Goal: Contribute content: Contribute content

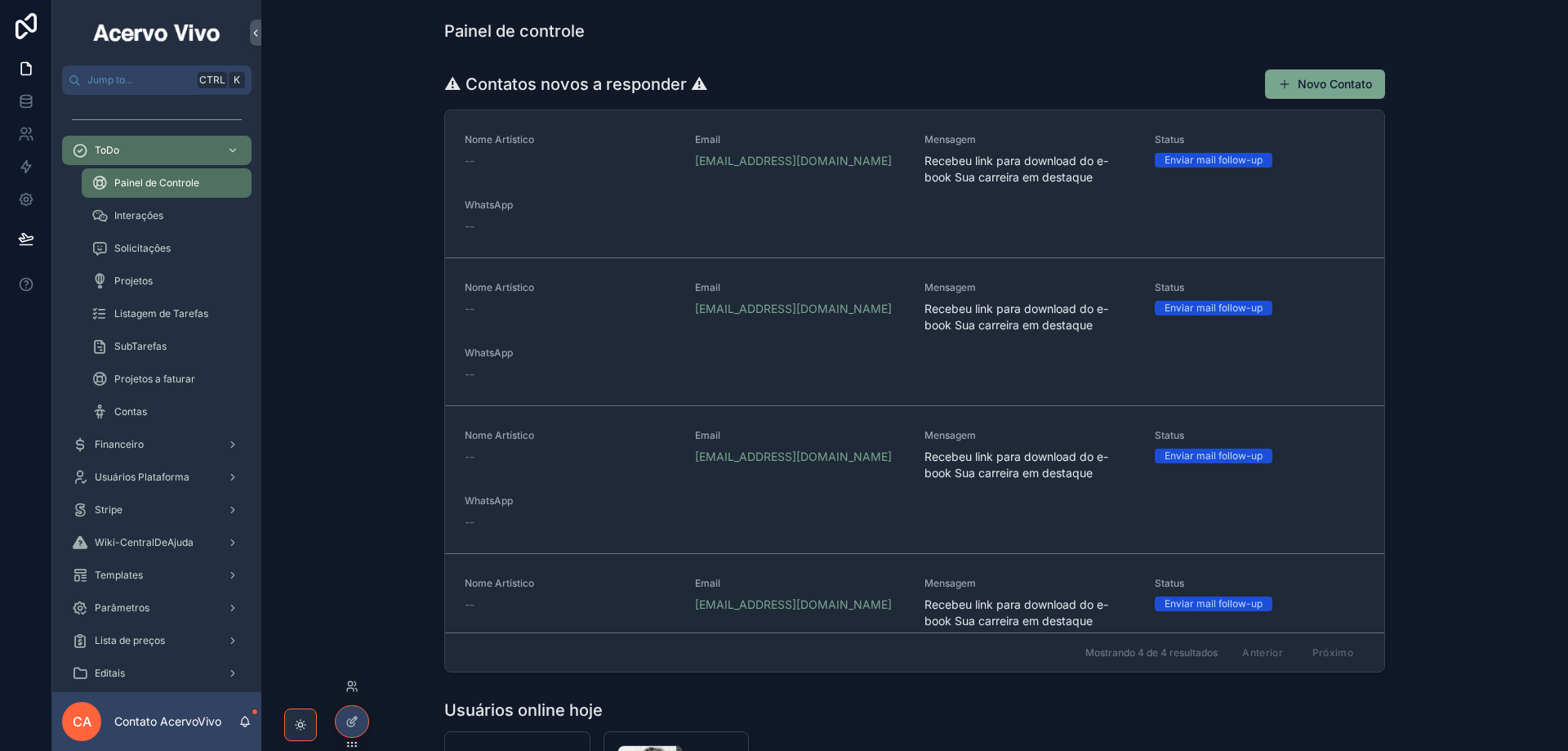
click at [350, 646] on div at bounding box center [351, 686] width 26 height 26
click at [352, 646] on icon at bounding box center [350, 683] width 4 height 4
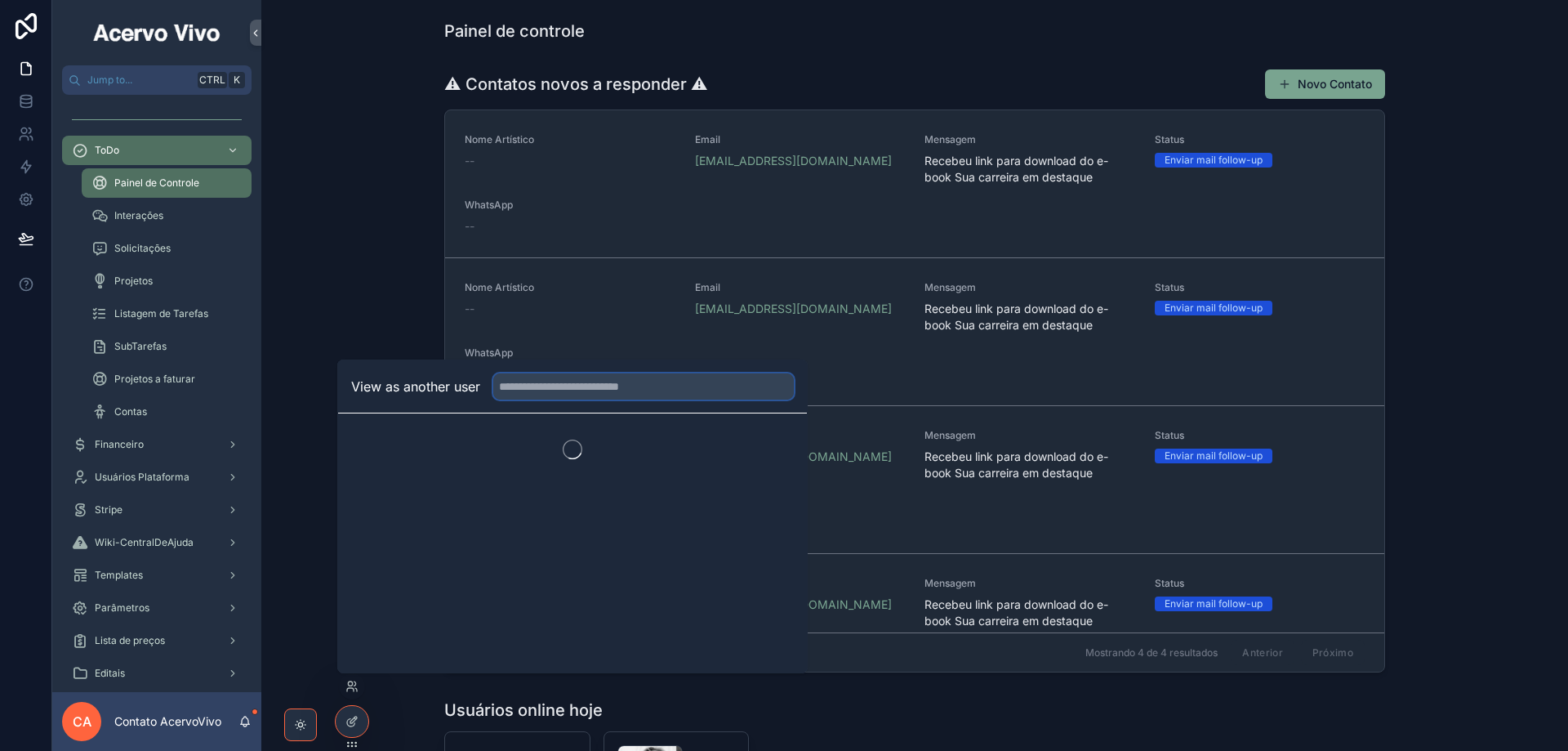
click at [595, 382] on input "text" at bounding box center [643, 386] width 301 height 26
type input "***"
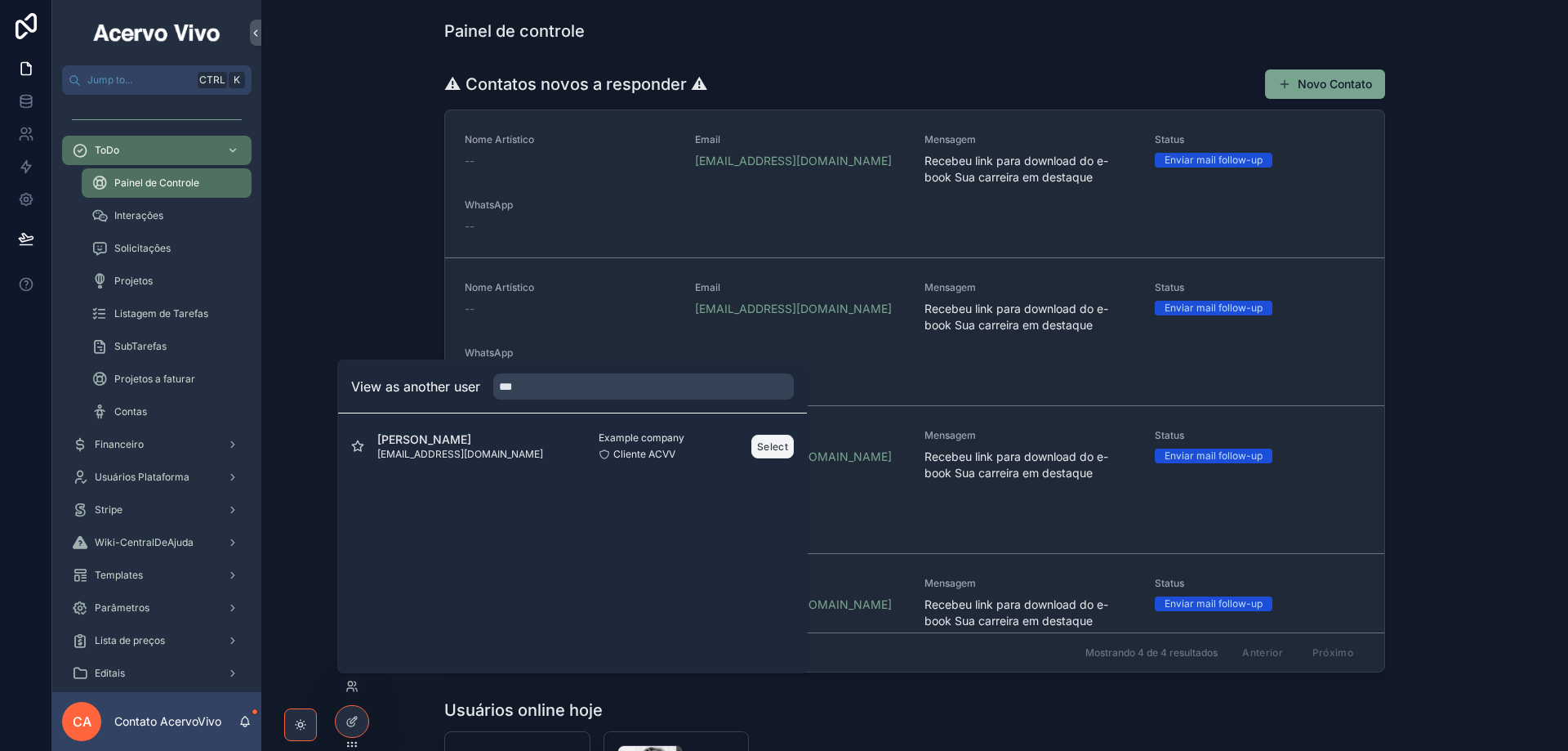
click at [778, 446] on button "Select" at bounding box center [773, 446] width 43 height 23
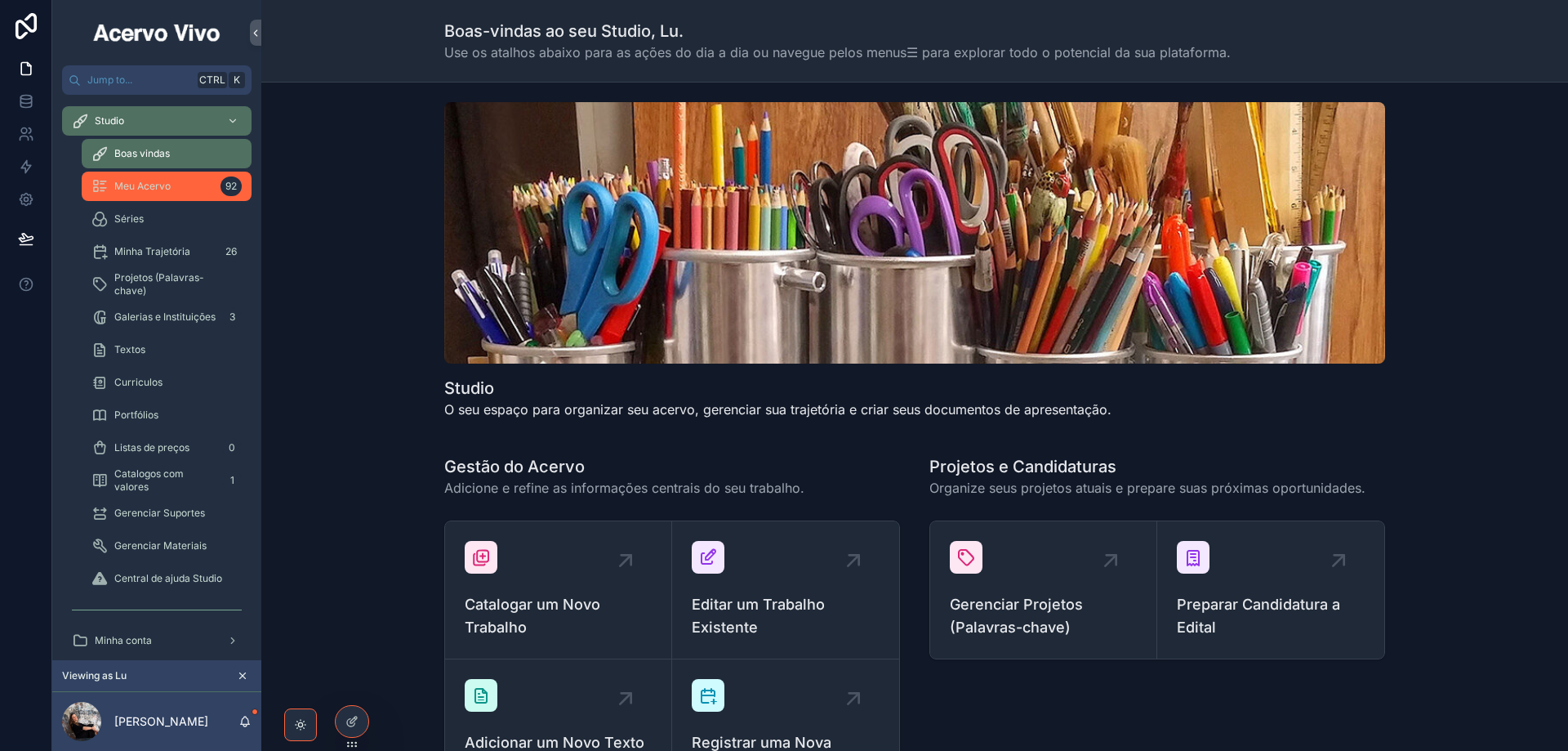
click at [155, 183] on span "Meu Acervo" at bounding box center [142, 187] width 56 height 14
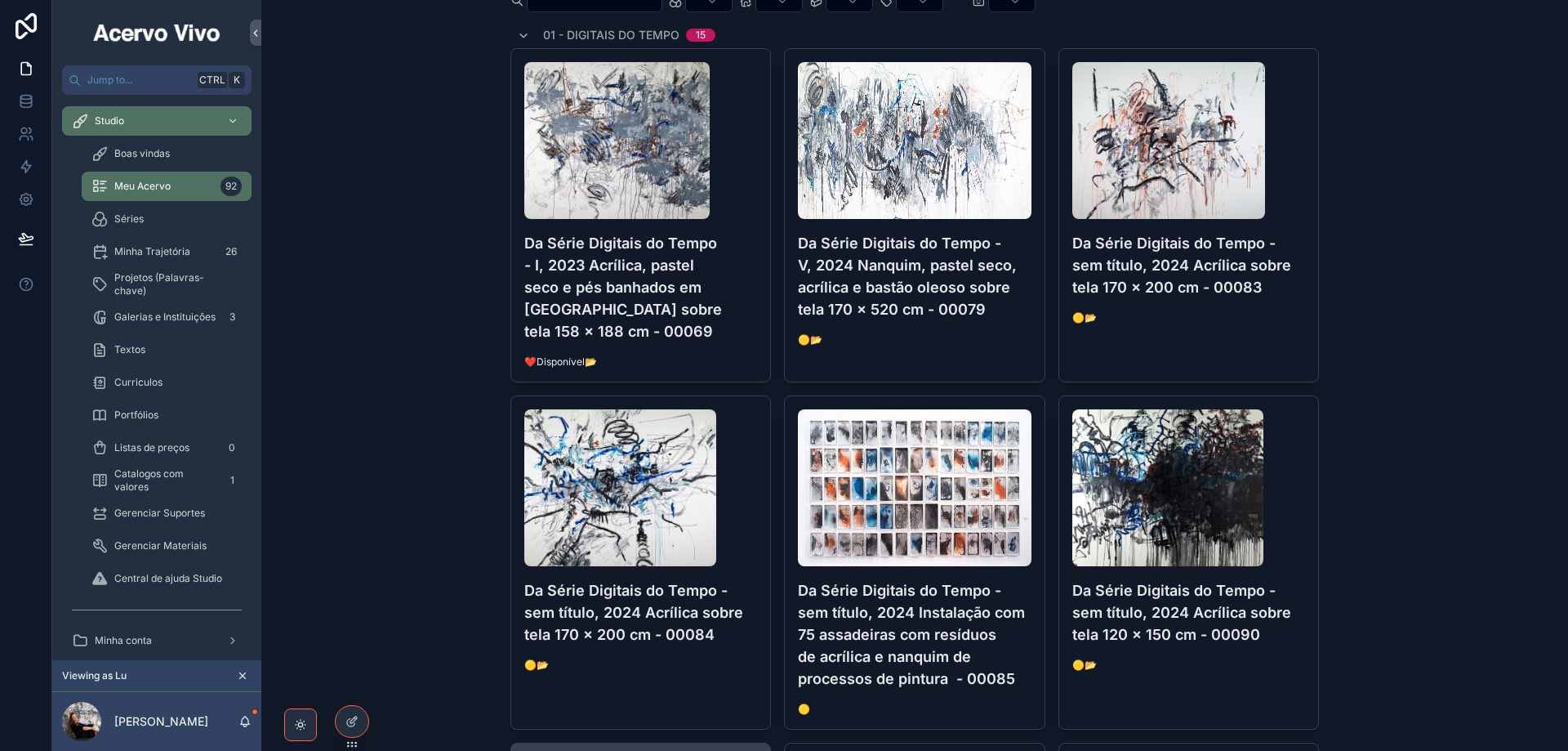
scroll to position [164, 0]
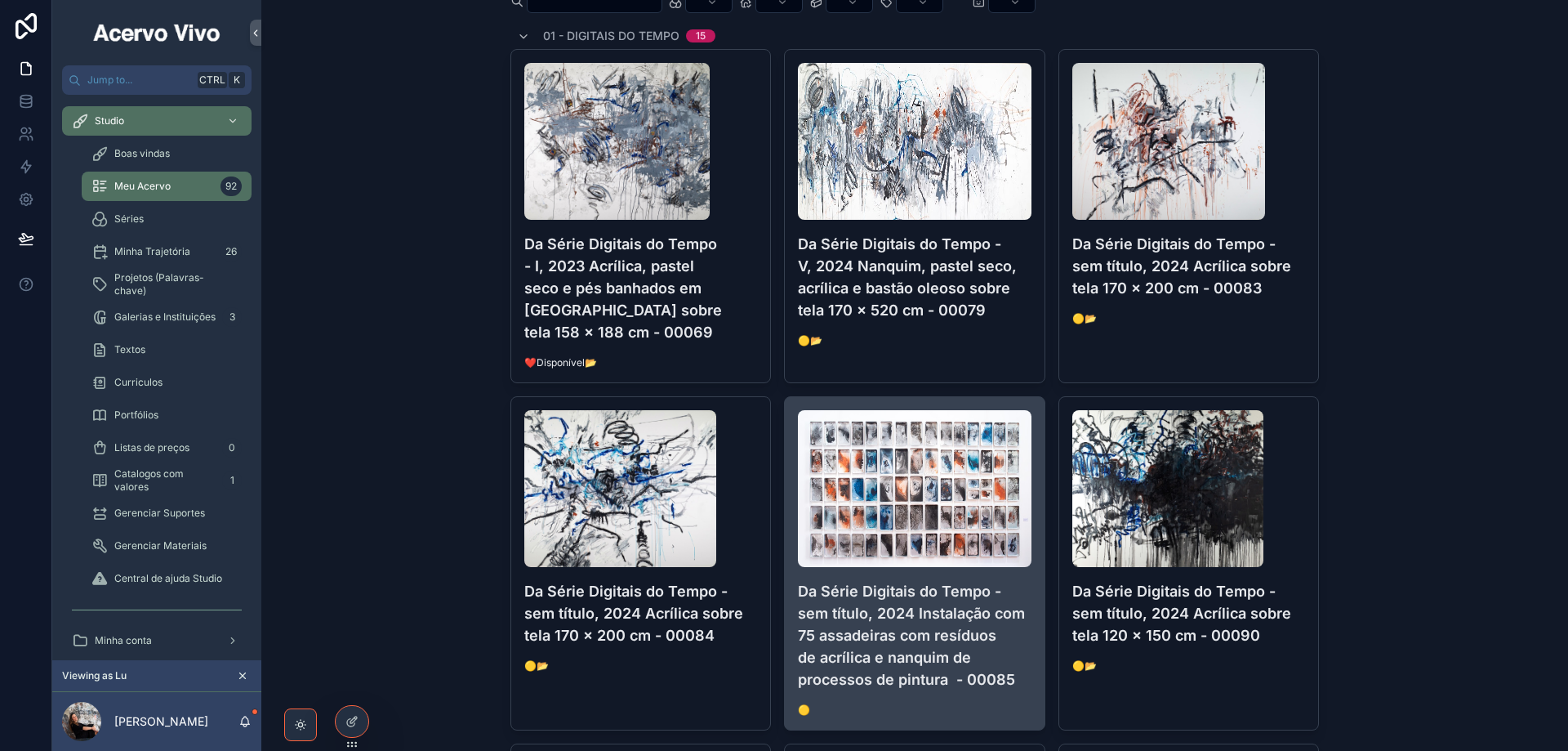
click at [911, 595] on h4 "Da Série Digitais do Tempo - sem título, 2024 Instalação com 75 assadeiras com …" at bounding box center [914, 635] width 233 height 110
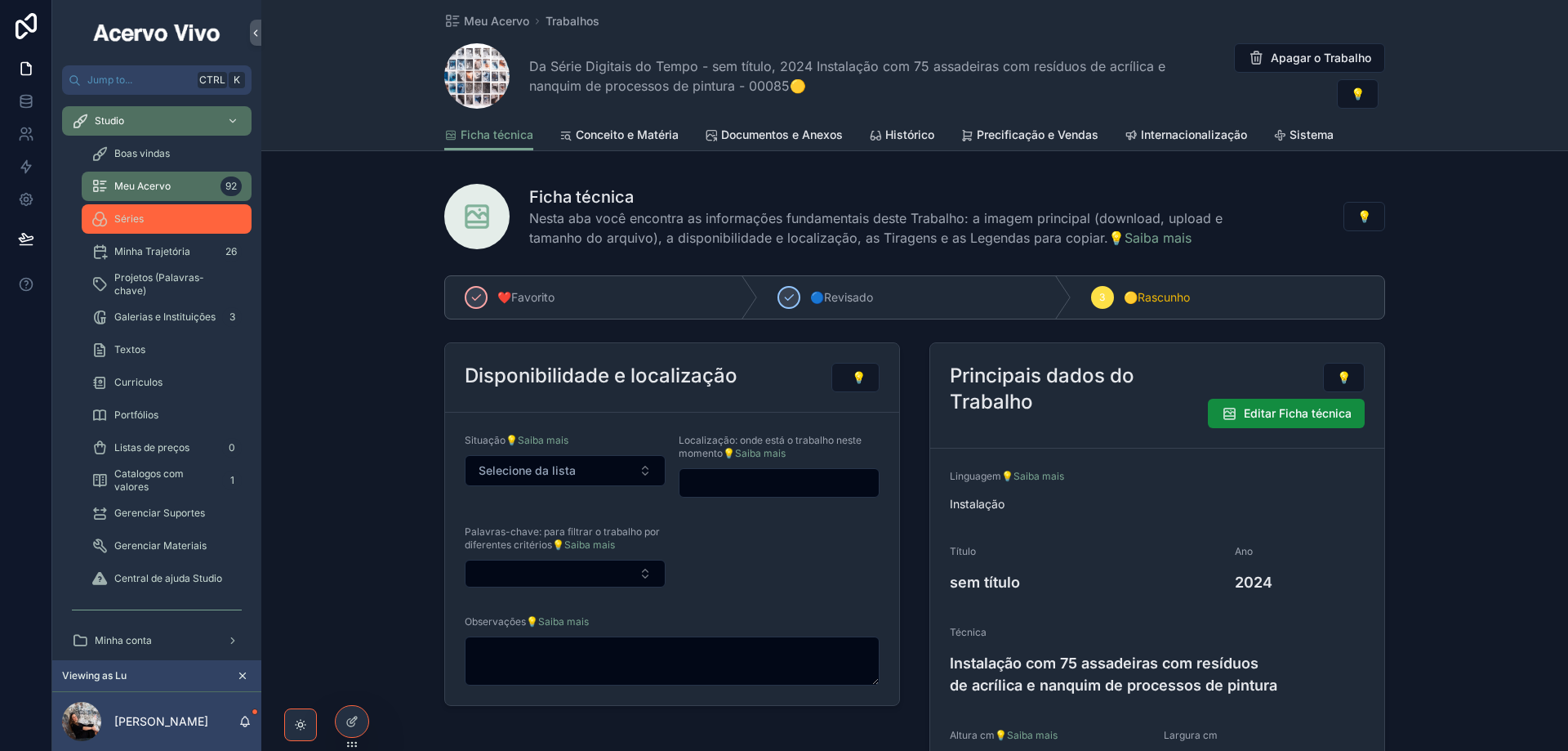
click at [153, 222] on div "Séries" at bounding box center [166, 219] width 150 height 26
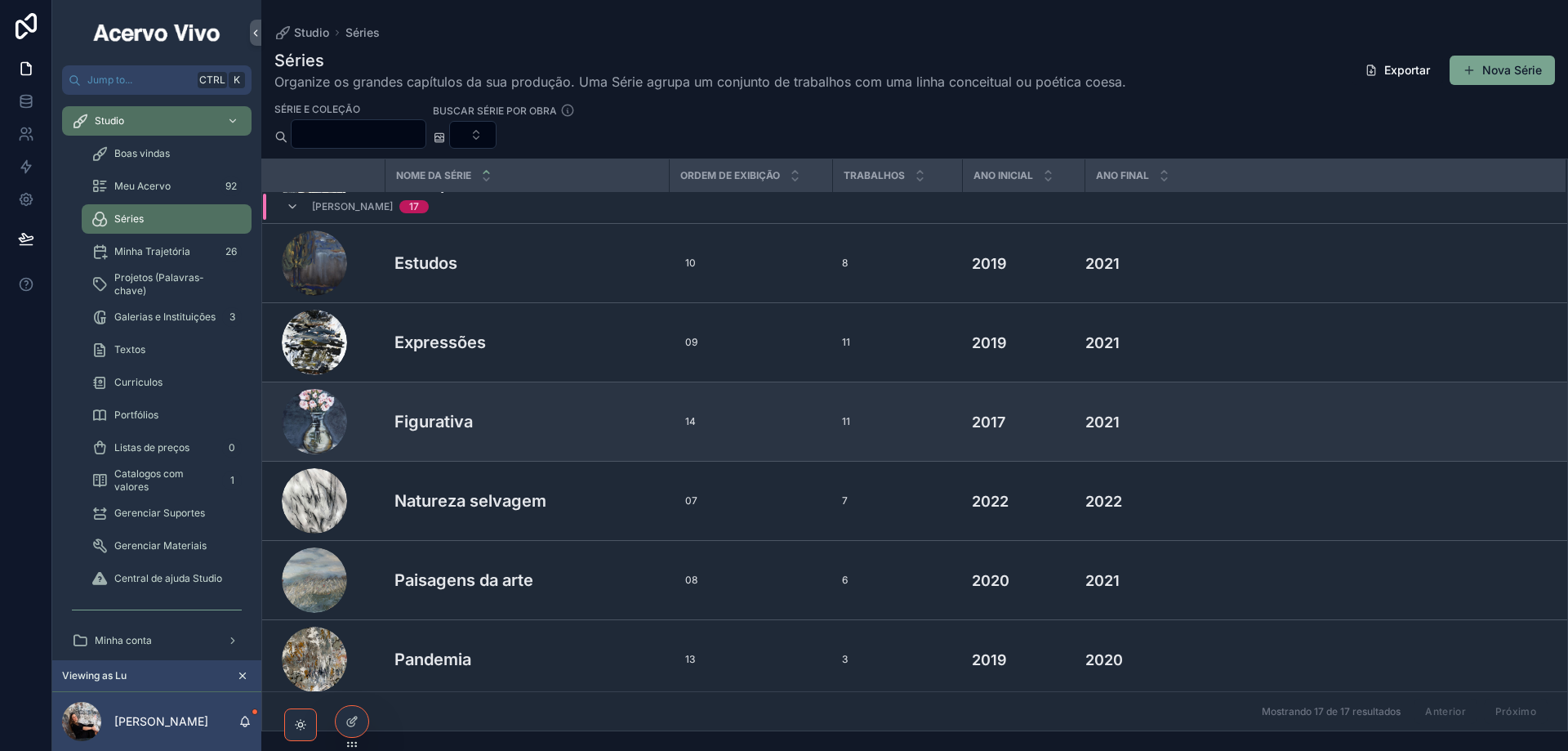
scroll to position [386, 0]
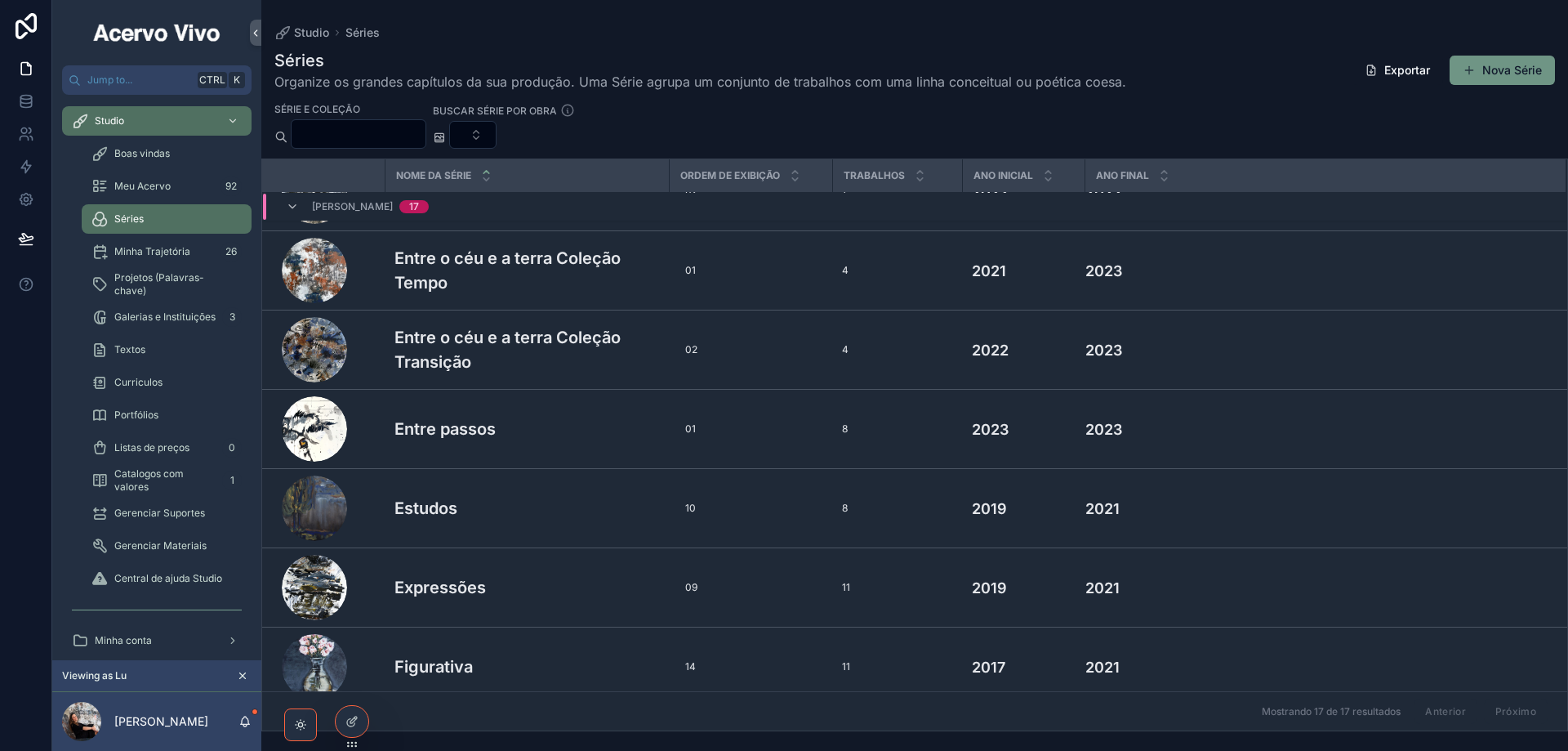
click at [1525, 71] on button "Nova Série" at bounding box center [1501, 70] width 105 height 29
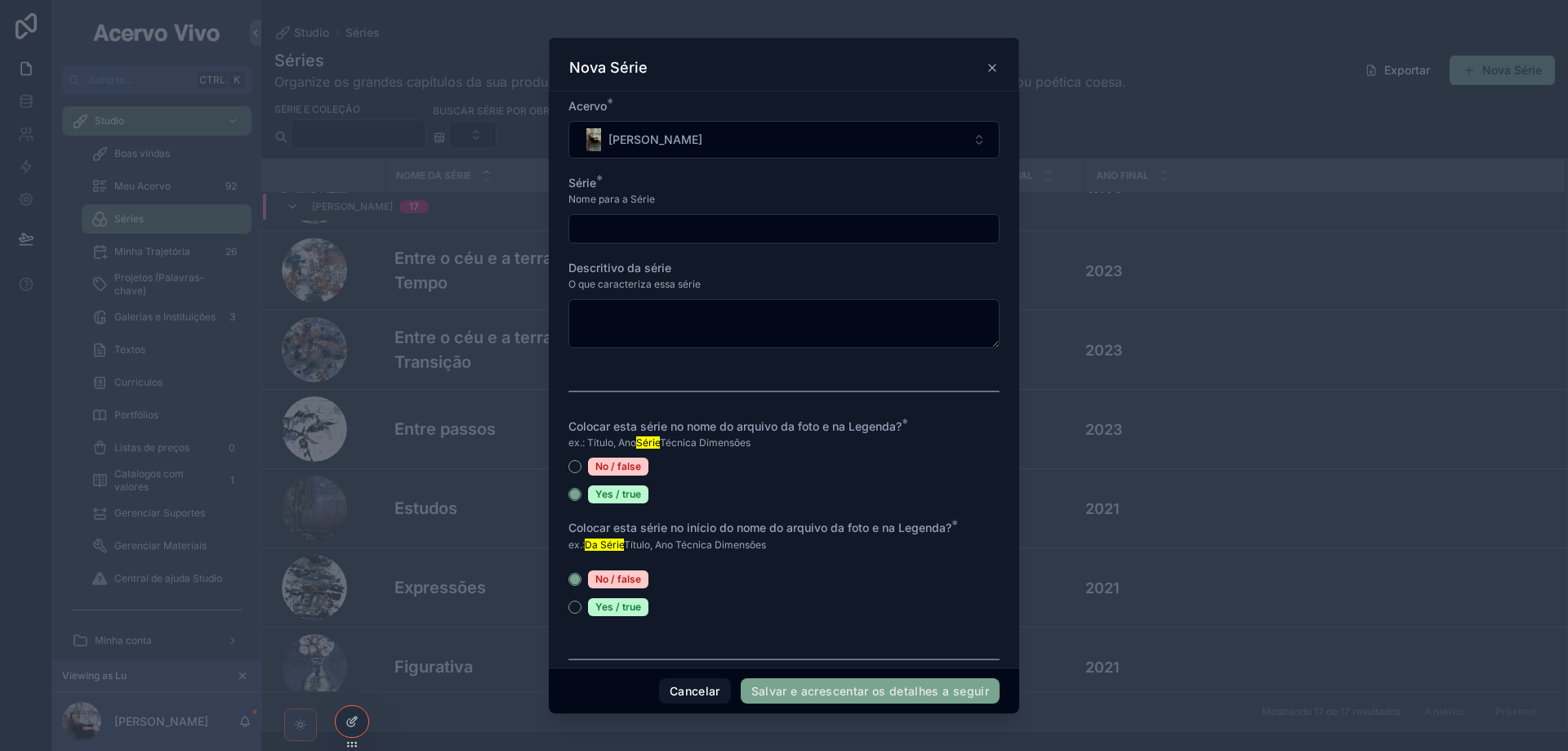
click at [695, 228] on input "scrollable content" at bounding box center [784, 229] width 429 height 23
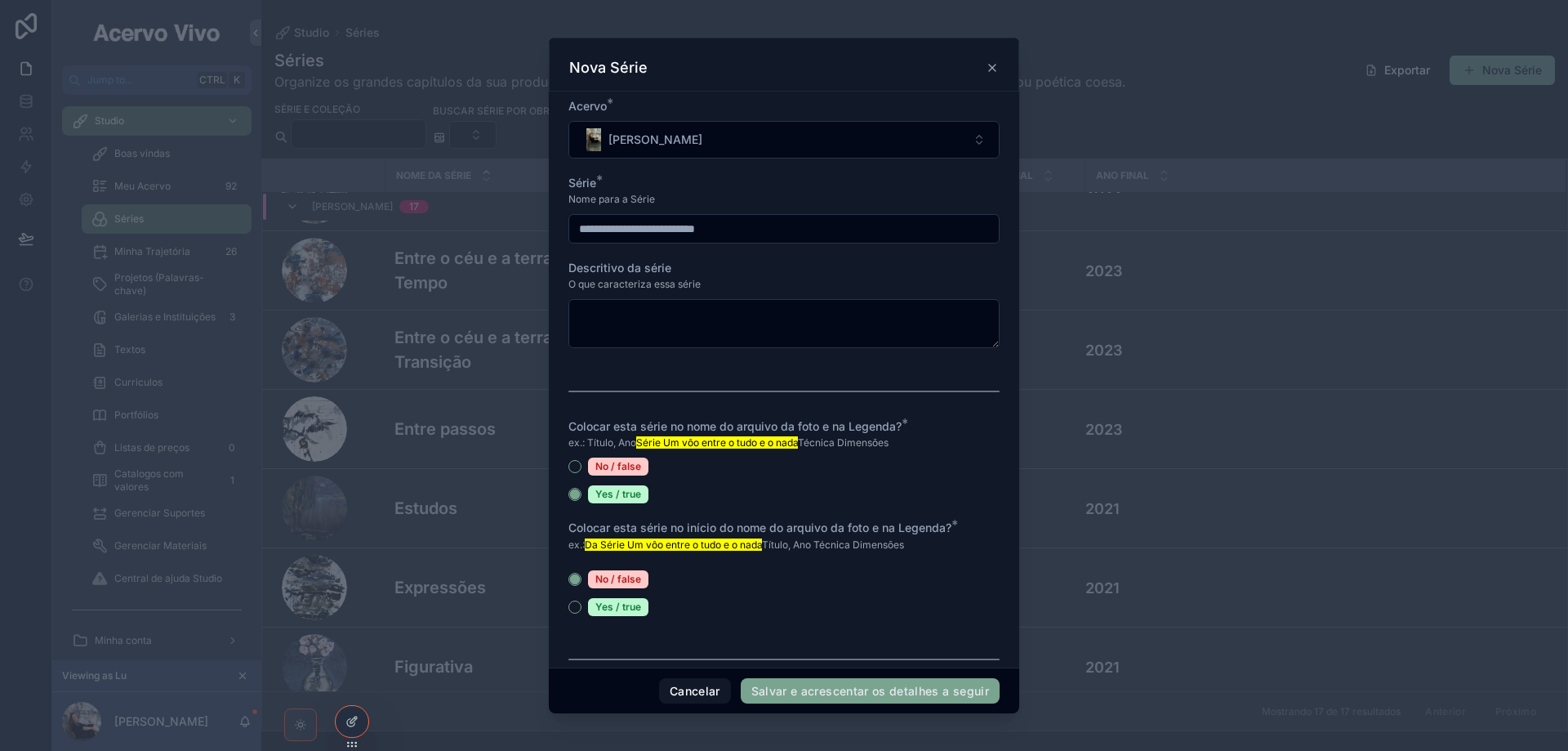
type input "**********"
click at [577, 607] on button "Yes / true" at bounding box center [576, 607] width 14 height 14
click at [902, 700] on button "Salvar e acrescentar os detalhes a seguir" at bounding box center [871, 691] width 259 height 26
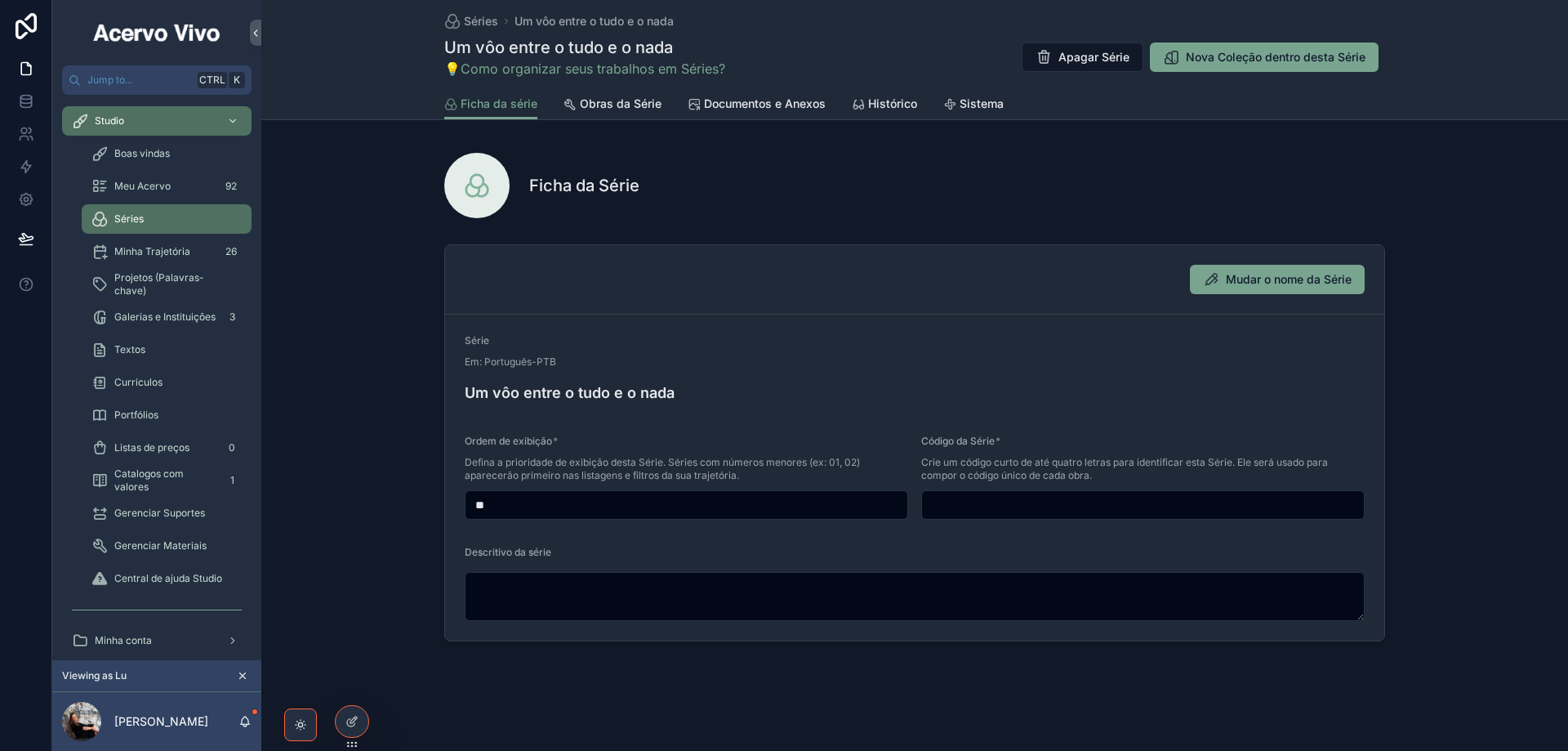
click at [1163, 509] on input "scrollable content" at bounding box center [1142, 505] width 442 height 23
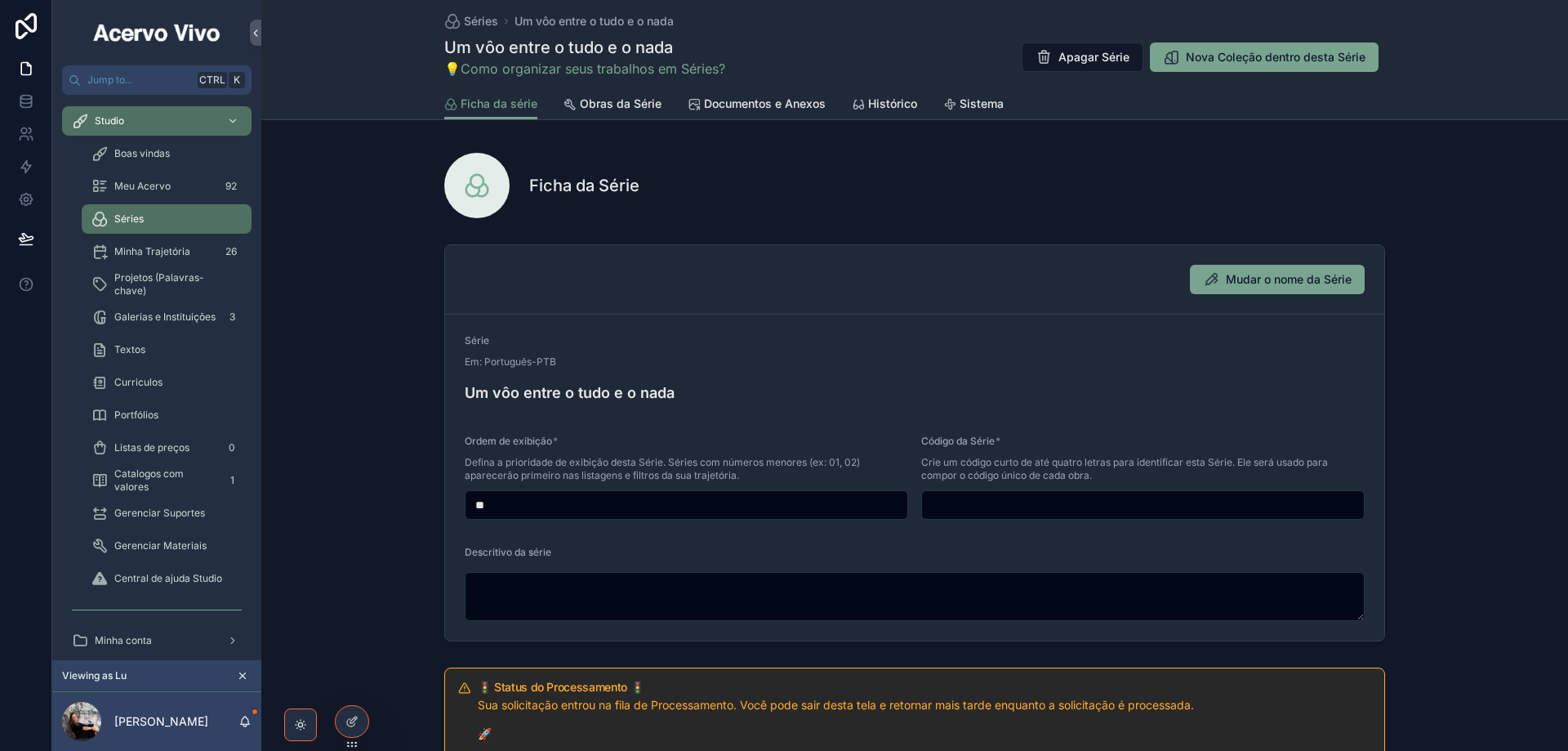
drag, startPoint x: 483, startPoint y: 505, endPoint x: 453, endPoint y: 509, distance: 30.3
click at [453, 509] on form "Série Em: Português-PTB Um vôo entre o tudo e o nada Ordem de exibição * Defina…" at bounding box center [914, 477] width 939 height 326
type input "**"
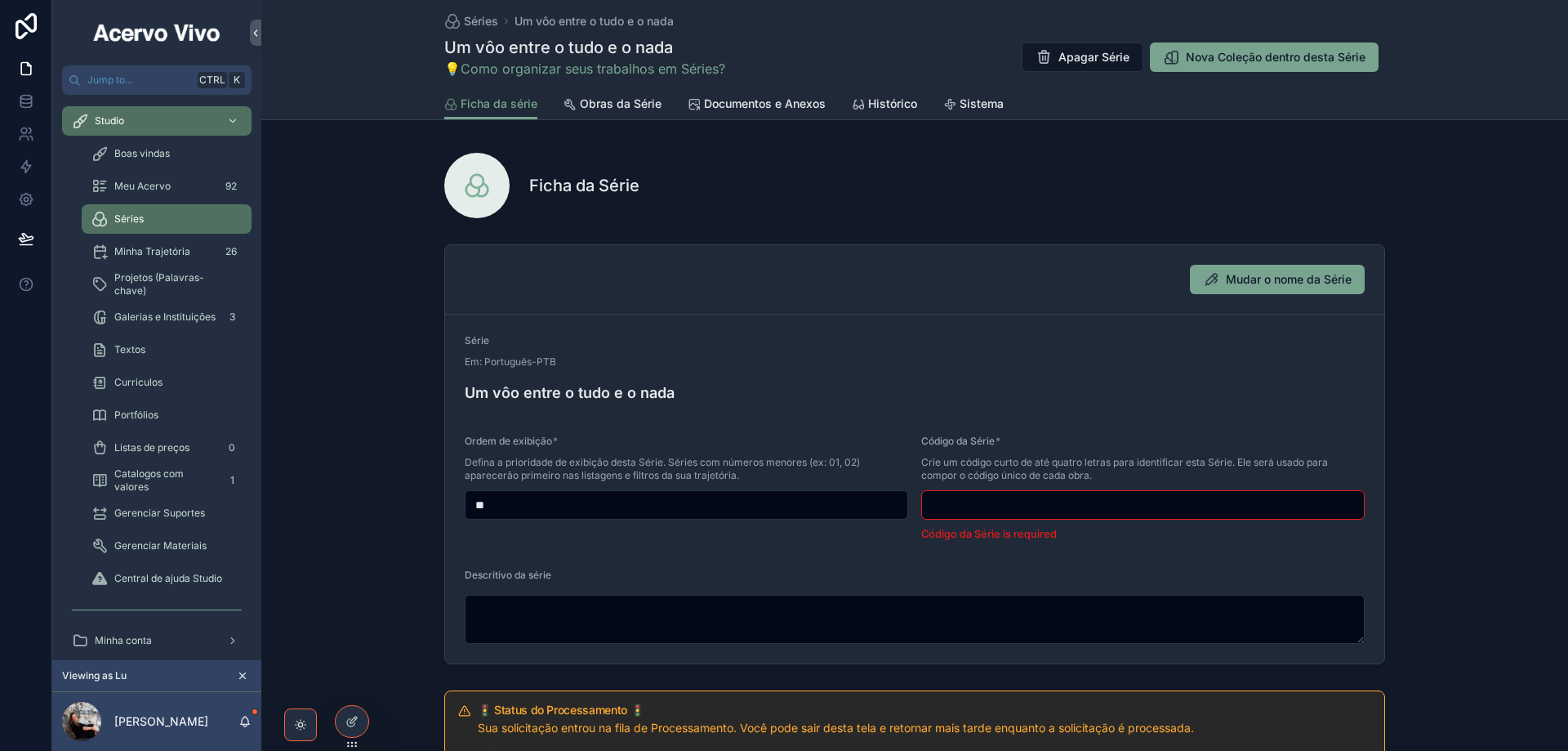
click at [1061, 509] on input "scrollable content" at bounding box center [1142, 505] width 442 height 23
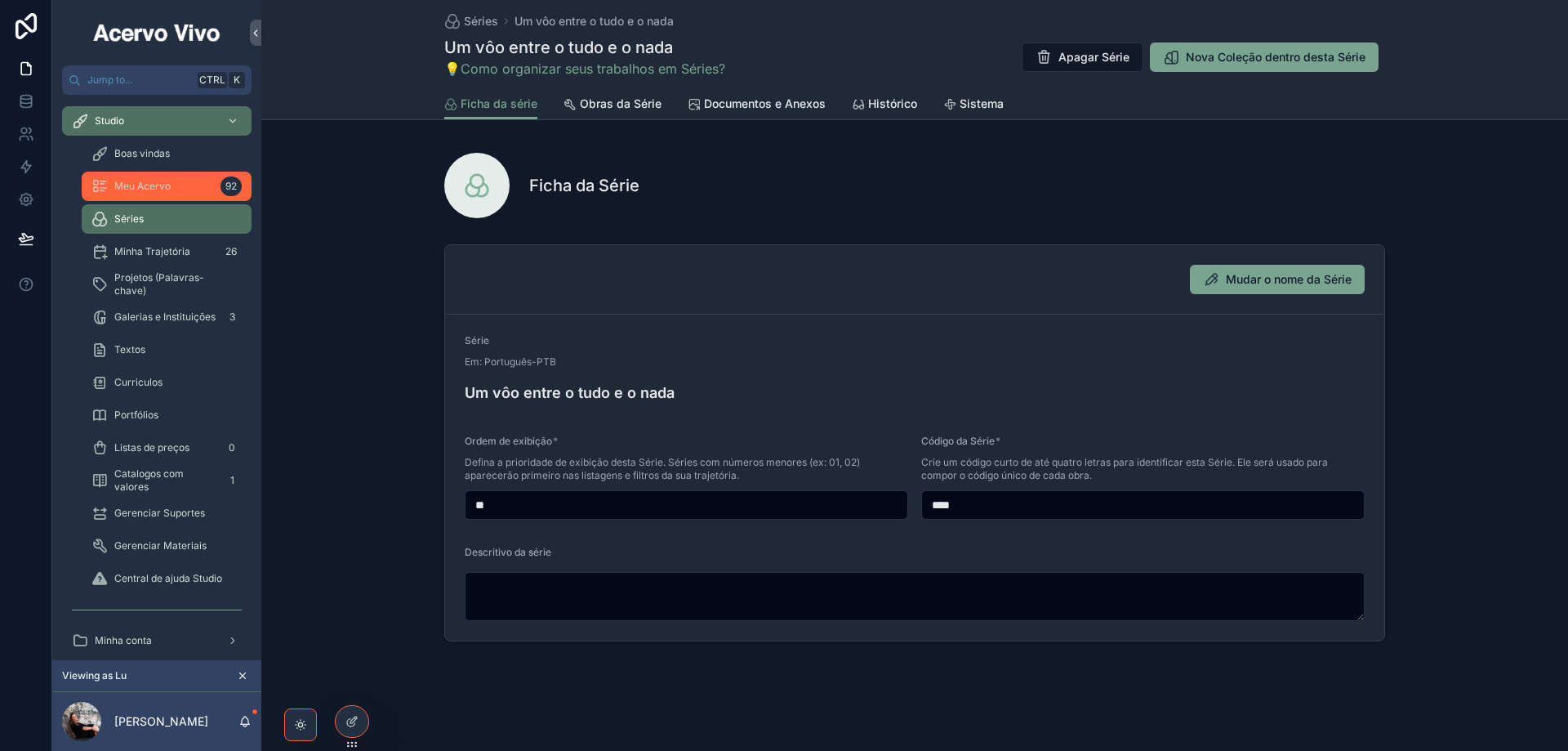
type input "****"
click at [165, 191] on span "Meu Acervo" at bounding box center [142, 187] width 56 height 14
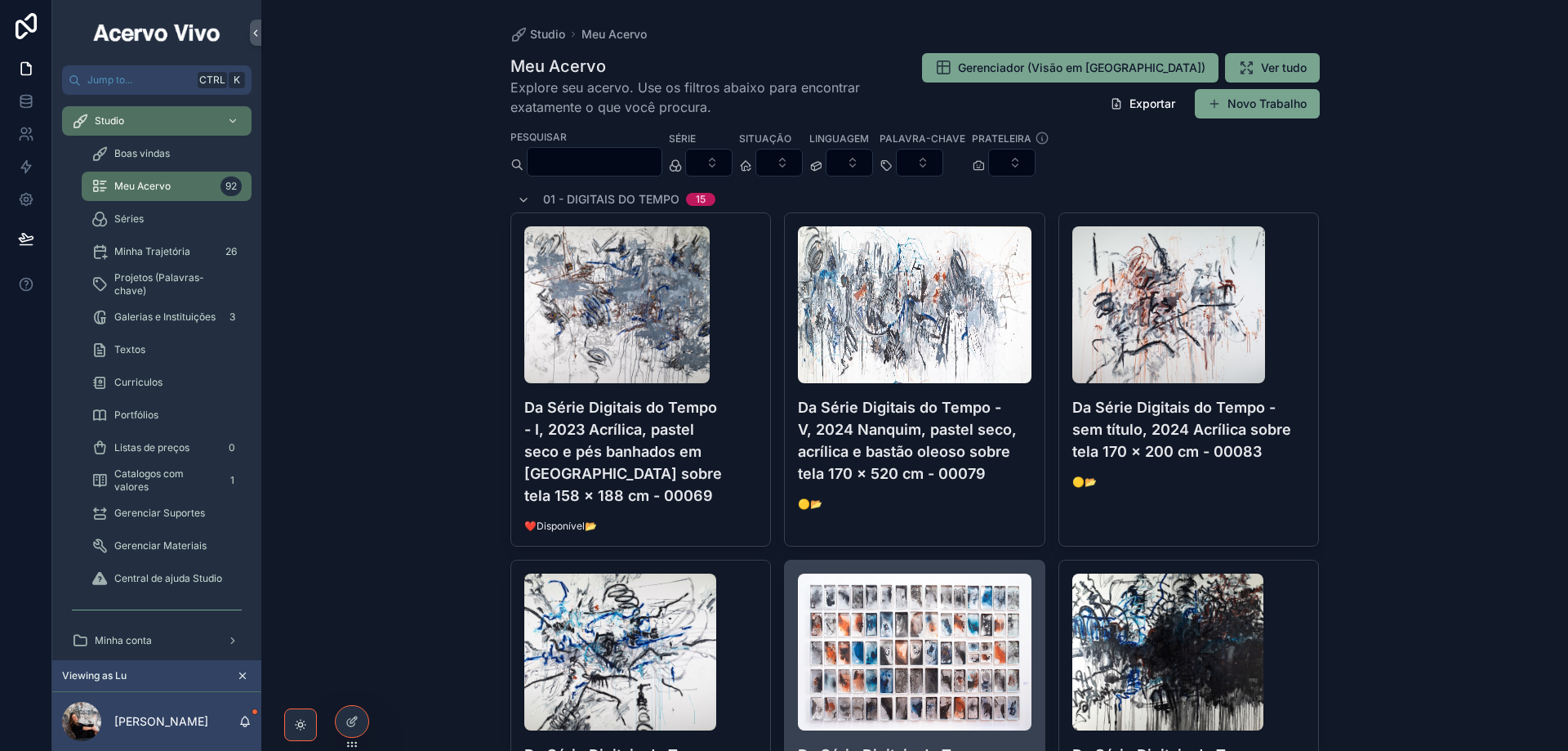
click at [1034, 636] on div "Da Série Digitais do Tempo - sem título, 2024 Instalação com 75 assadeiras com …" at bounding box center [914, 727] width 259 height 333
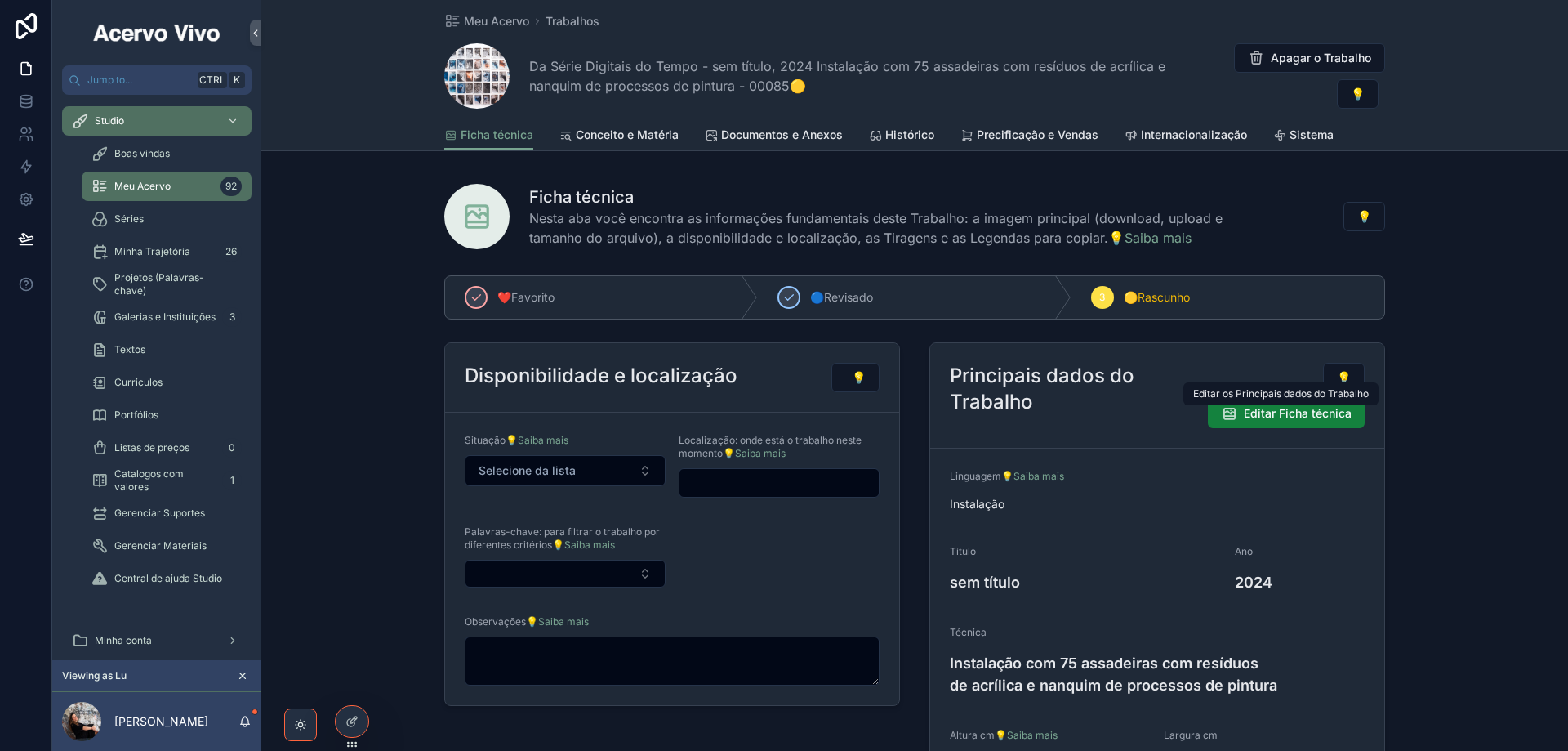
click at [1265, 417] on span "Editar Ficha técnica" at bounding box center [1297, 413] width 107 height 16
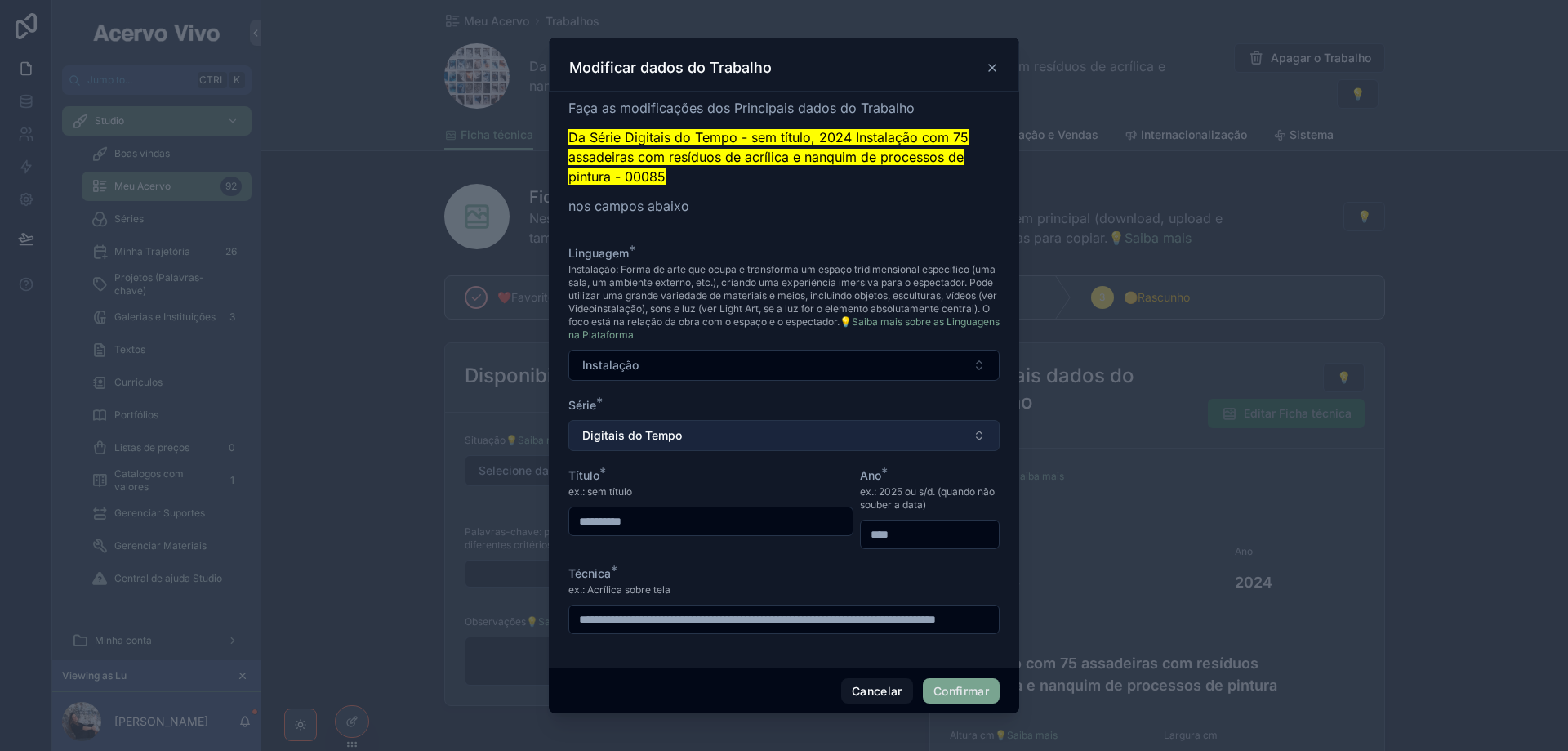
click at [773, 436] on button "Digitais do Tempo" at bounding box center [784, 436] width 431 height 31
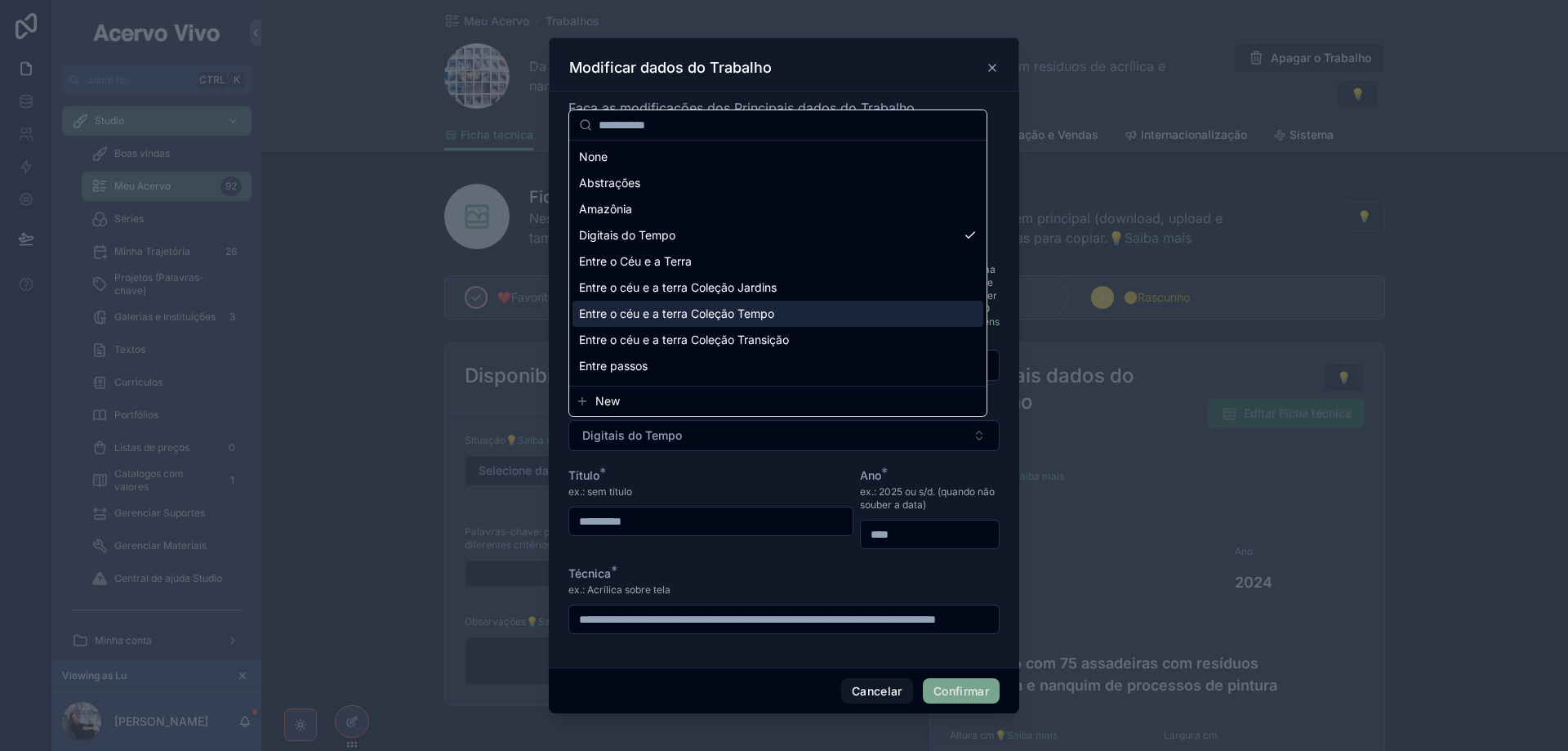
scroll to position [258, 0]
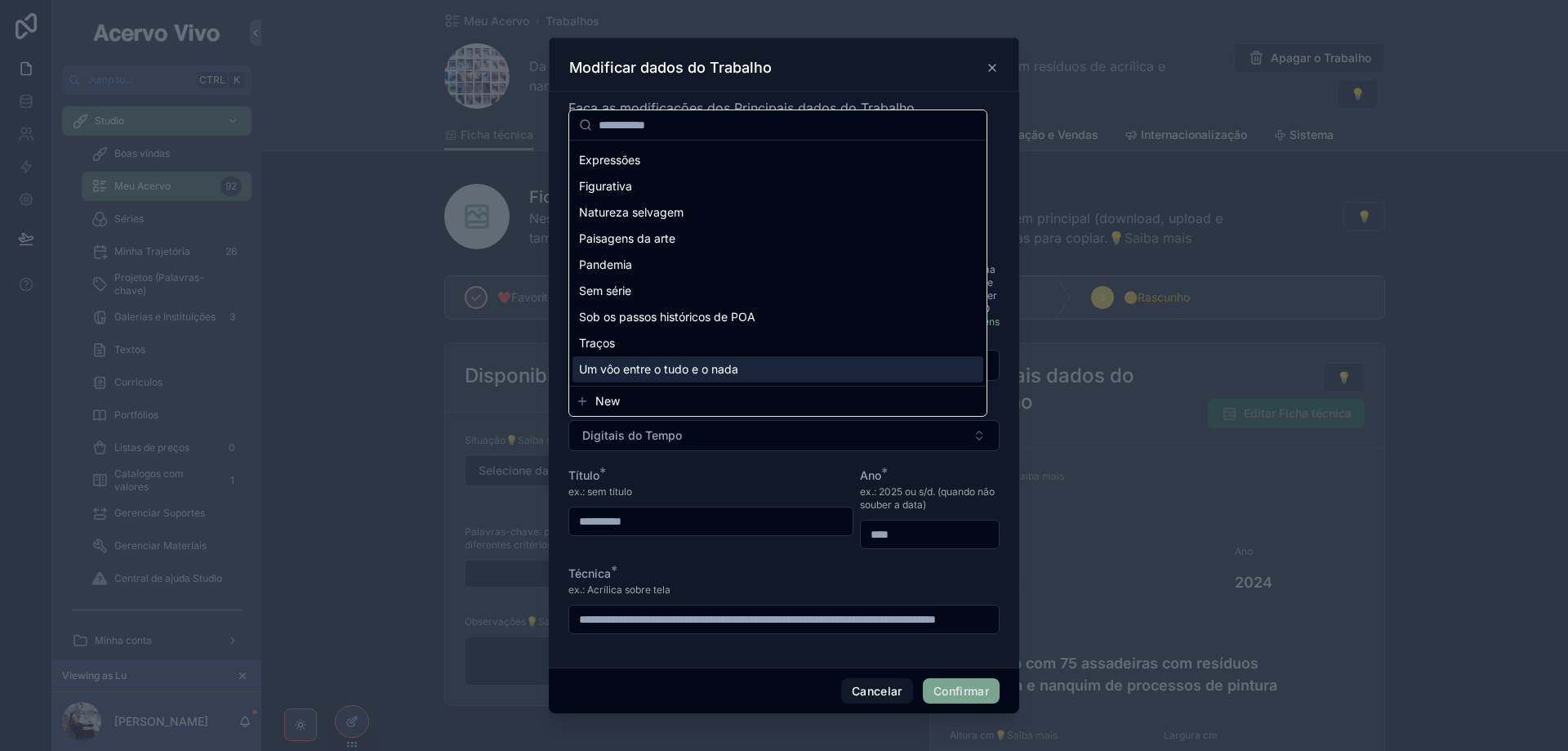
click at [785, 376] on div "Um vôo entre o tudo e o nada" at bounding box center [778, 369] width 411 height 26
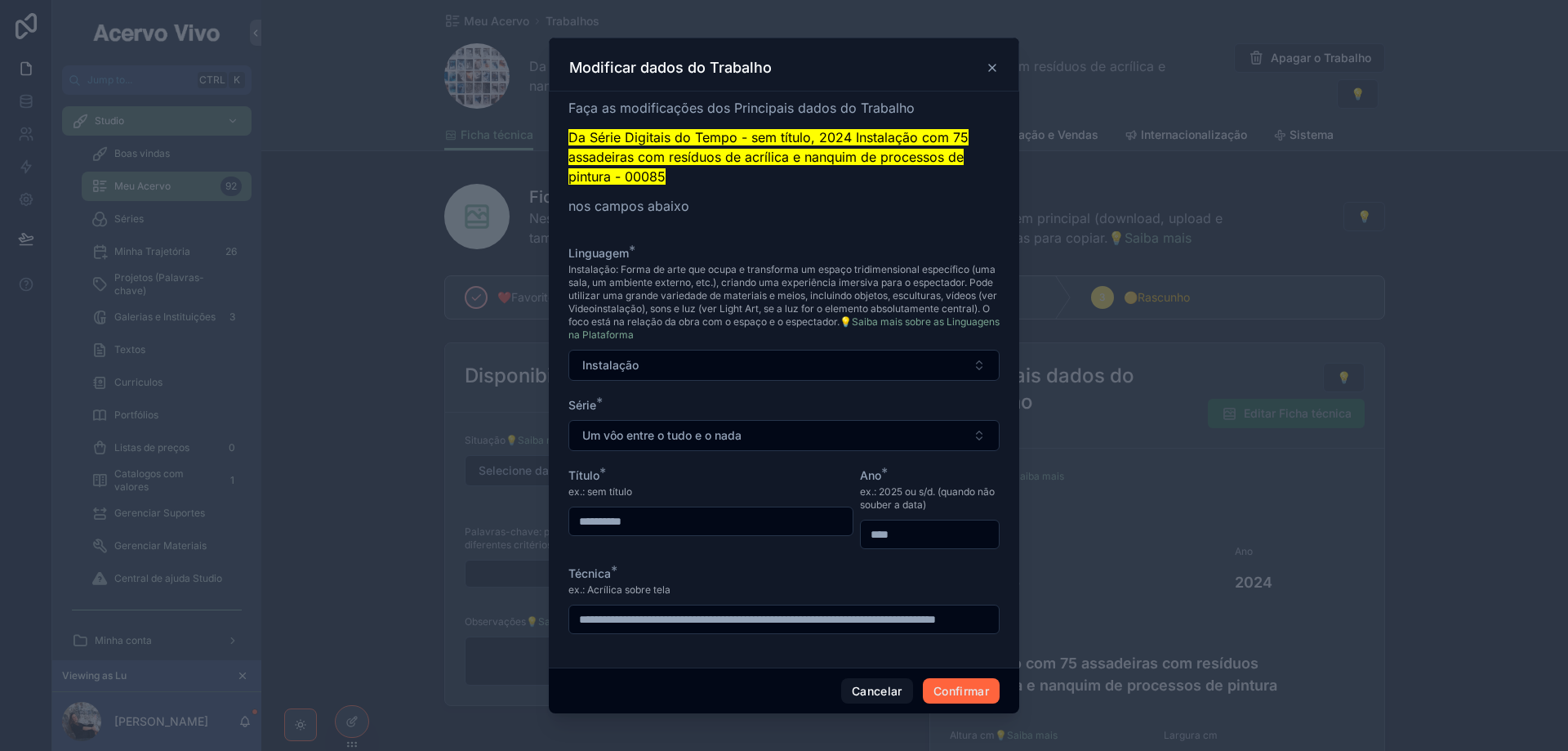
click at [971, 699] on button "Confirmar" at bounding box center [961, 691] width 76 height 26
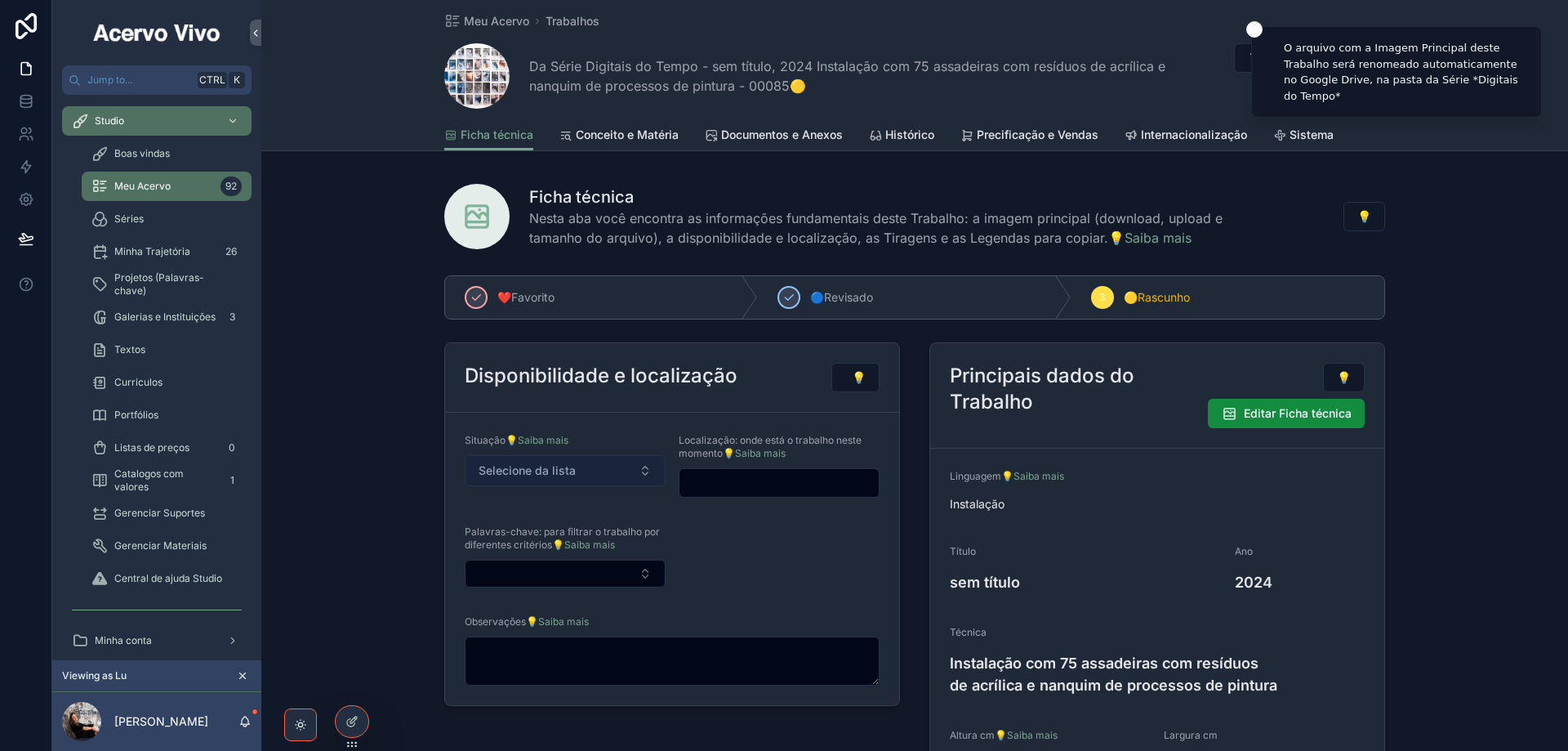
click at [558, 471] on span "Selecione da lista" at bounding box center [527, 470] width 97 height 16
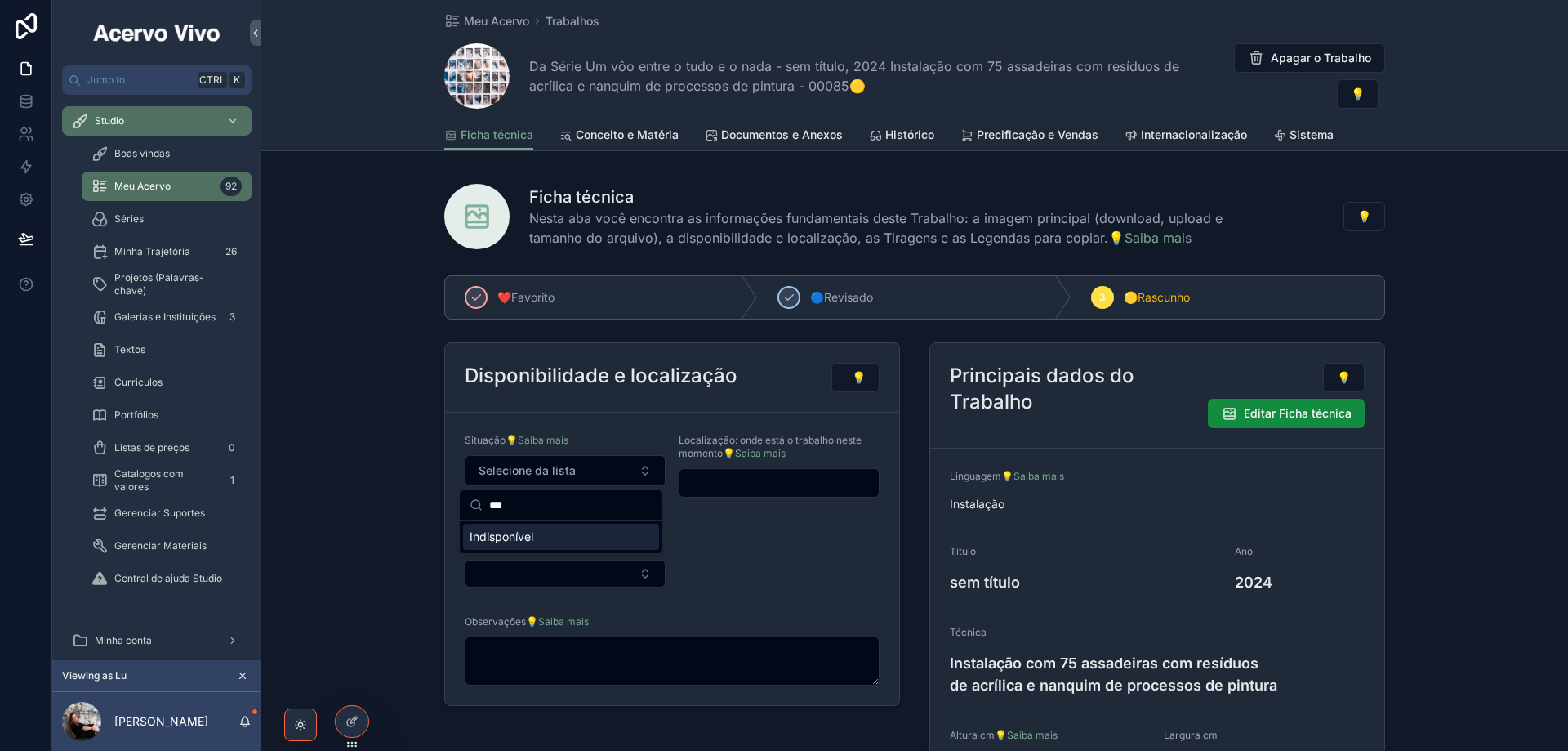
type input "***"
click at [565, 540] on div "Indisponível" at bounding box center [561, 536] width 196 height 26
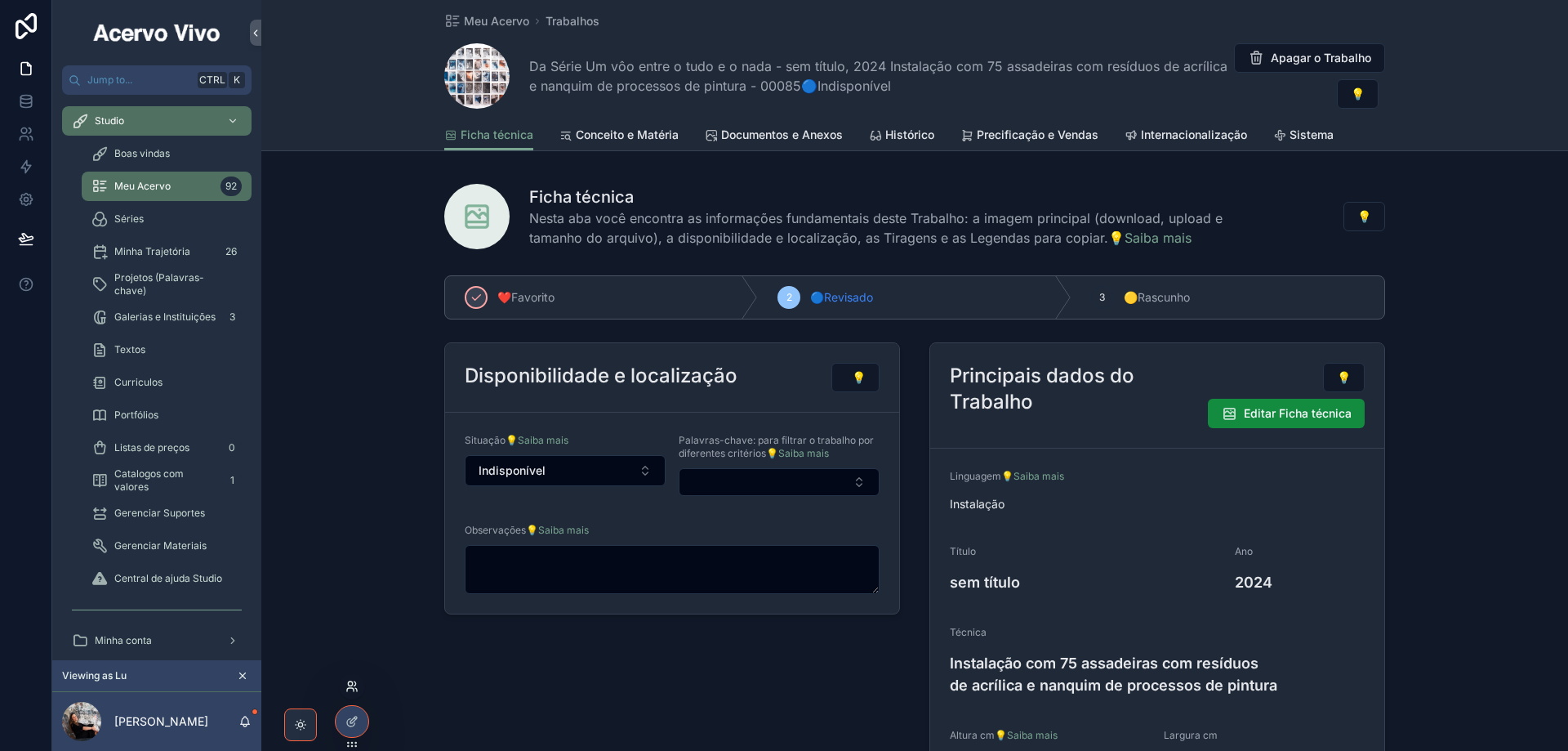
click at [348, 686] on icon at bounding box center [352, 686] width 14 height 14
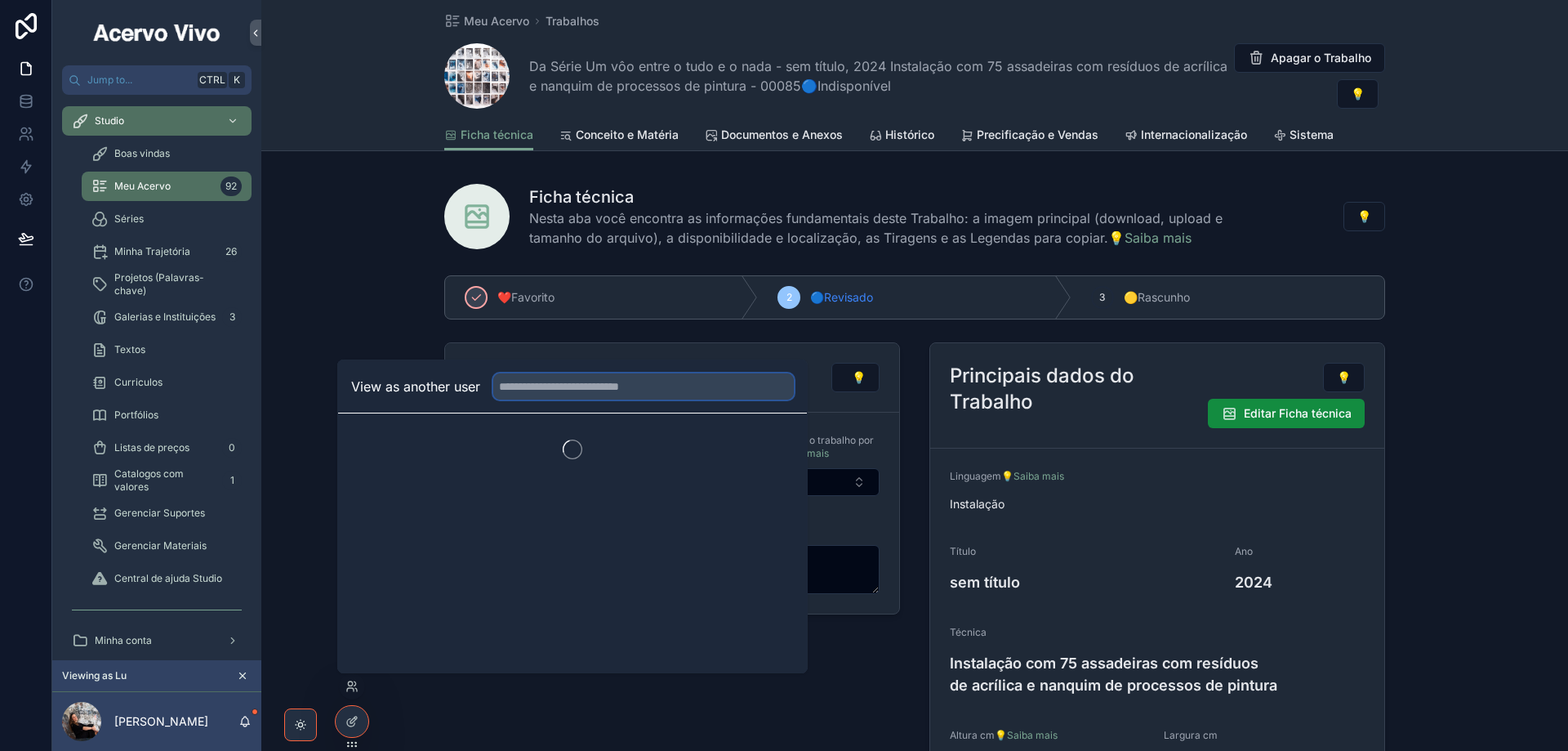
click at [646, 396] on input "text" at bounding box center [643, 386] width 301 height 26
type input "*"
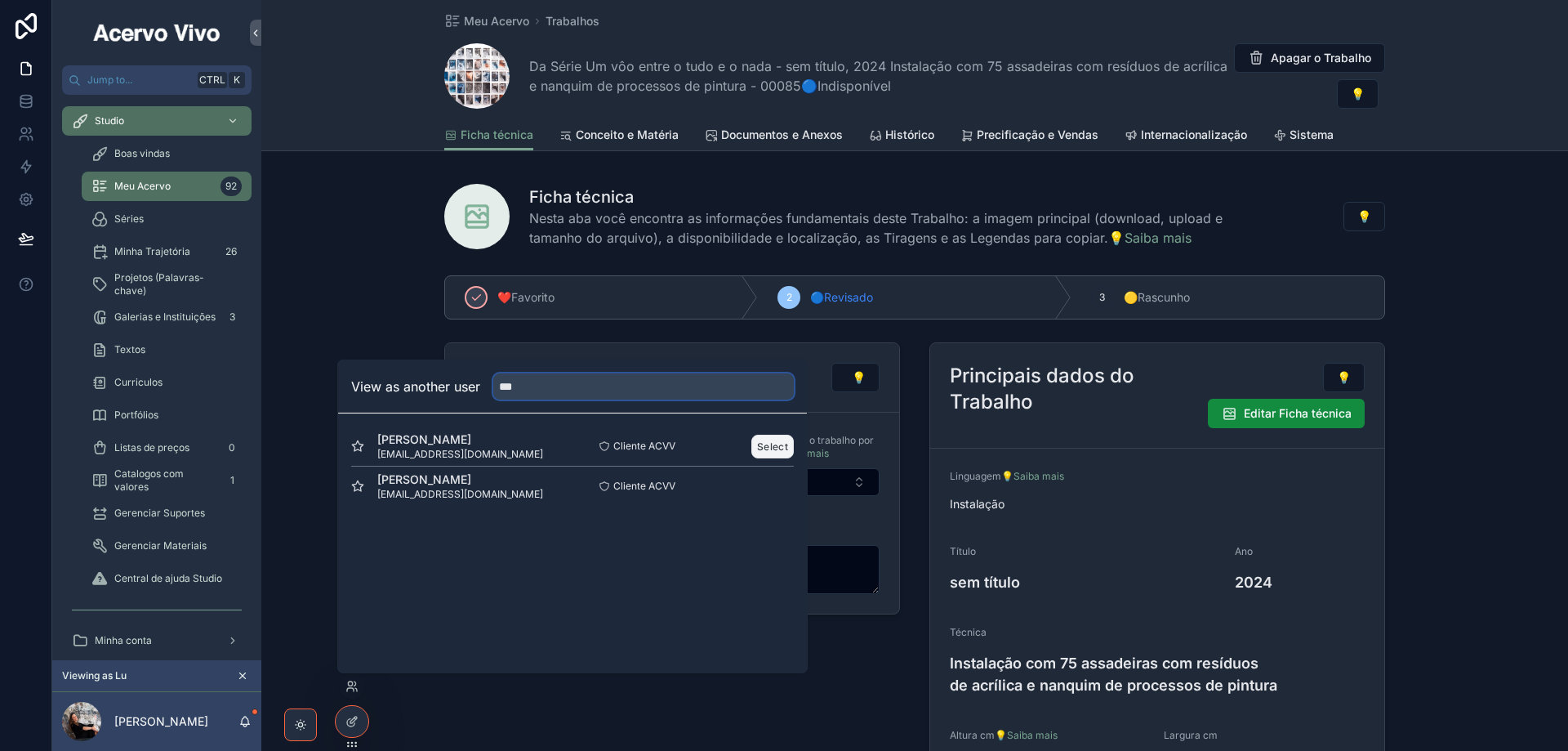
type input "***"
click at [777, 446] on button "Select" at bounding box center [773, 446] width 43 height 23
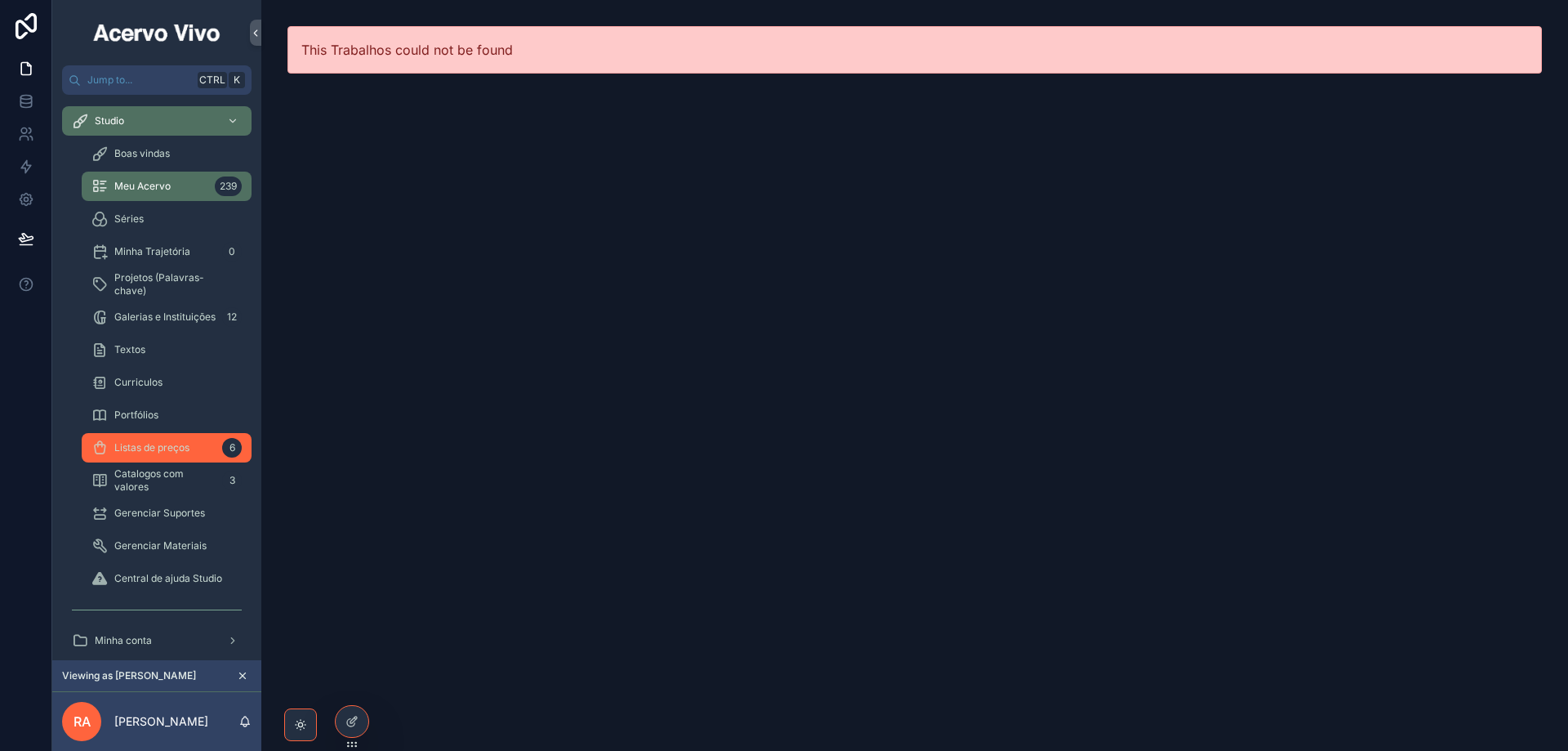
click at [178, 452] on span "Listas de preços" at bounding box center [152, 448] width 75 height 14
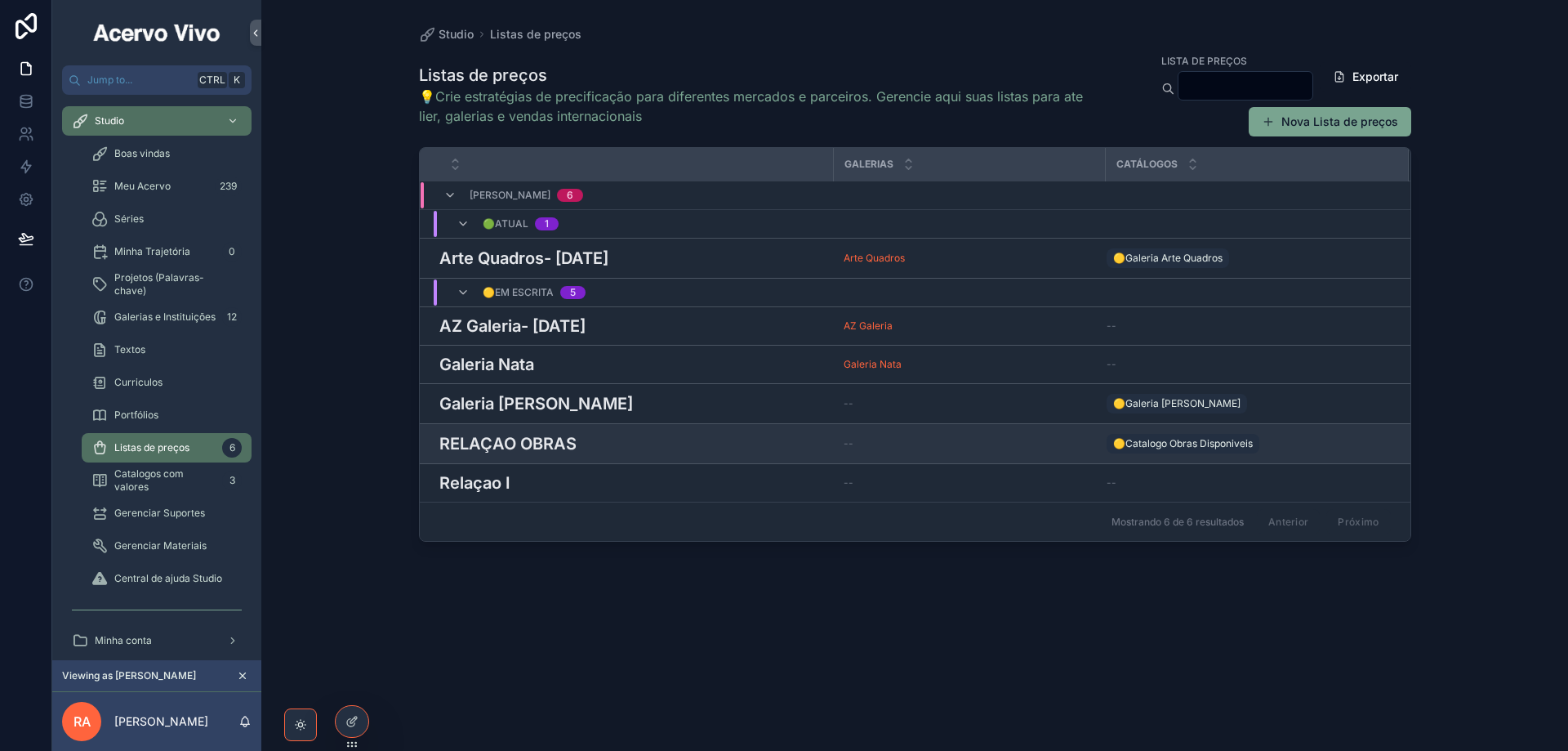
click at [552, 452] on h3 "RELAÇAO OBRAS" at bounding box center [508, 443] width 137 height 24
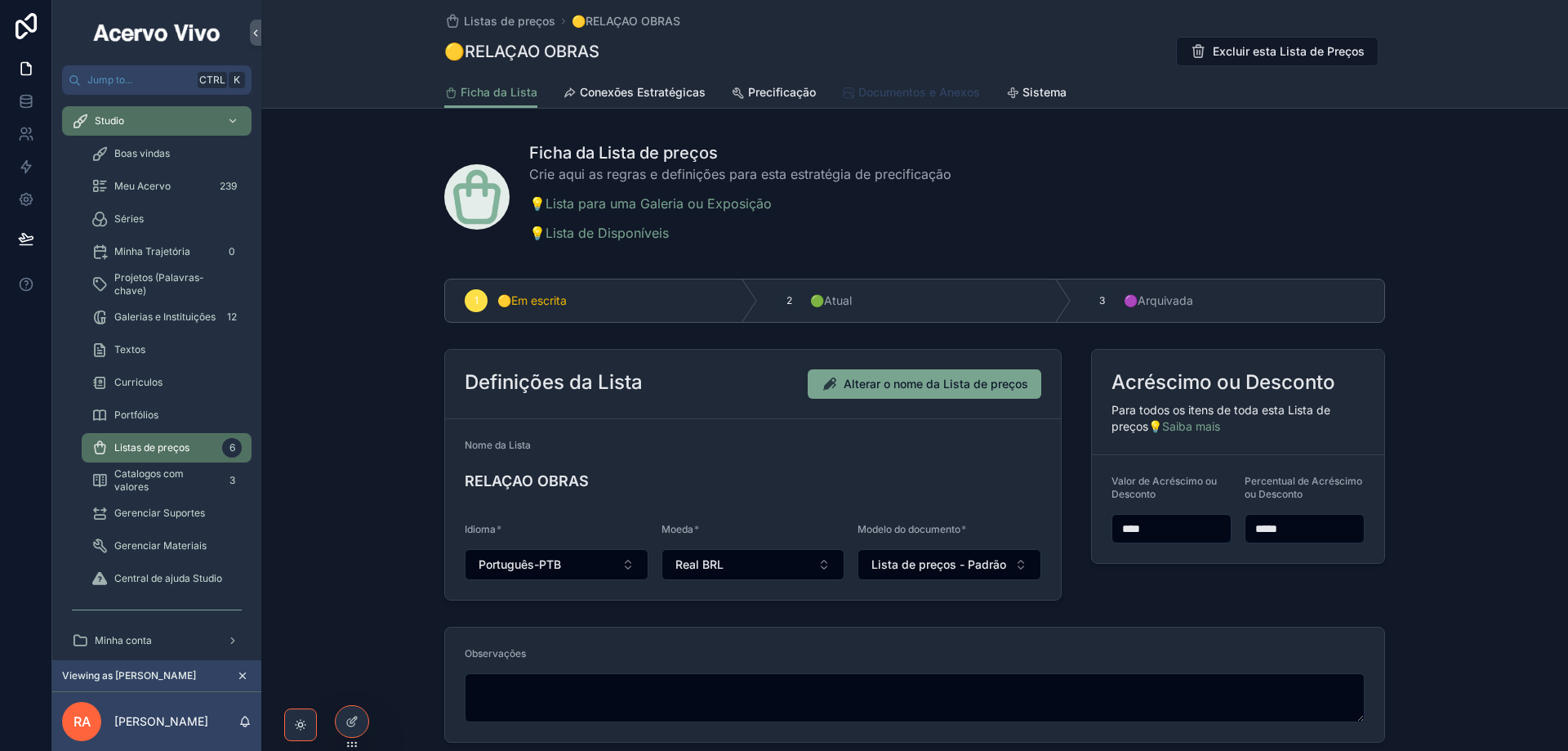
click at [900, 98] on span "Documentos e Anexos" at bounding box center [919, 92] width 122 height 16
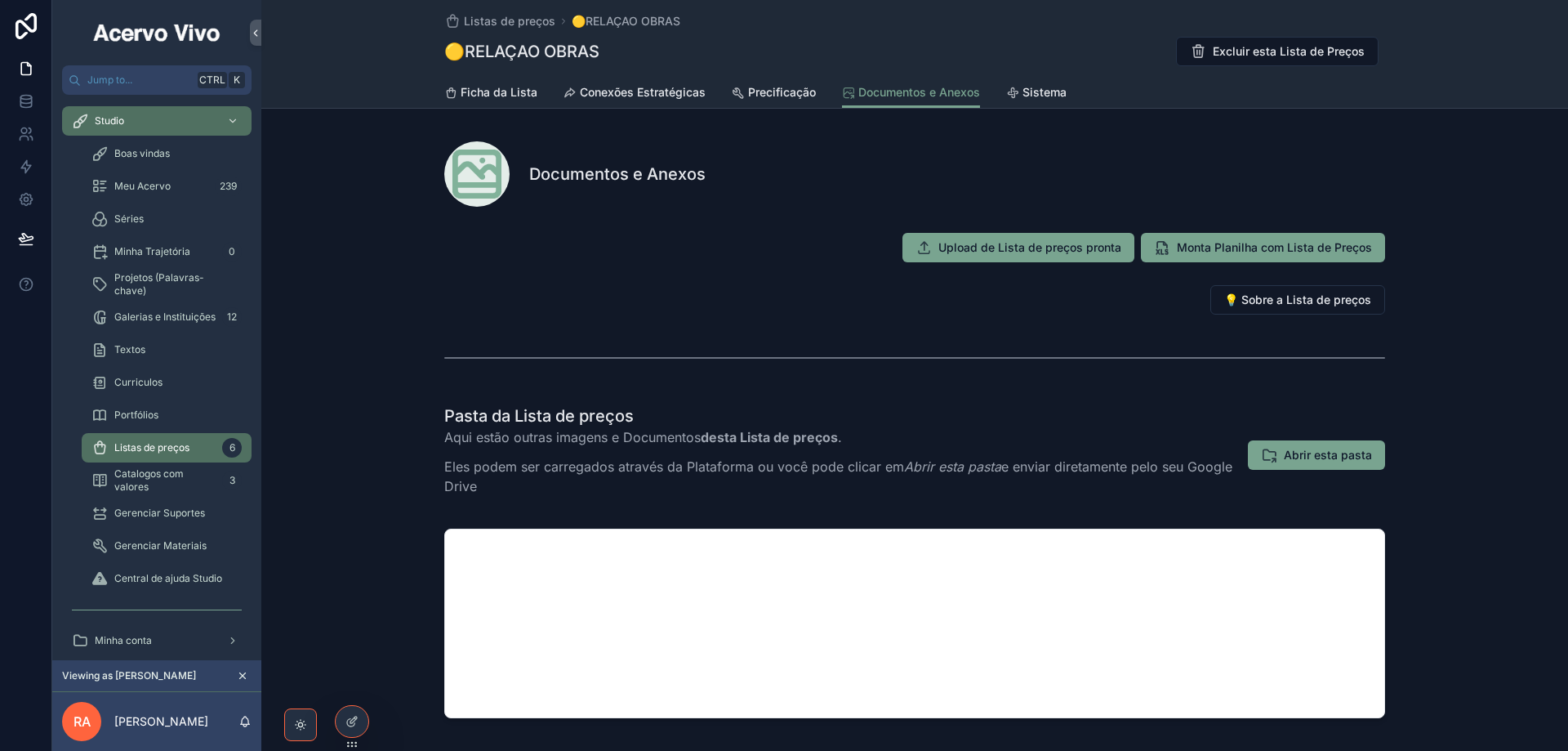
click at [244, 676] on icon "scrollable content" at bounding box center [243, 676] width 12 height 12
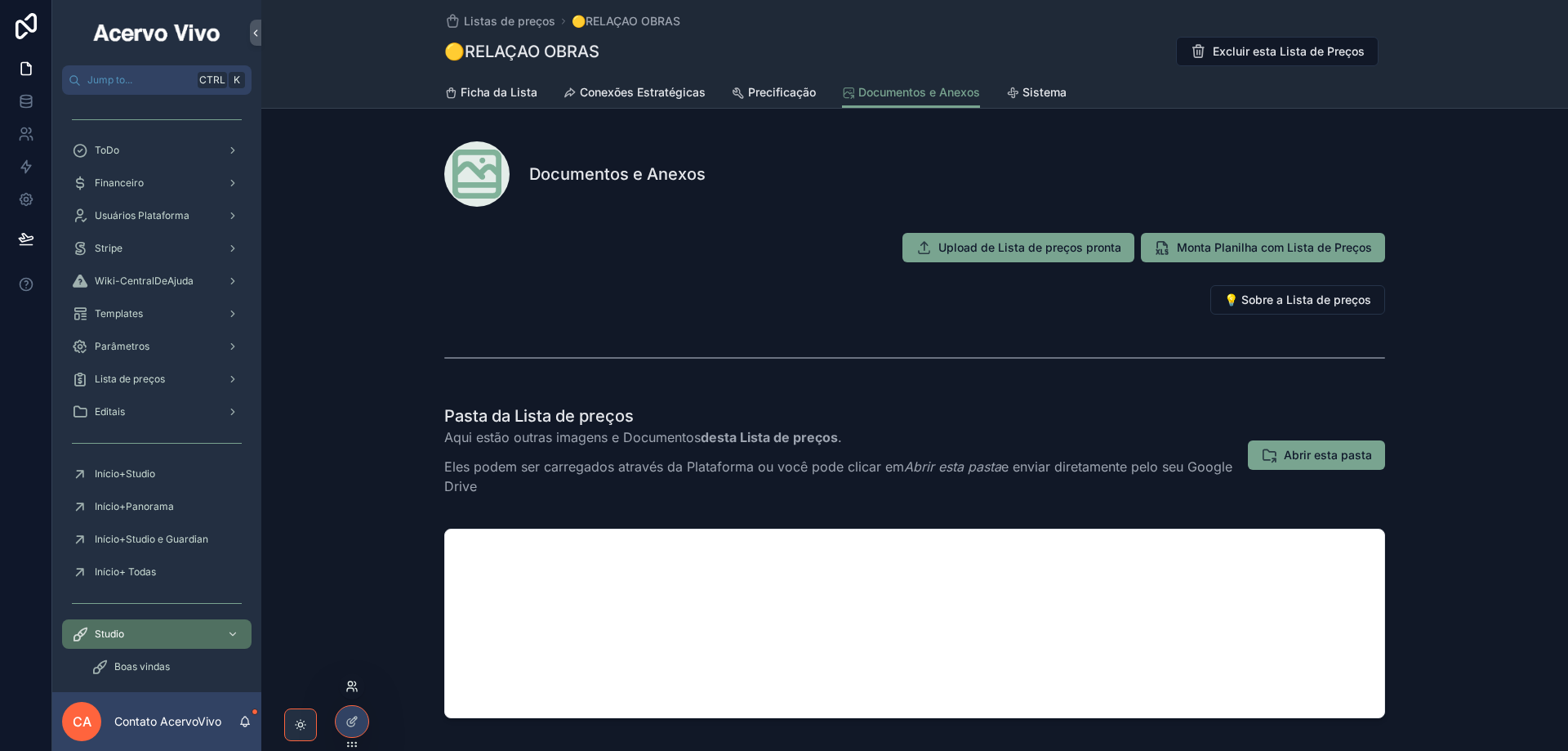
click at [348, 687] on icon at bounding box center [352, 686] width 14 height 14
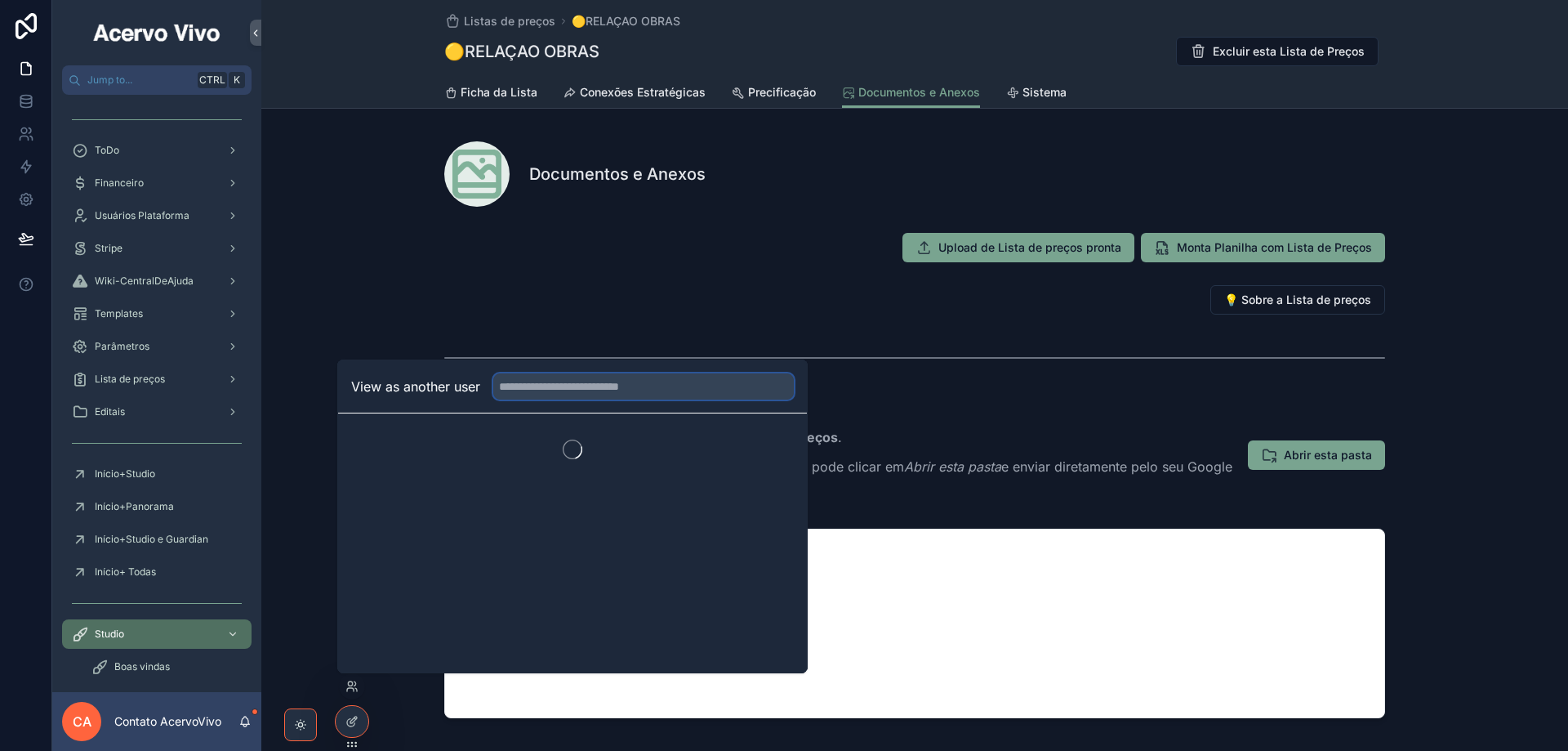
click at [542, 388] on input "text" at bounding box center [643, 386] width 301 height 26
type input "****"
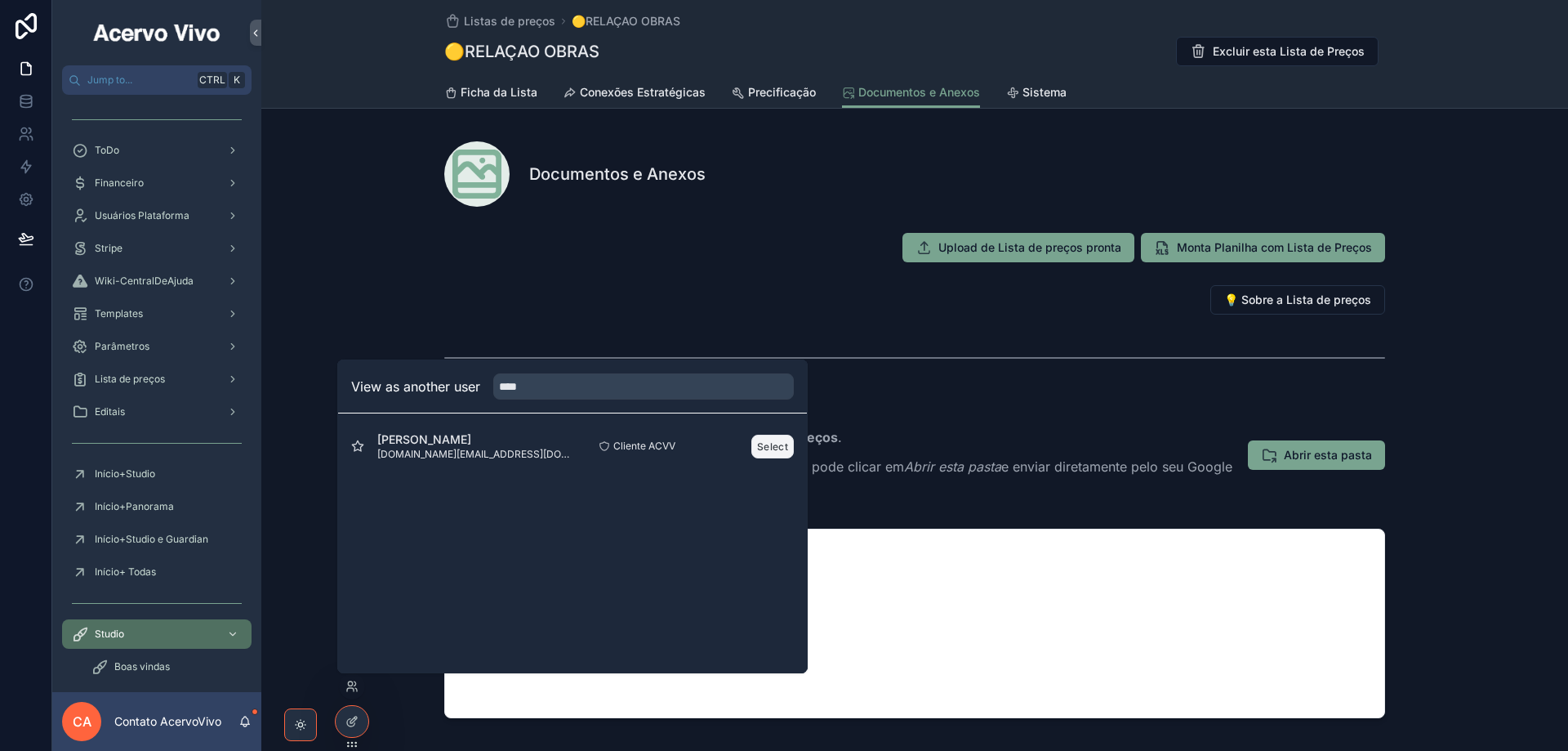
click at [771, 452] on button "Select" at bounding box center [773, 446] width 43 height 23
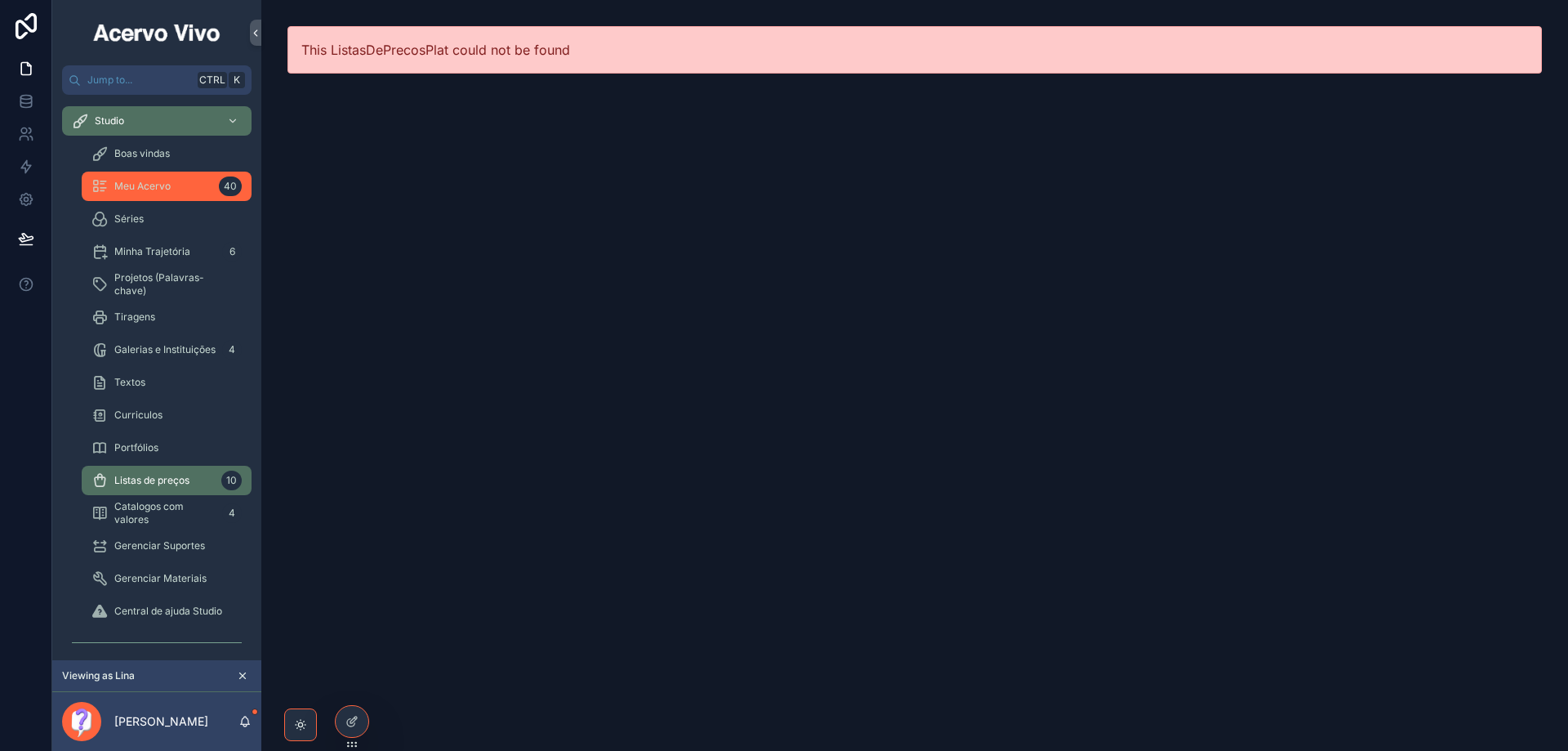
click at [138, 200] on link "Meu Acervo 40" at bounding box center [166, 186] width 170 height 29
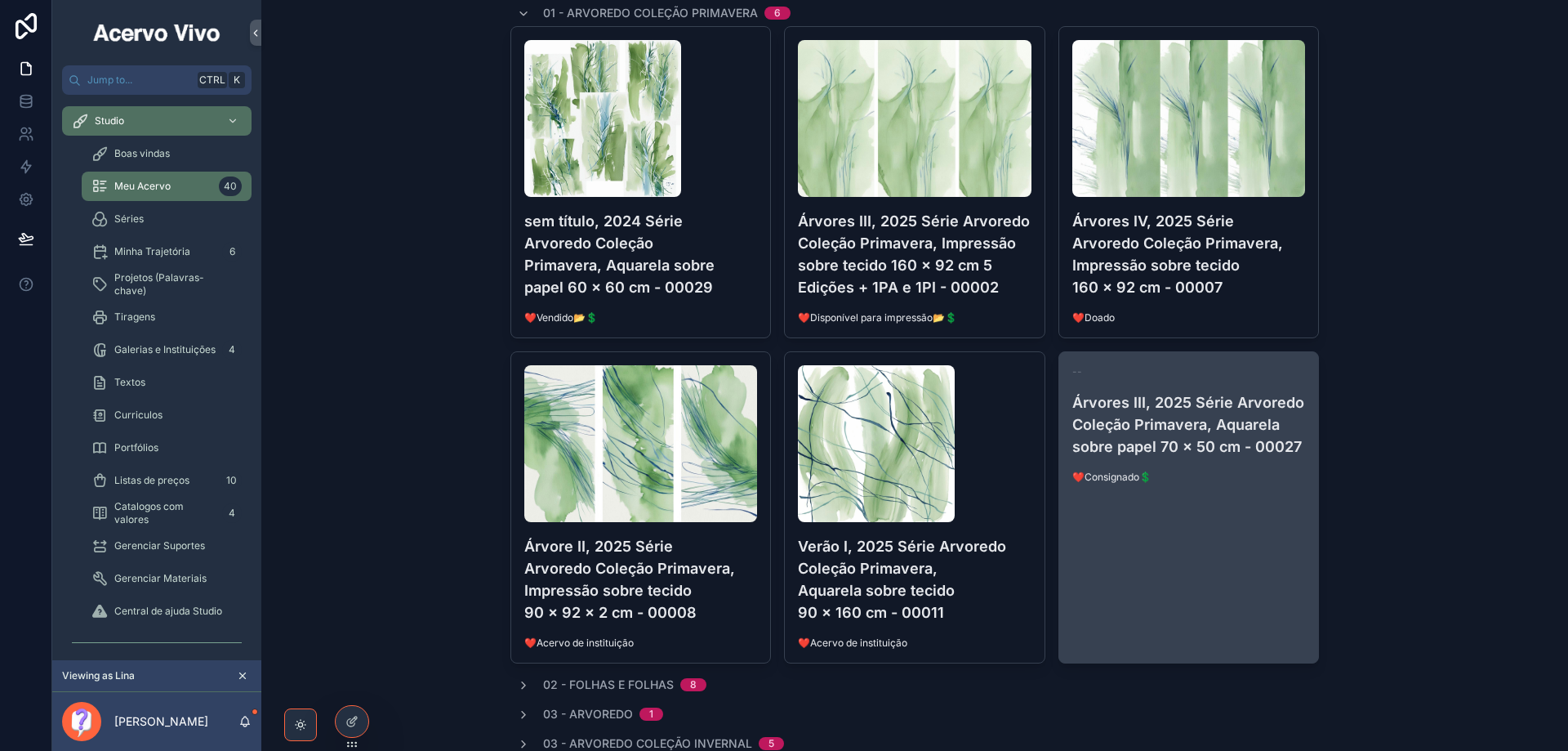
scroll to position [245, 0]
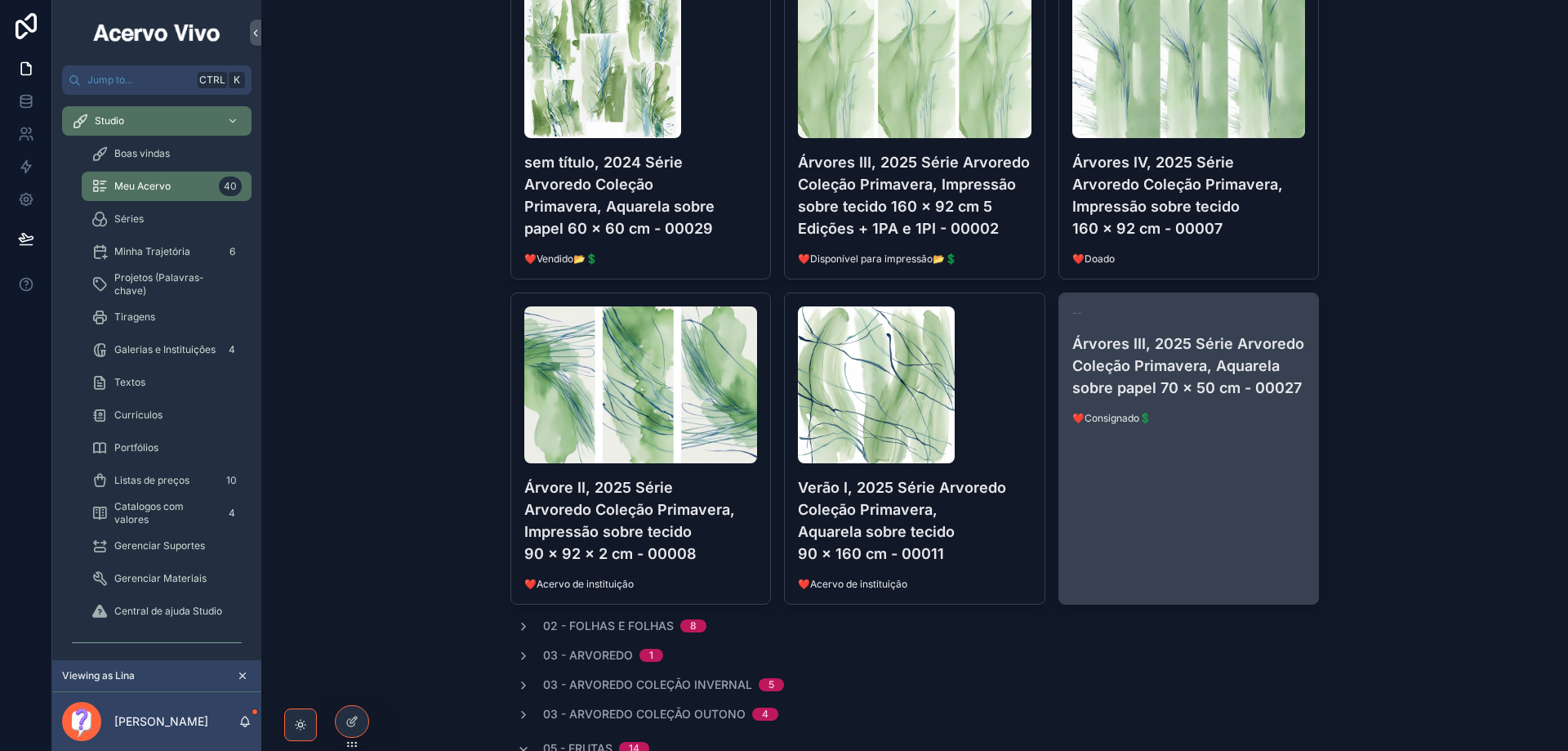
click at [1257, 376] on h4 "Árvores III, 2025 Série Arvoredo Coleção Primavera, Aquarela sobre papel 70 x 5…" at bounding box center [1188, 366] width 233 height 66
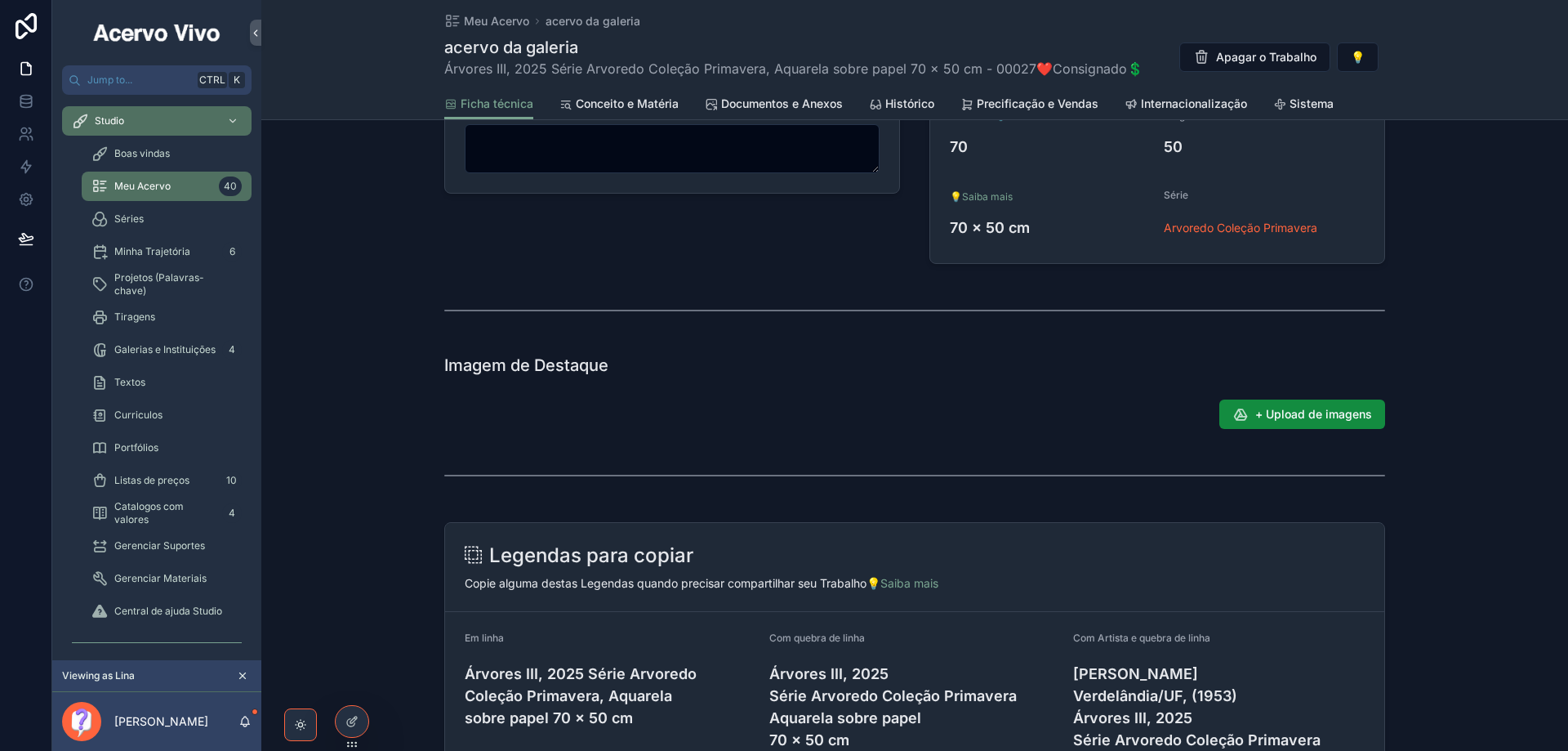
scroll to position [572, 0]
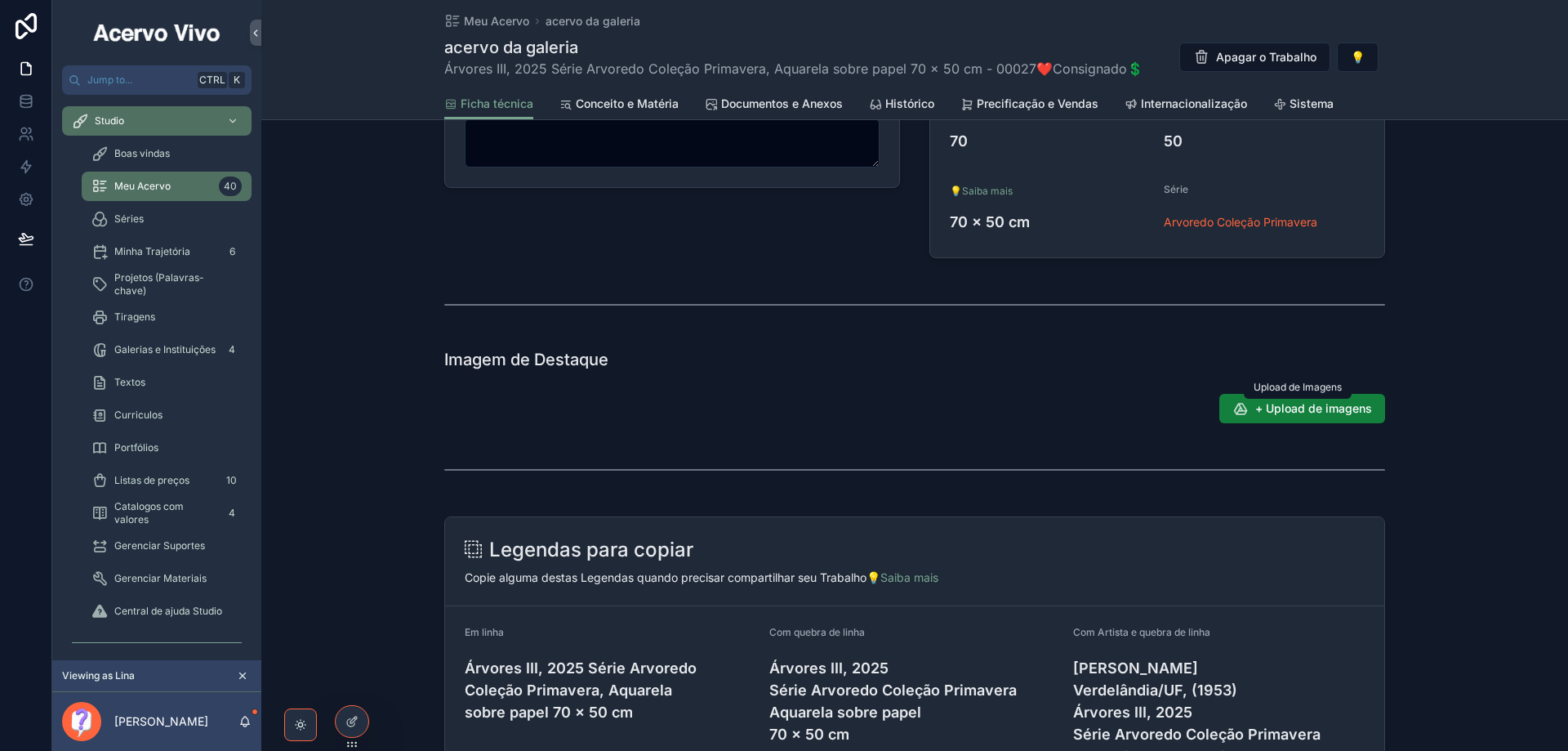
click at [1289, 408] on span "+ Upload de imagens" at bounding box center [1313, 408] width 117 height 16
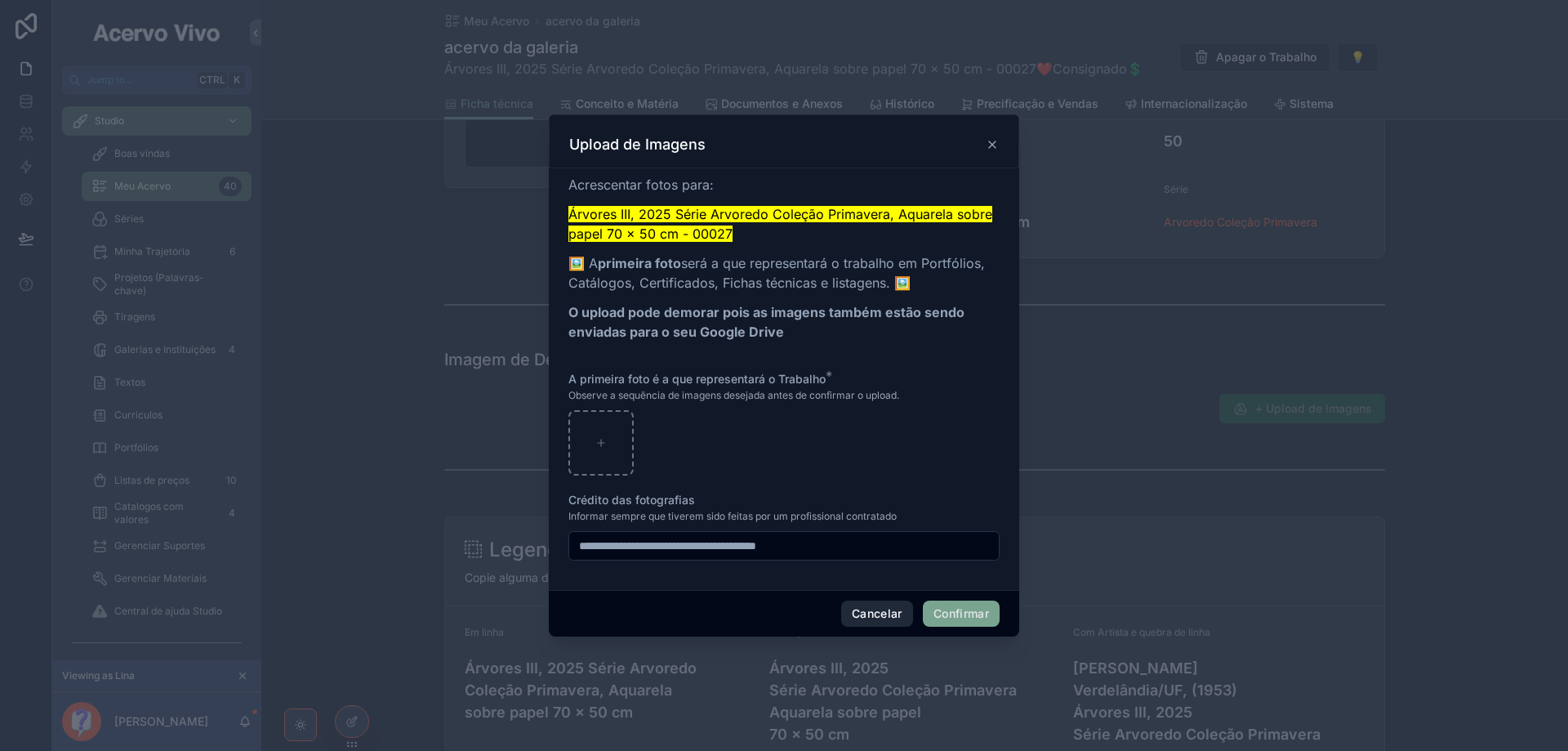
click at [859, 618] on button "Cancelar" at bounding box center [876, 613] width 72 height 26
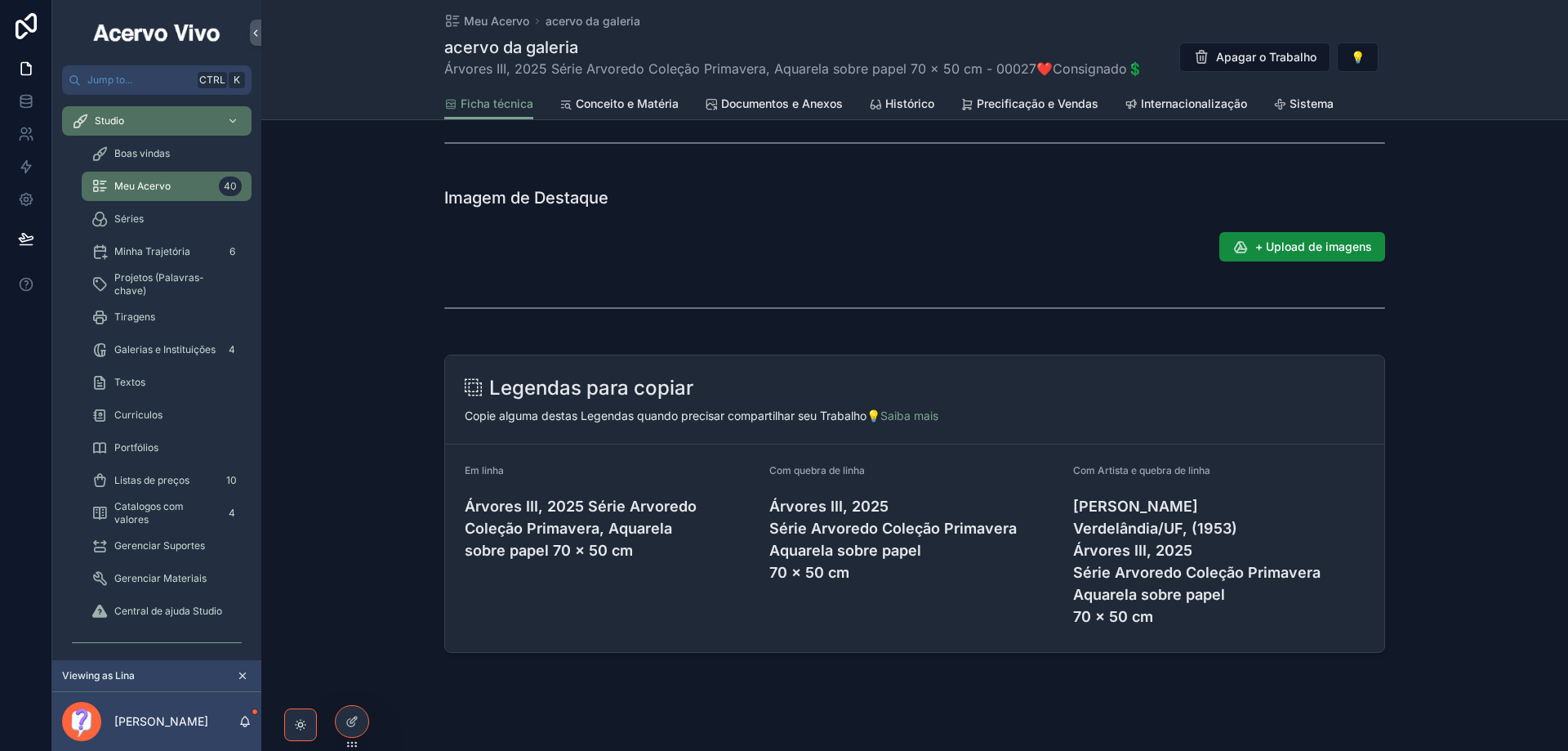
scroll to position [736, 0]
click at [489, 14] on span "Meu Acervo" at bounding box center [496, 21] width 66 height 16
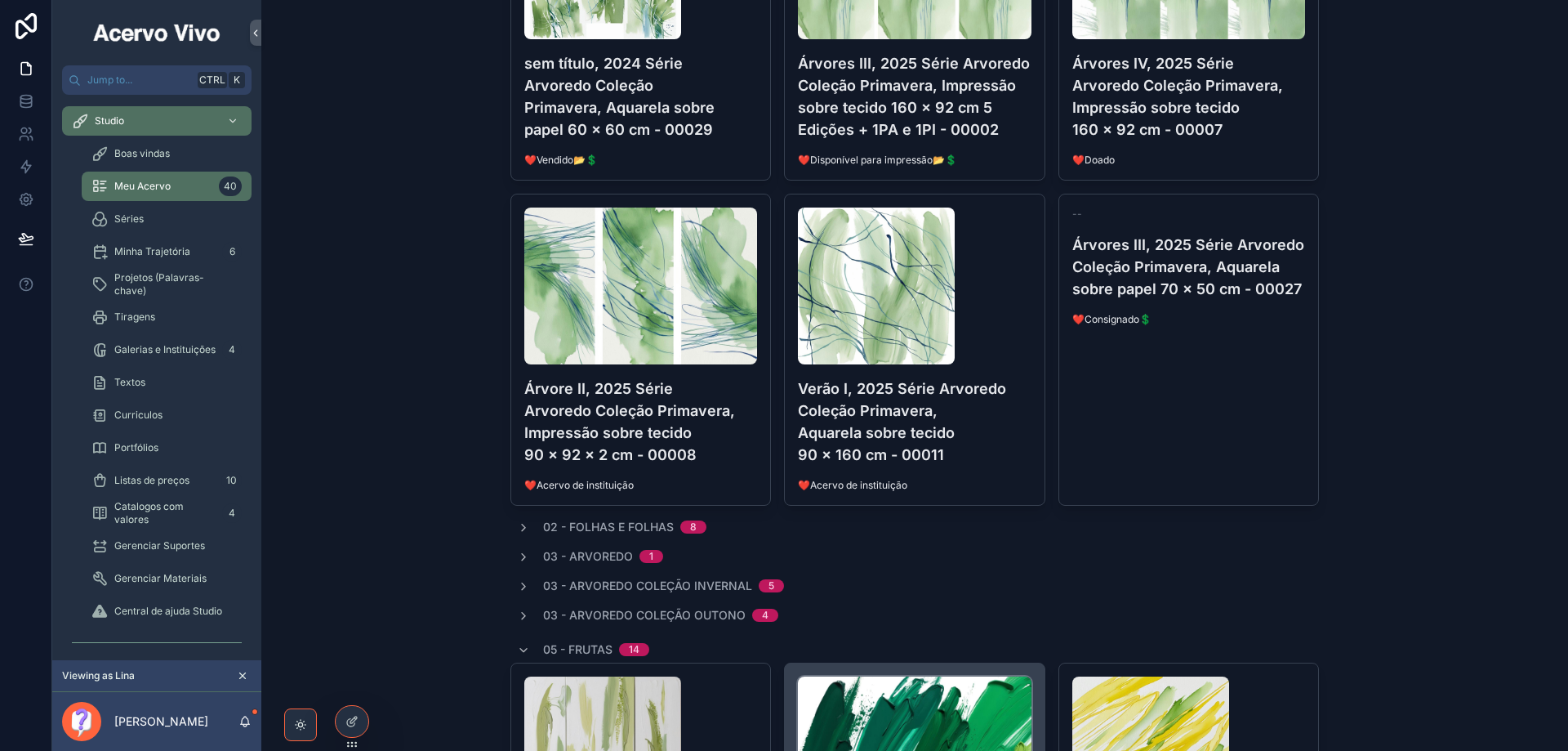
scroll to position [245, 0]
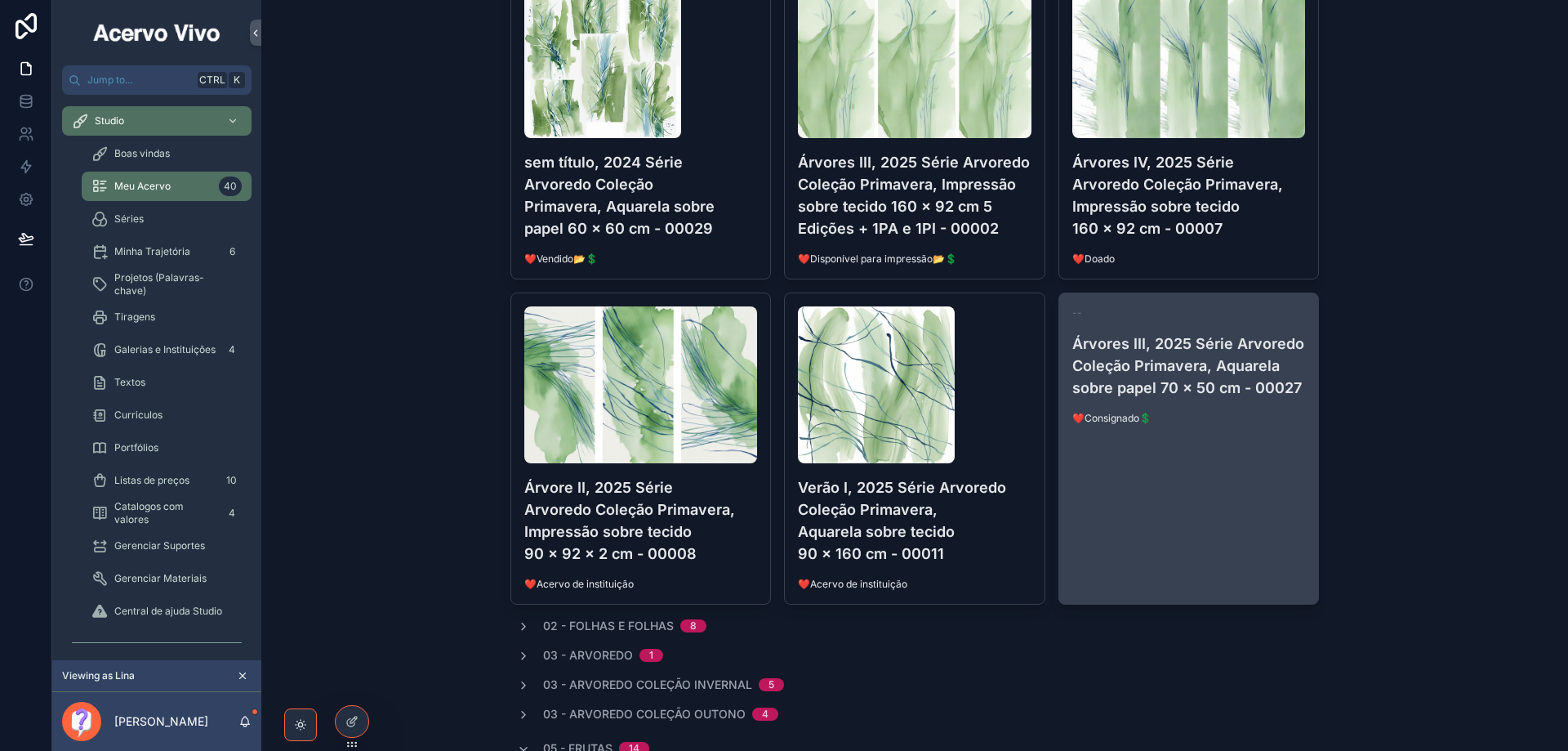
click at [1218, 448] on link "-- Árvores III, 2025 Série Arvoredo Coleção Primavera, Aquarela sobre papel 70 …" at bounding box center [1189, 448] width 261 height 312
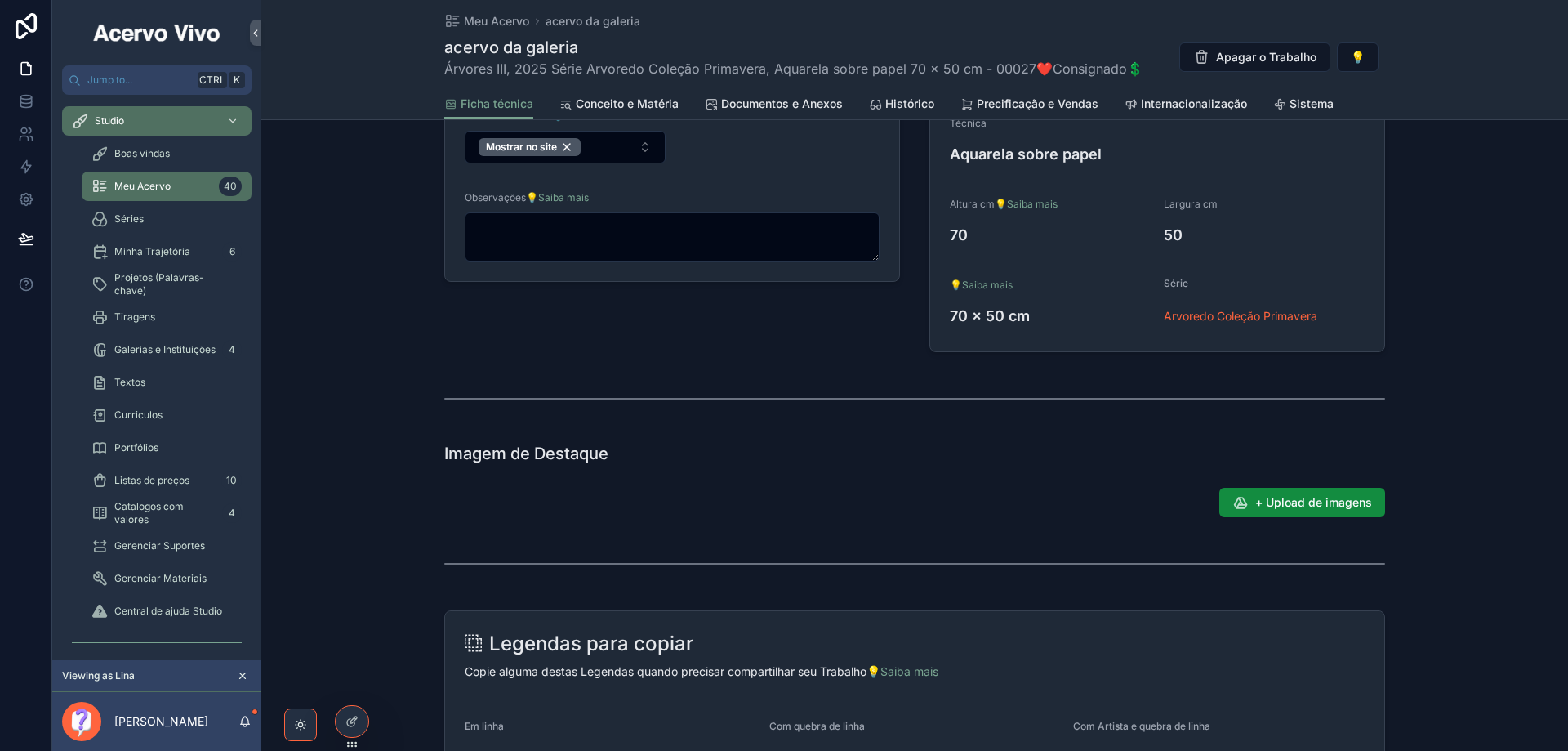
scroll to position [572, 0]
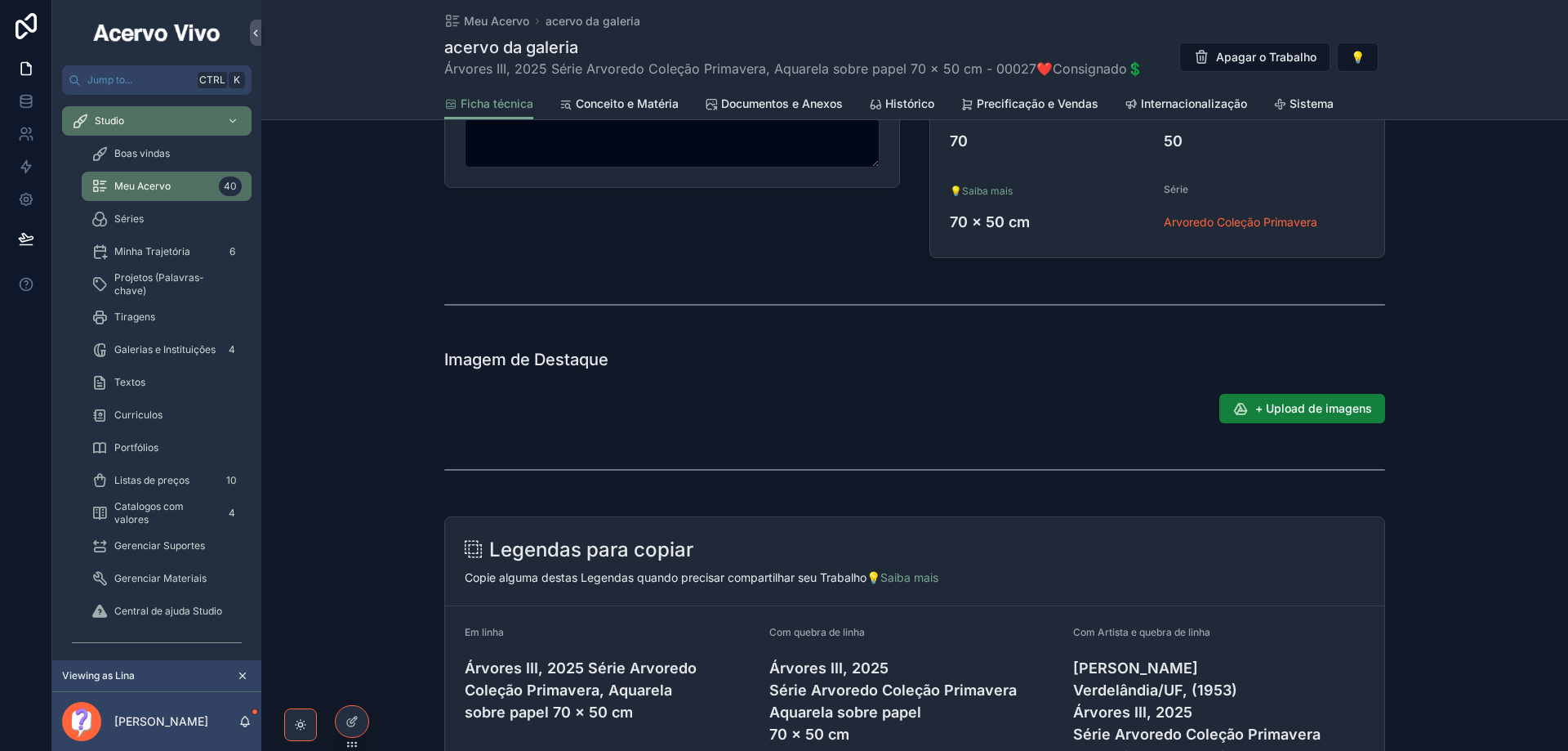
click at [1302, 416] on span "+ Upload de imagens" at bounding box center [1313, 408] width 117 height 16
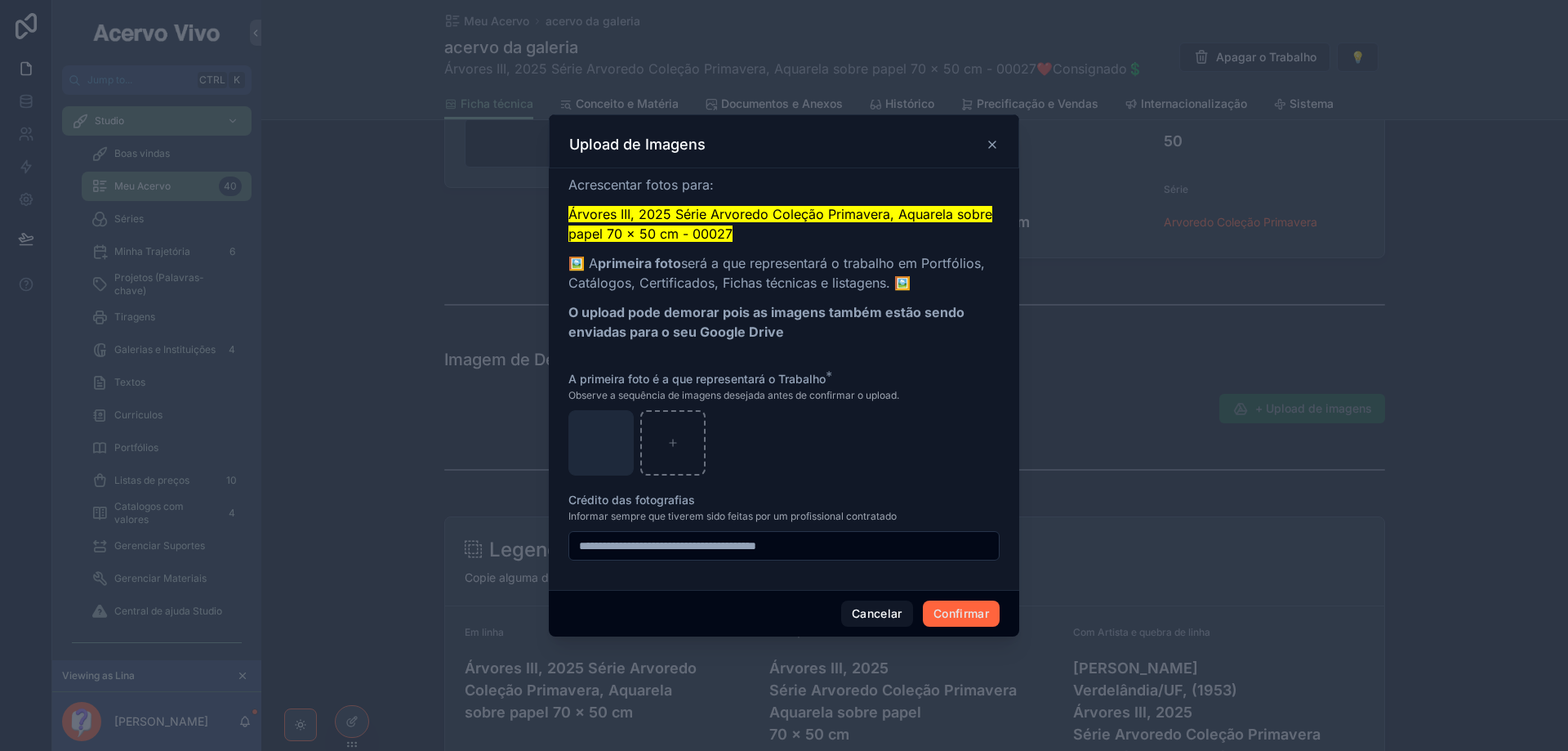
click at [971, 615] on button "Confirmar" at bounding box center [961, 613] width 76 height 26
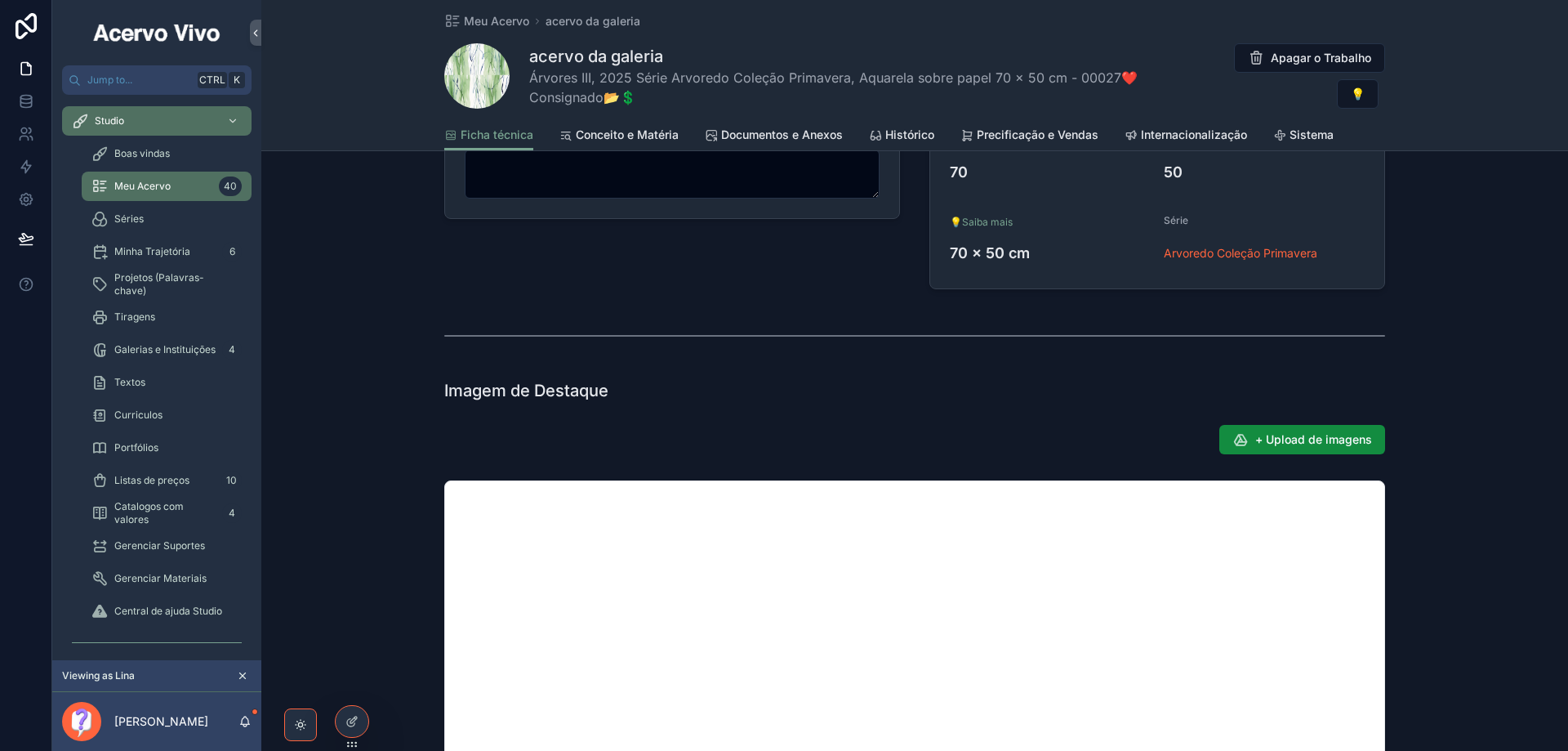
scroll to position [603, 0]
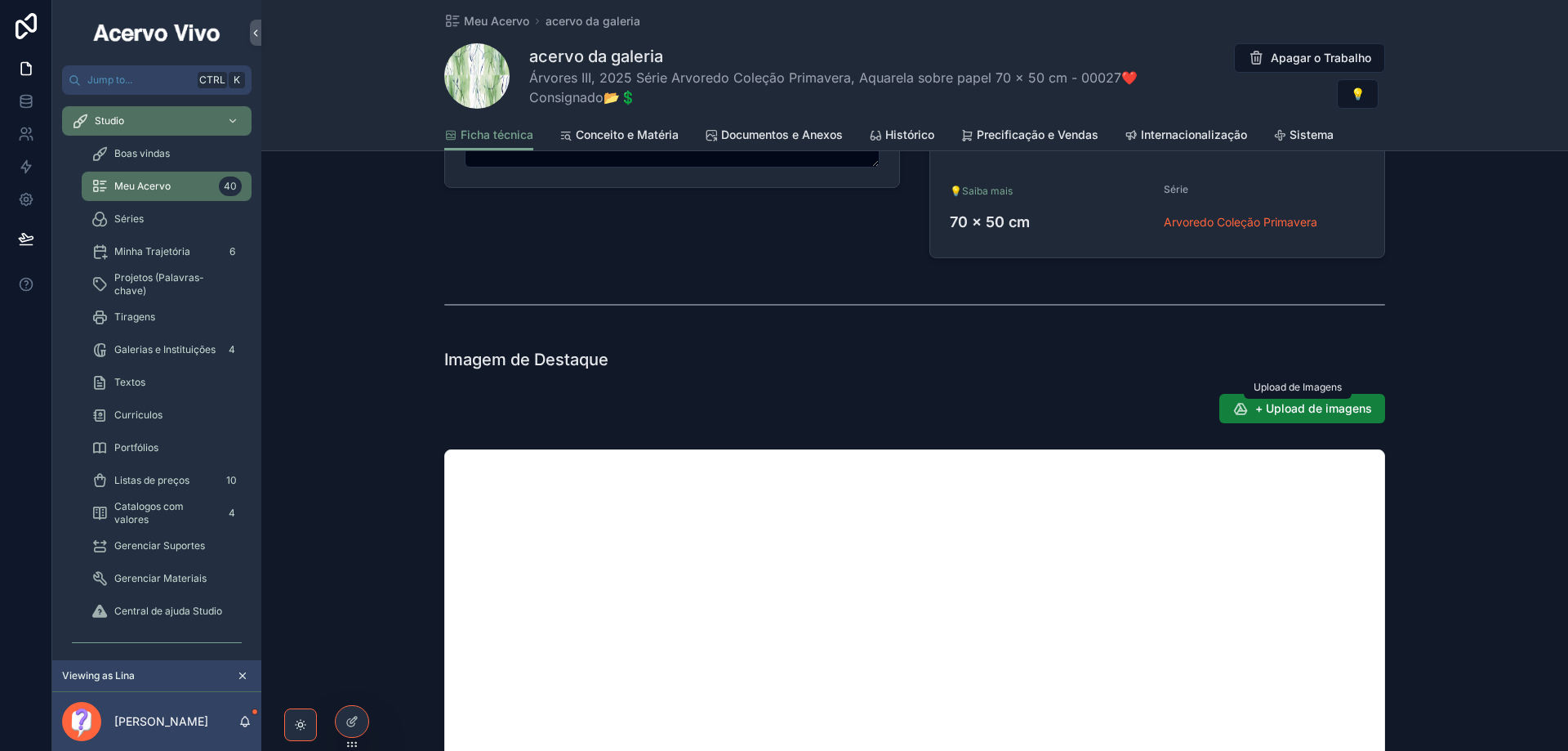
click at [1288, 410] on span "+ Upload de imagens" at bounding box center [1313, 408] width 117 height 16
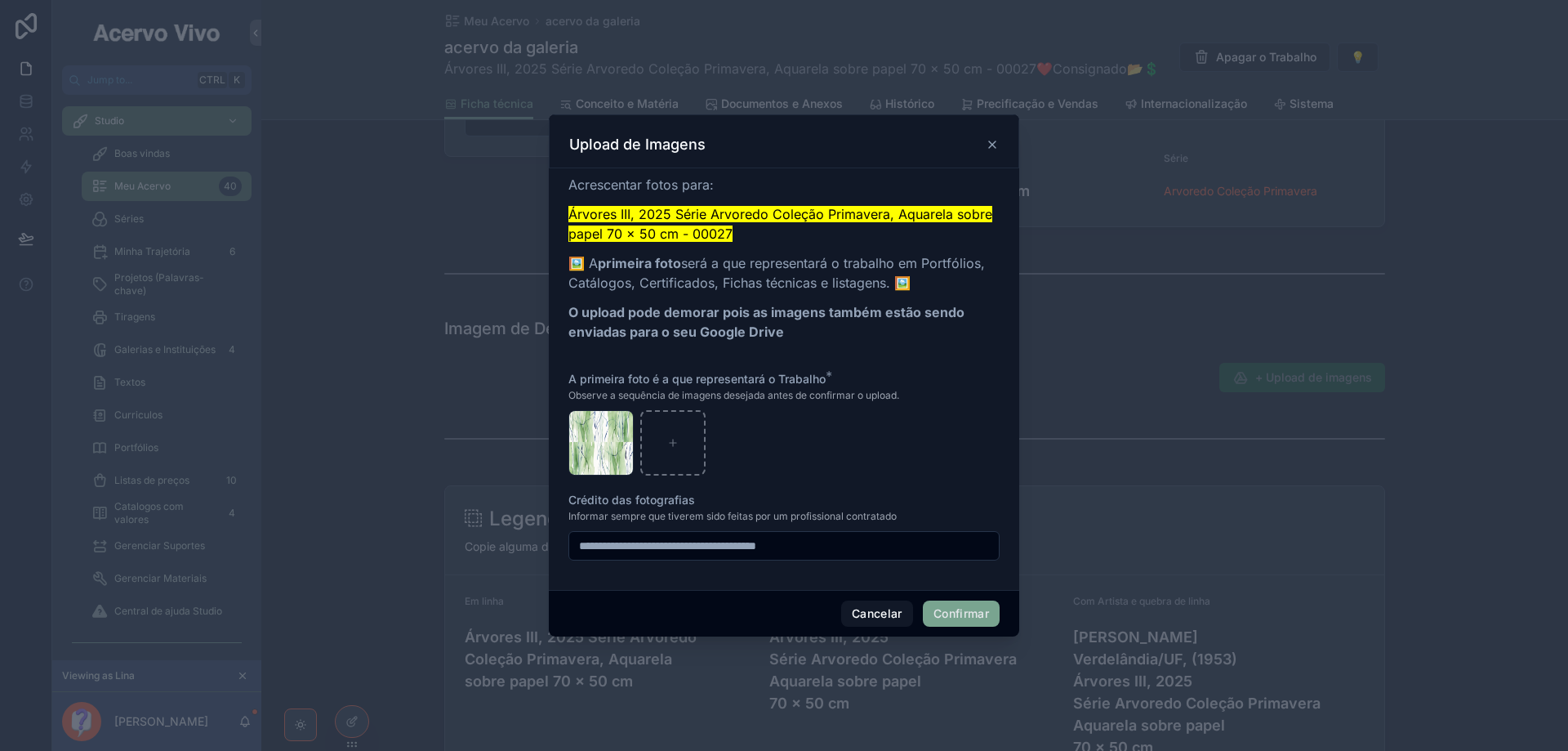
scroll to position [572, 0]
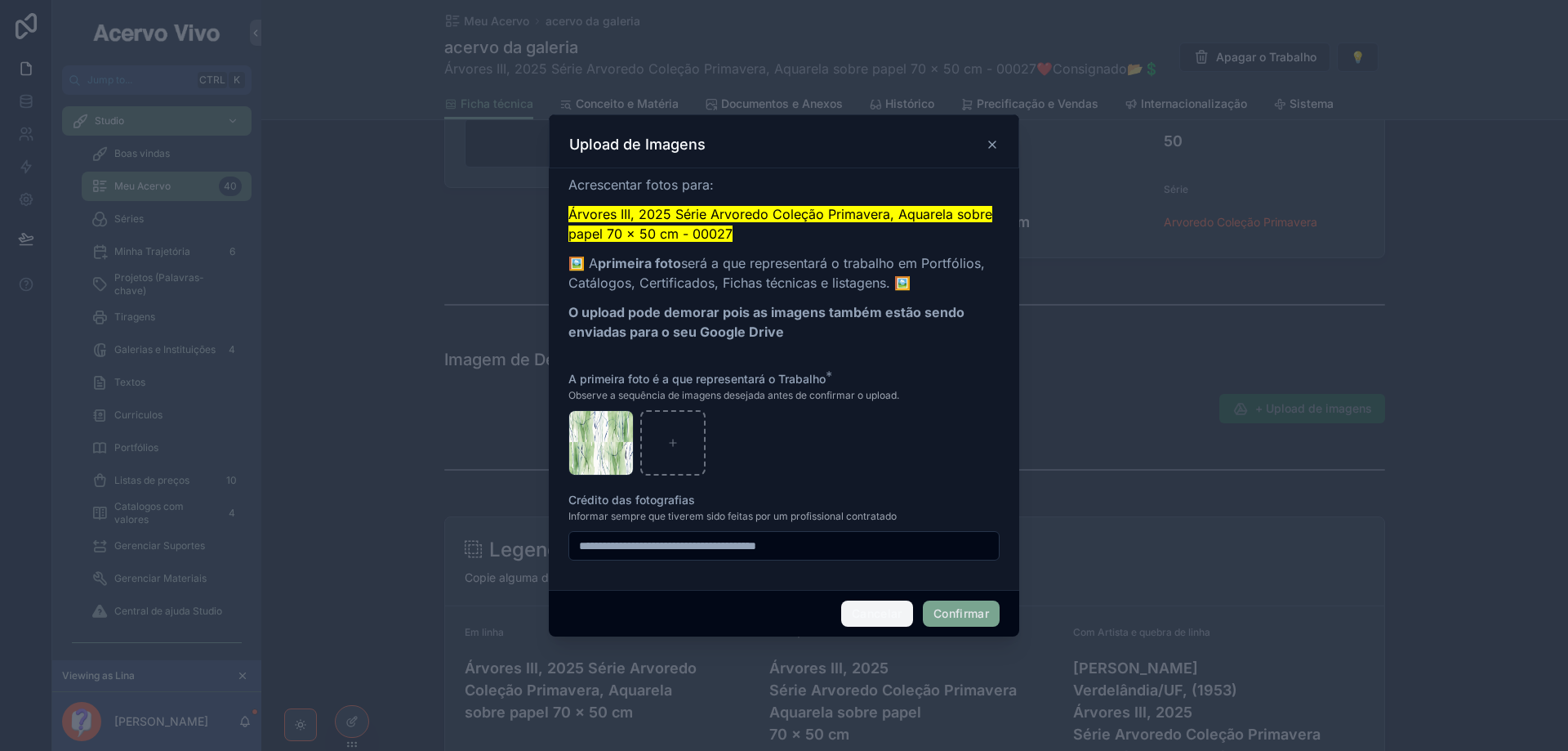
drag, startPoint x: 871, startPoint y: 620, endPoint x: 898, endPoint y: 611, distance: 28.5
click at [871, 620] on button "Cancelar" at bounding box center [876, 613] width 72 height 26
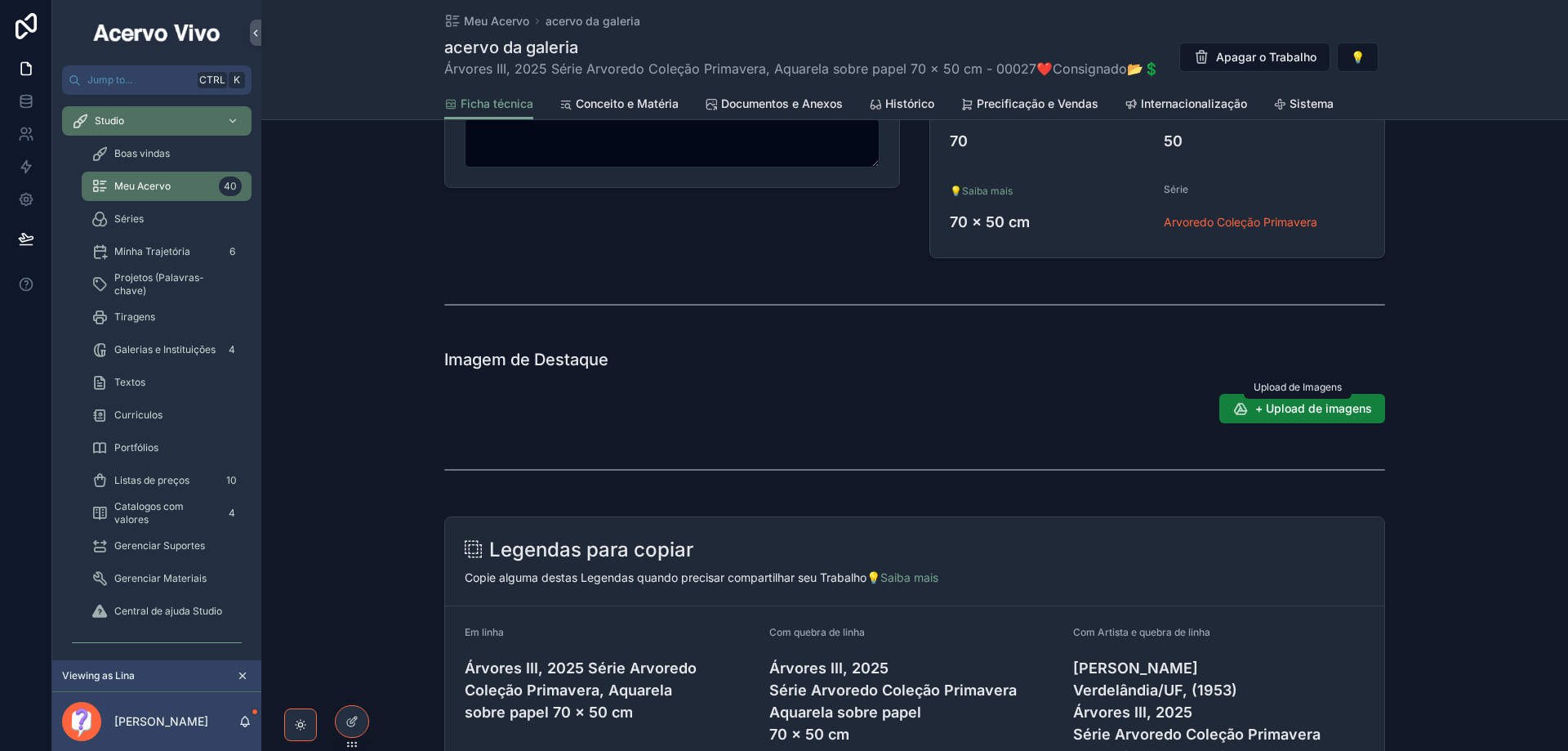
click at [1361, 406] on span "+ Upload de imagens" at bounding box center [1313, 408] width 117 height 16
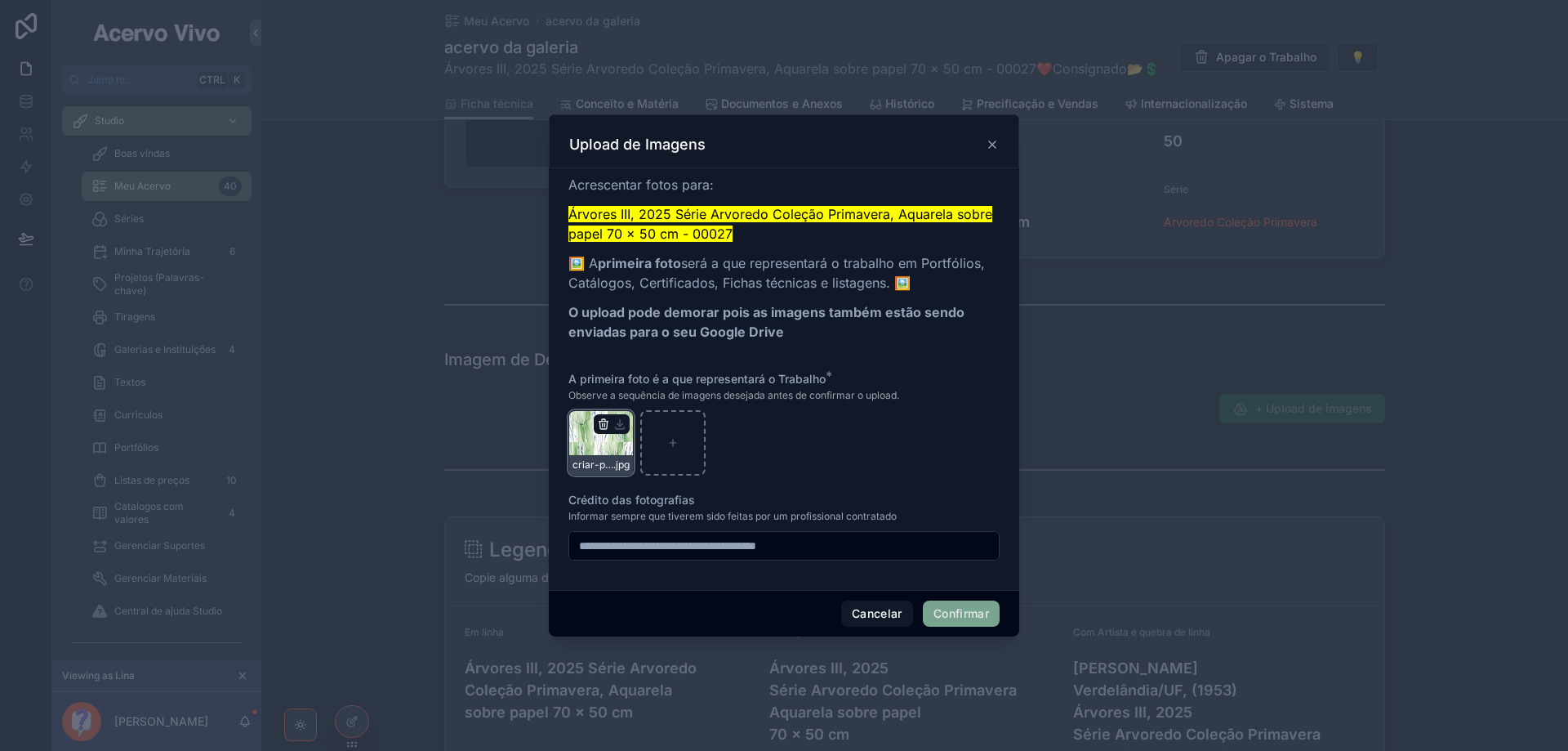
click at [603, 426] on icon "button" at bounding box center [603, 425] width 0 height 3
click at [636, 394] on icon "button" at bounding box center [636, 395] width 0 height 3
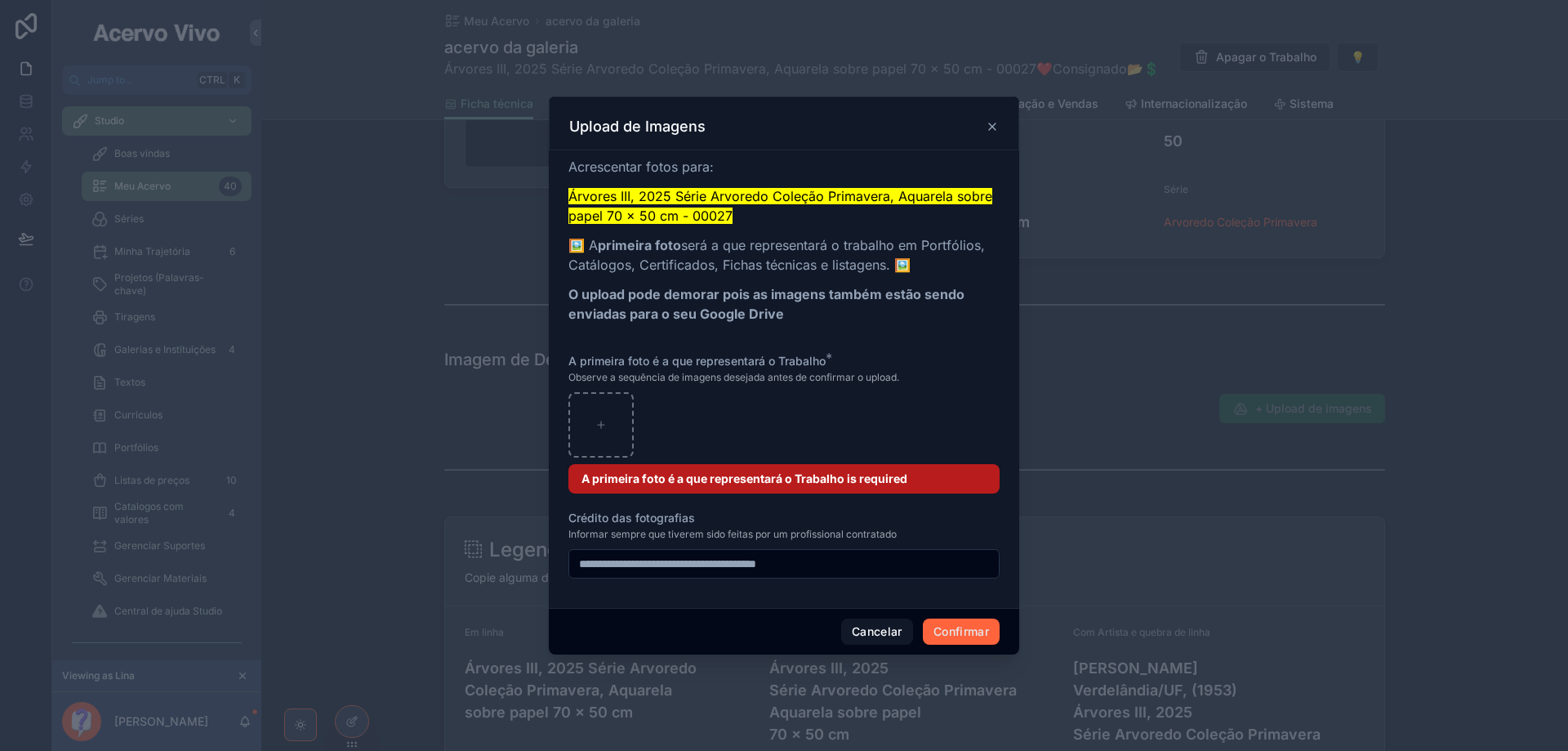
click at [957, 632] on button "Confirmar" at bounding box center [961, 631] width 76 height 26
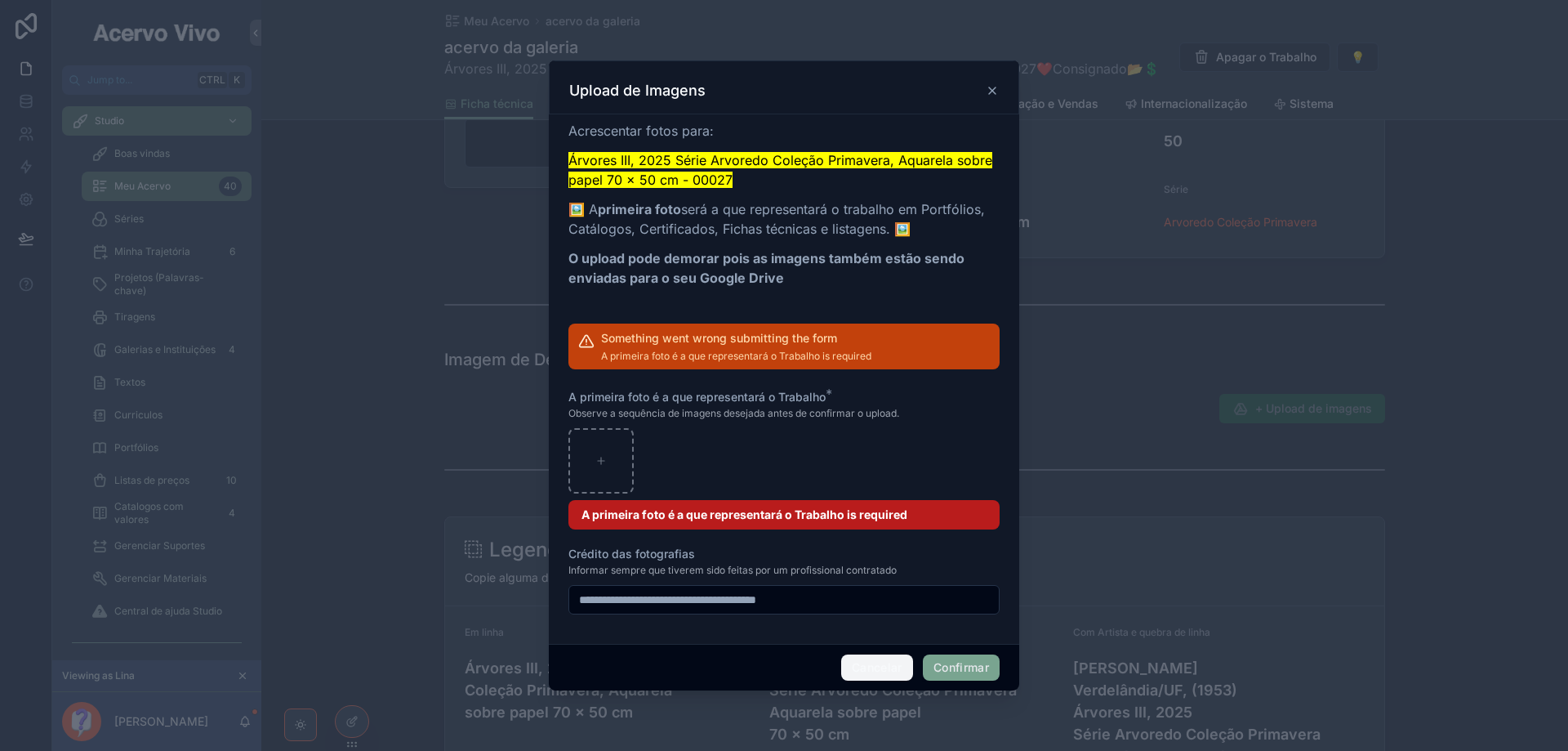
drag, startPoint x: 883, startPoint y: 665, endPoint x: 1087, endPoint y: 579, distance: 221.4
click at [883, 666] on button "Cancelar" at bounding box center [876, 667] width 72 height 26
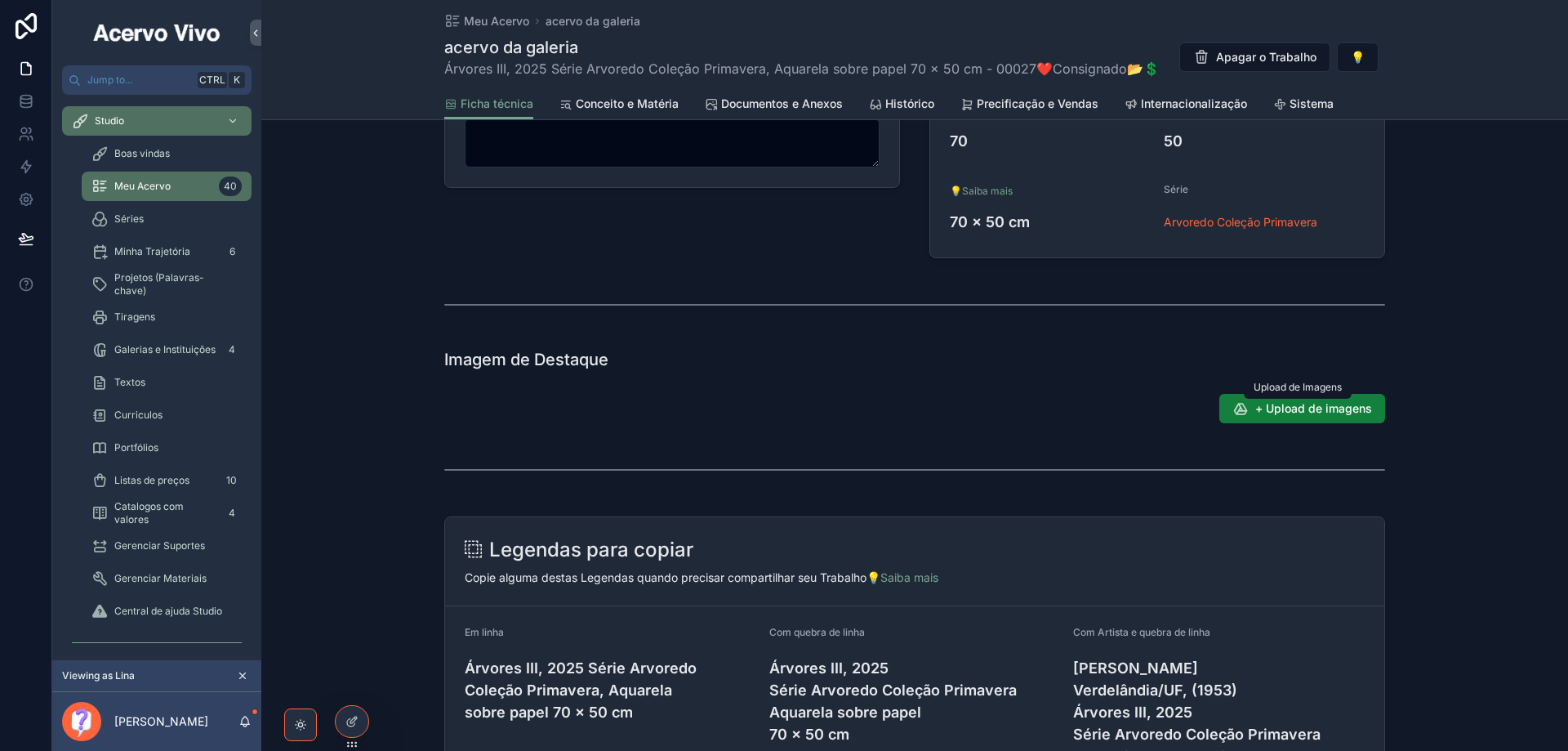
click at [1323, 408] on span "+ Upload de imagens" at bounding box center [1313, 408] width 117 height 16
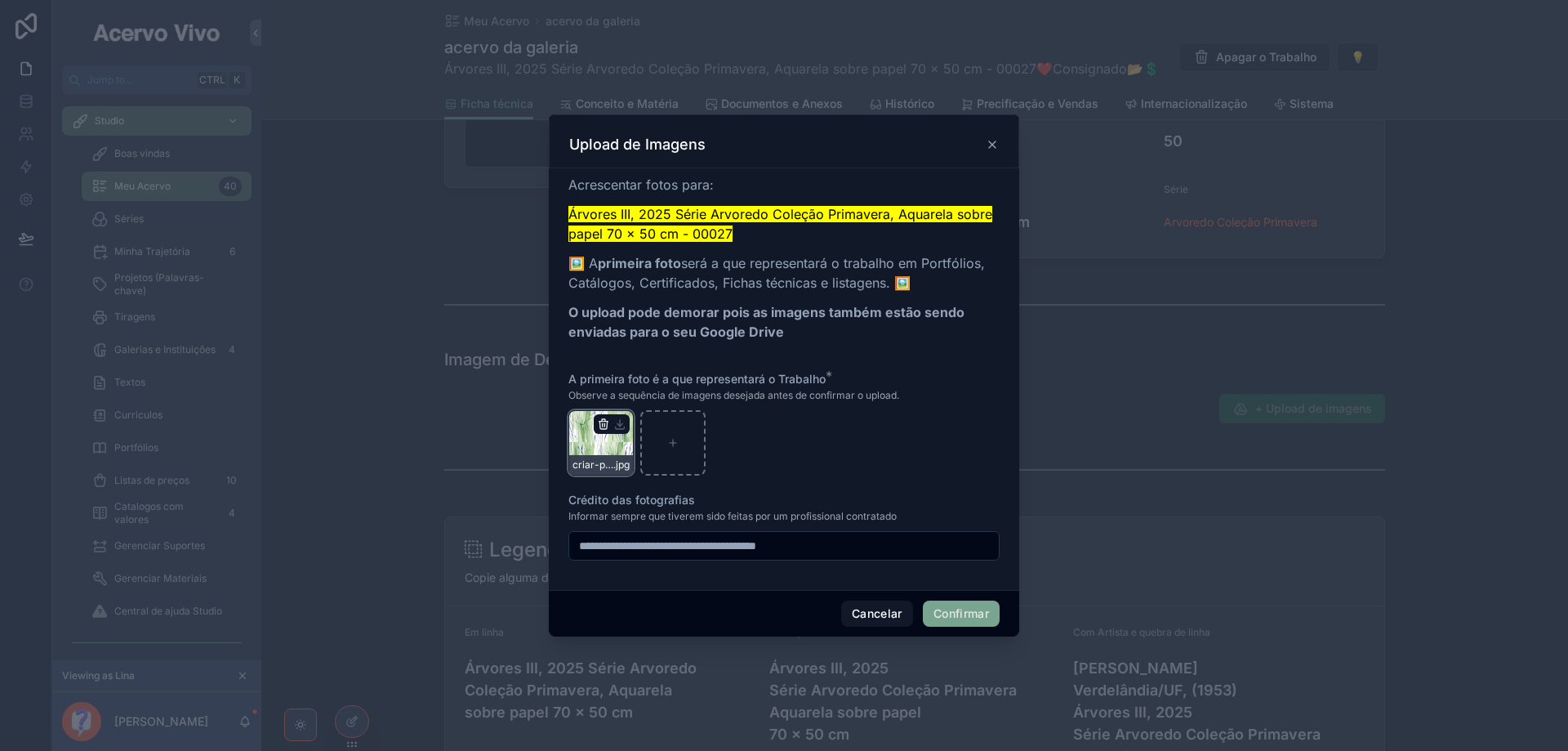
click at [599, 424] on icon "button" at bounding box center [604, 424] width 14 height 14
click at [632, 393] on icon "button" at bounding box center [638, 395] width 14 height 14
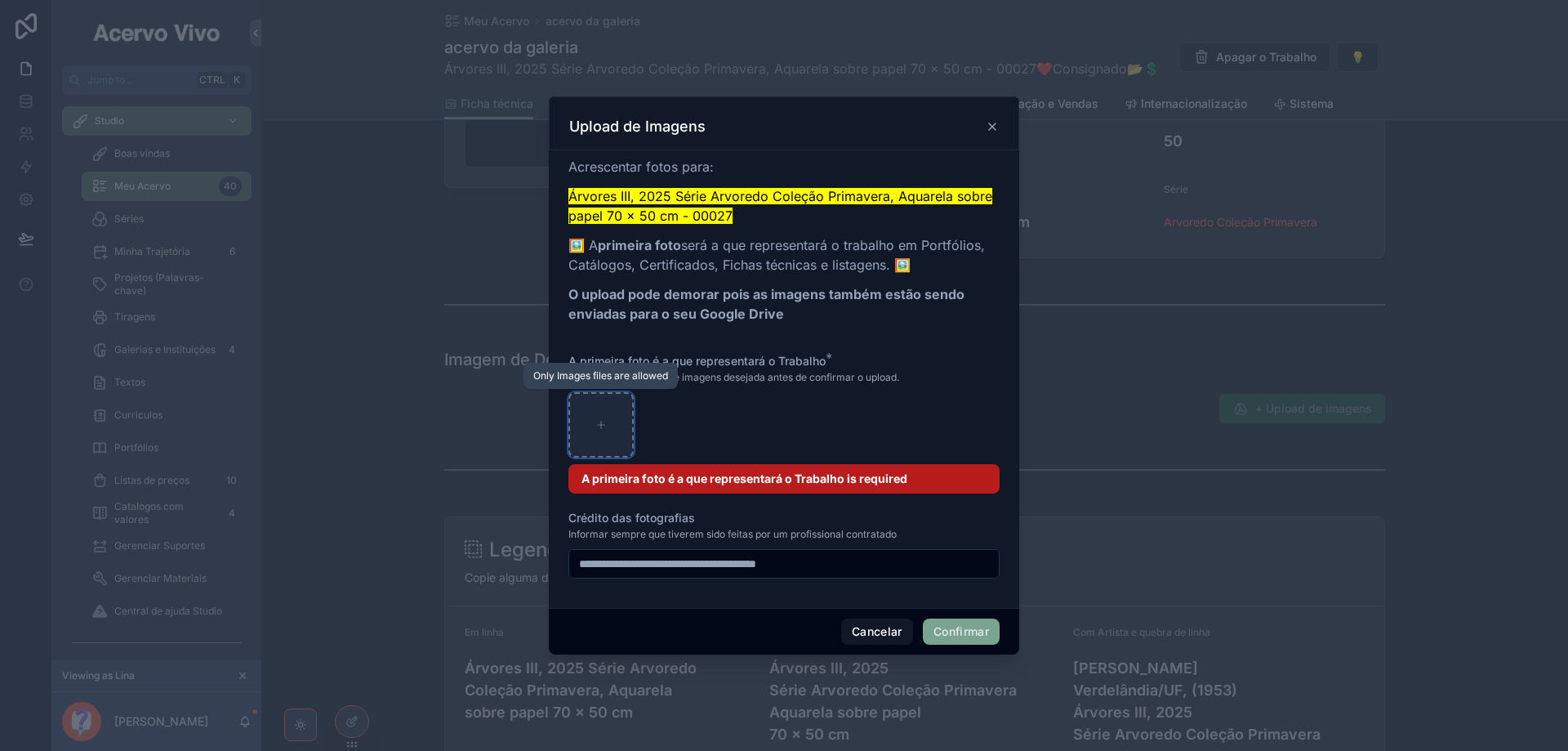
click at [604, 421] on icon at bounding box center [601, 425] width 12 height 12
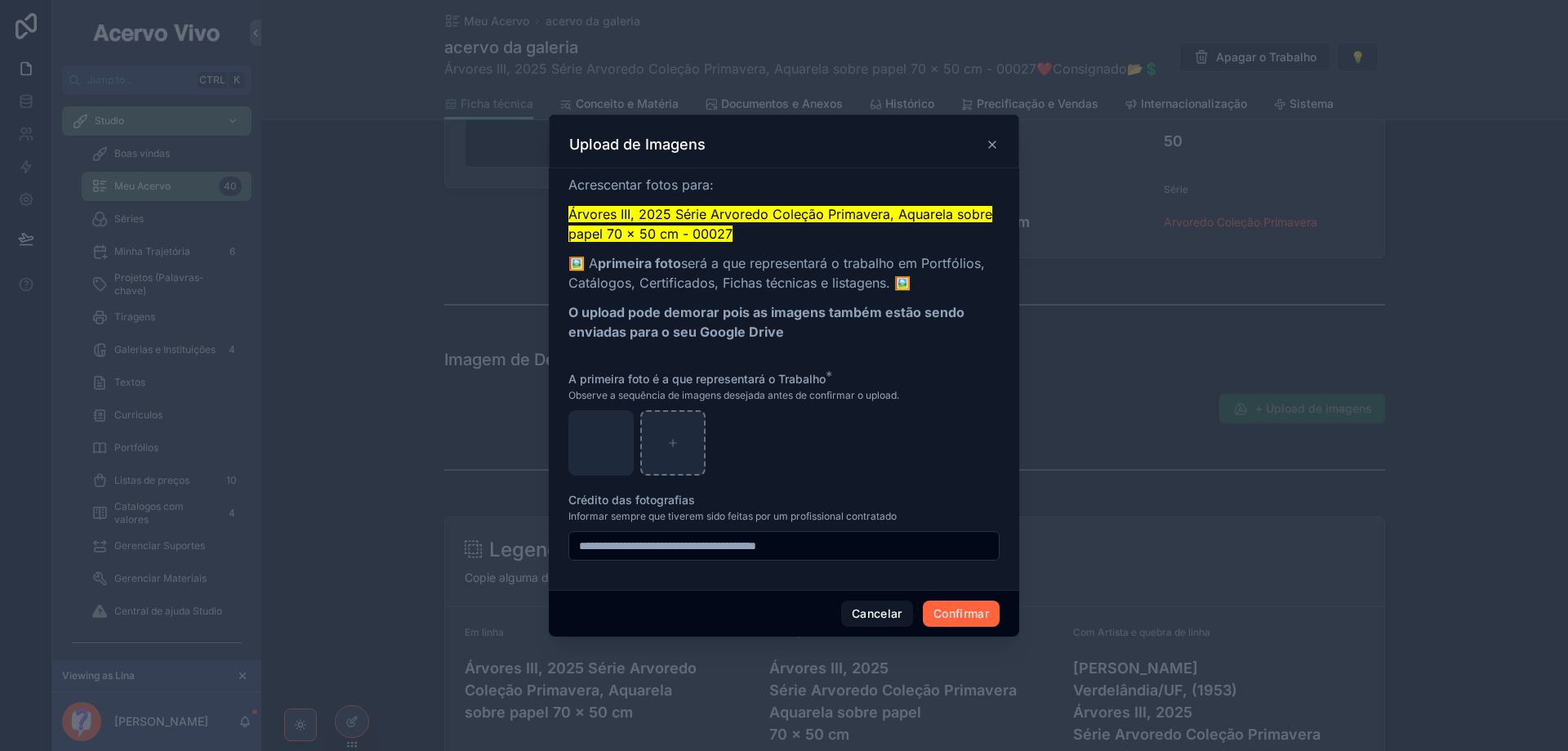
click at [971, 612] on button "Confirmar" at bounding box center [961, 613] width 76 height 26
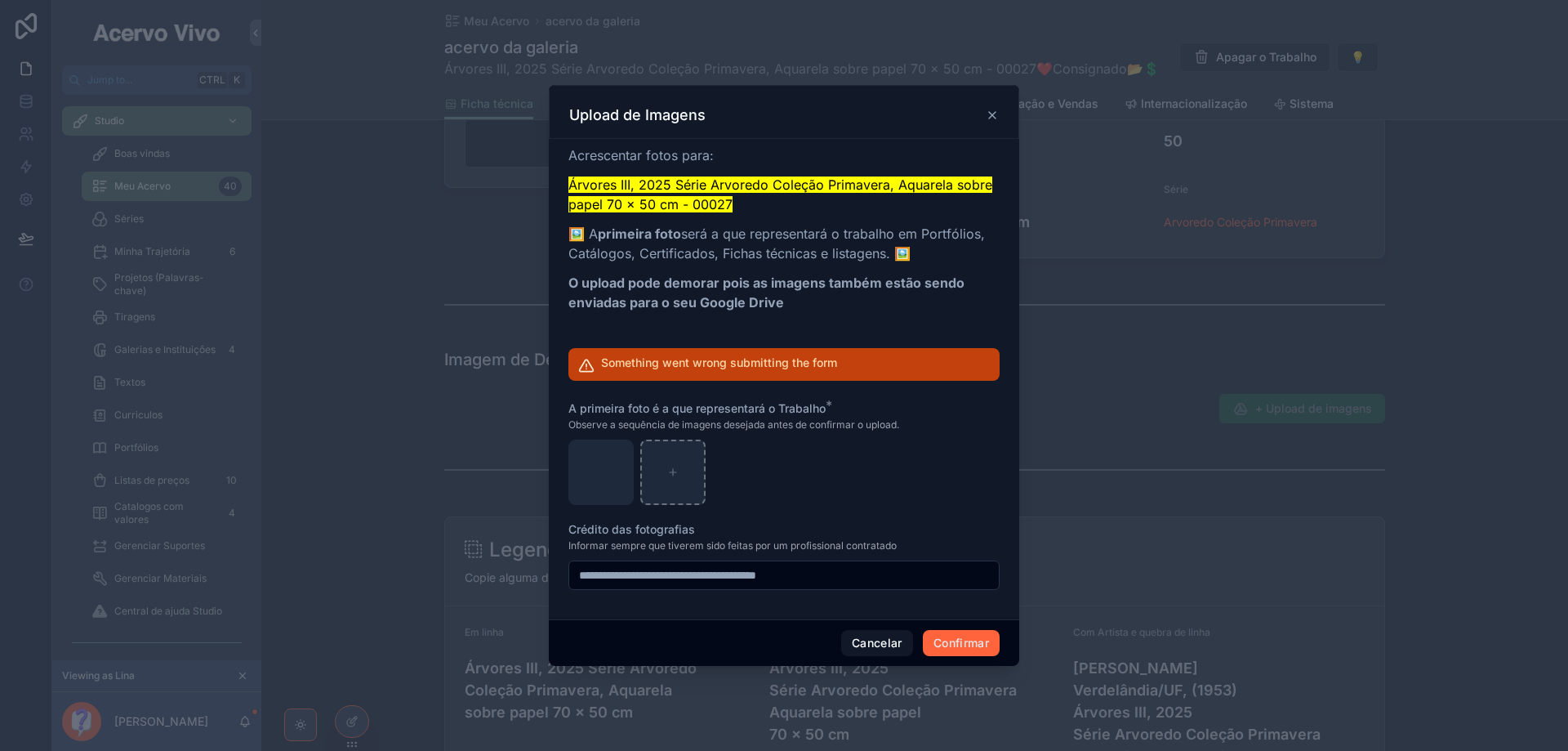
drag, startPoint x: 965, startPoint y: 640, endPoint x: 979, endPoint y: 648, distance: 16.1
click at [965, 640] on button "Confirmar" at bounding box center [961, 643] width 76 height 26
click at [953, 648] on button "Confirmar" at bounding box center [961, 643] width 76 height 26
click at [979, 649] on button "Confirmar" at bounding box center [961, 643] width 76 height 26
click at [871, 651] on button "Cancelar" at bounding box center [876, 643] width 72 height 26
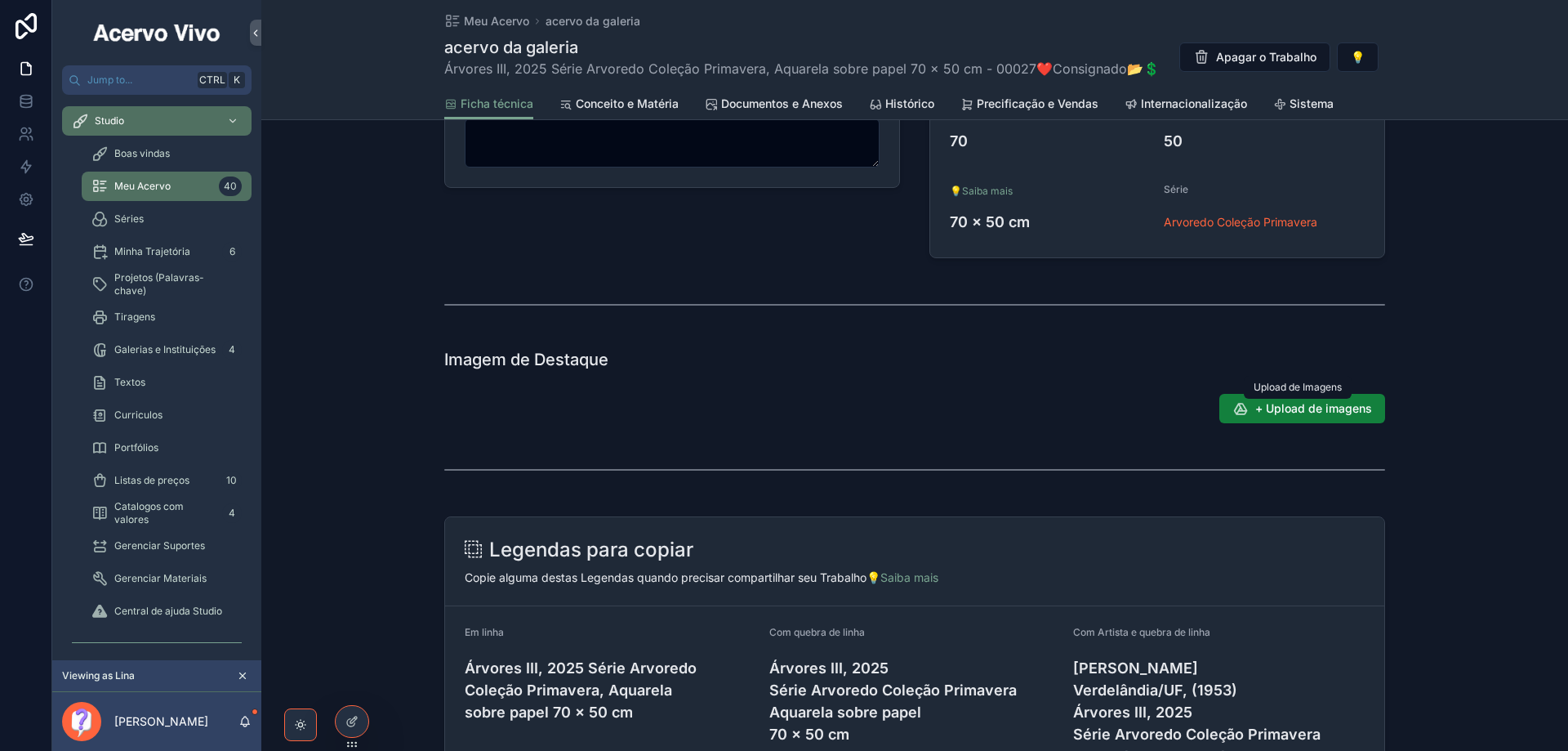
click at [1343, 409] on span "+ Upload de imagens" at bounding box center [1313, 408] width 117 height 16
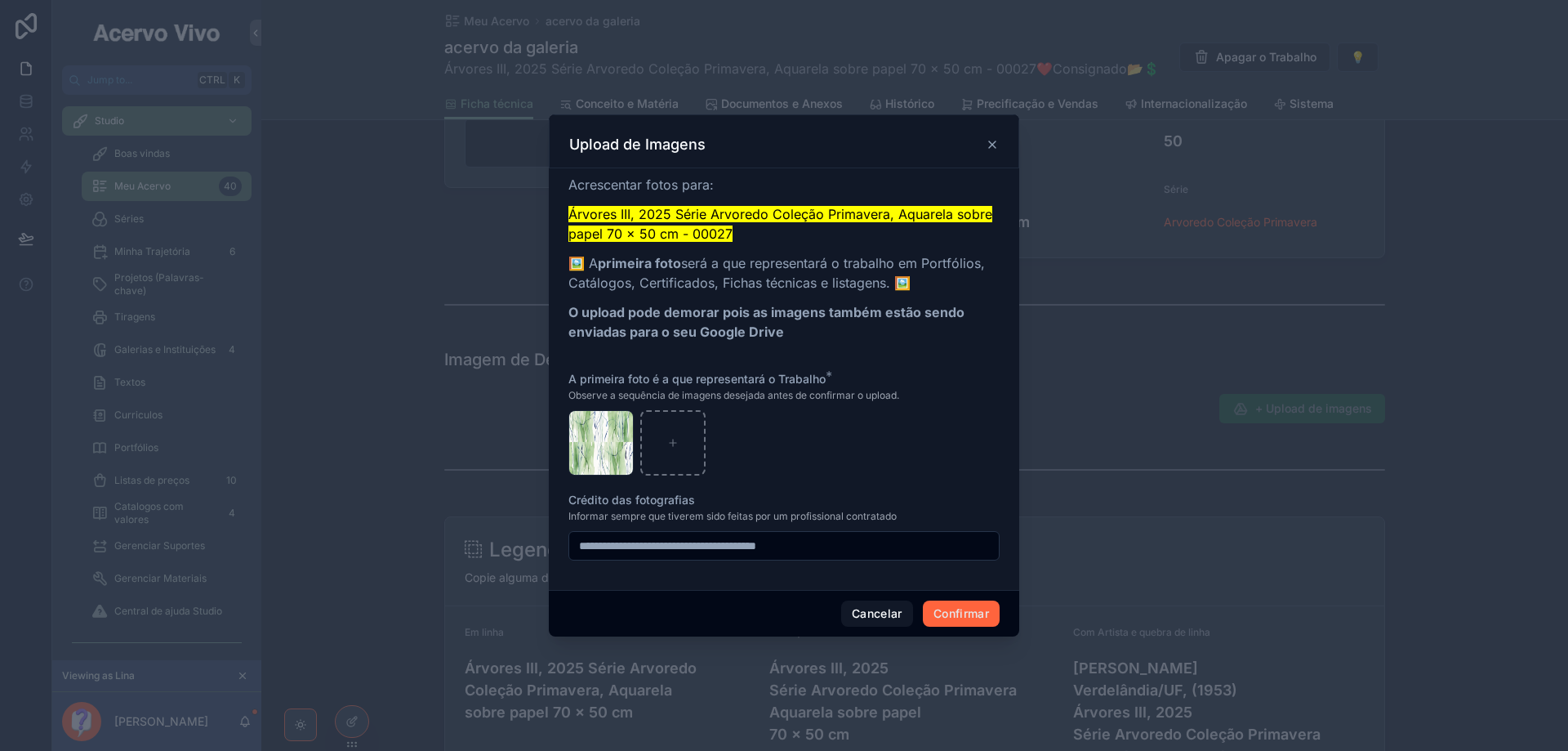
click at [972, 621] on button "Confirmar" at bounding box center [961, 613] width 76 height 26
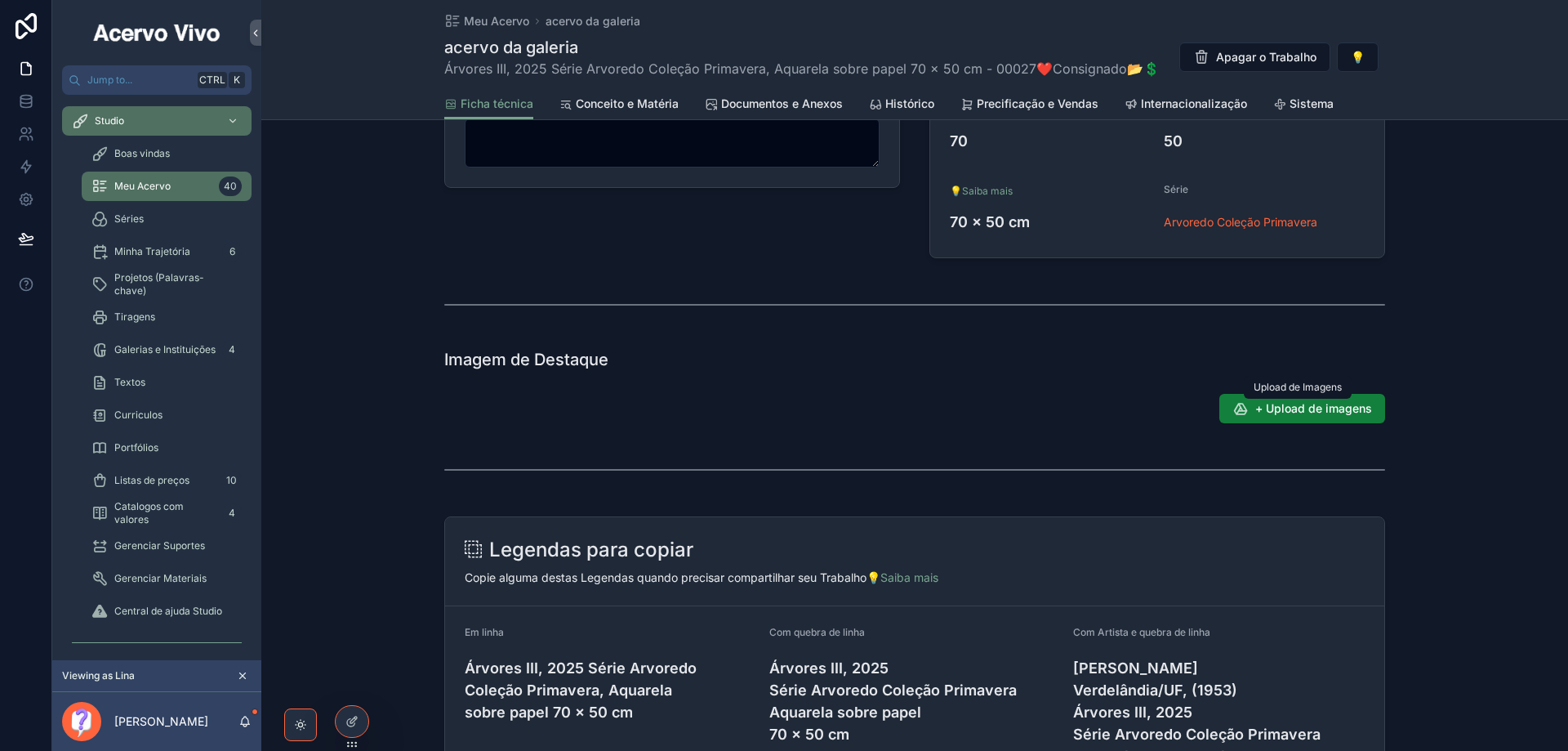
click at [1305, 411] on span "+ Upload de imagens" at bounding box center [1313, 408] width 117 height 16
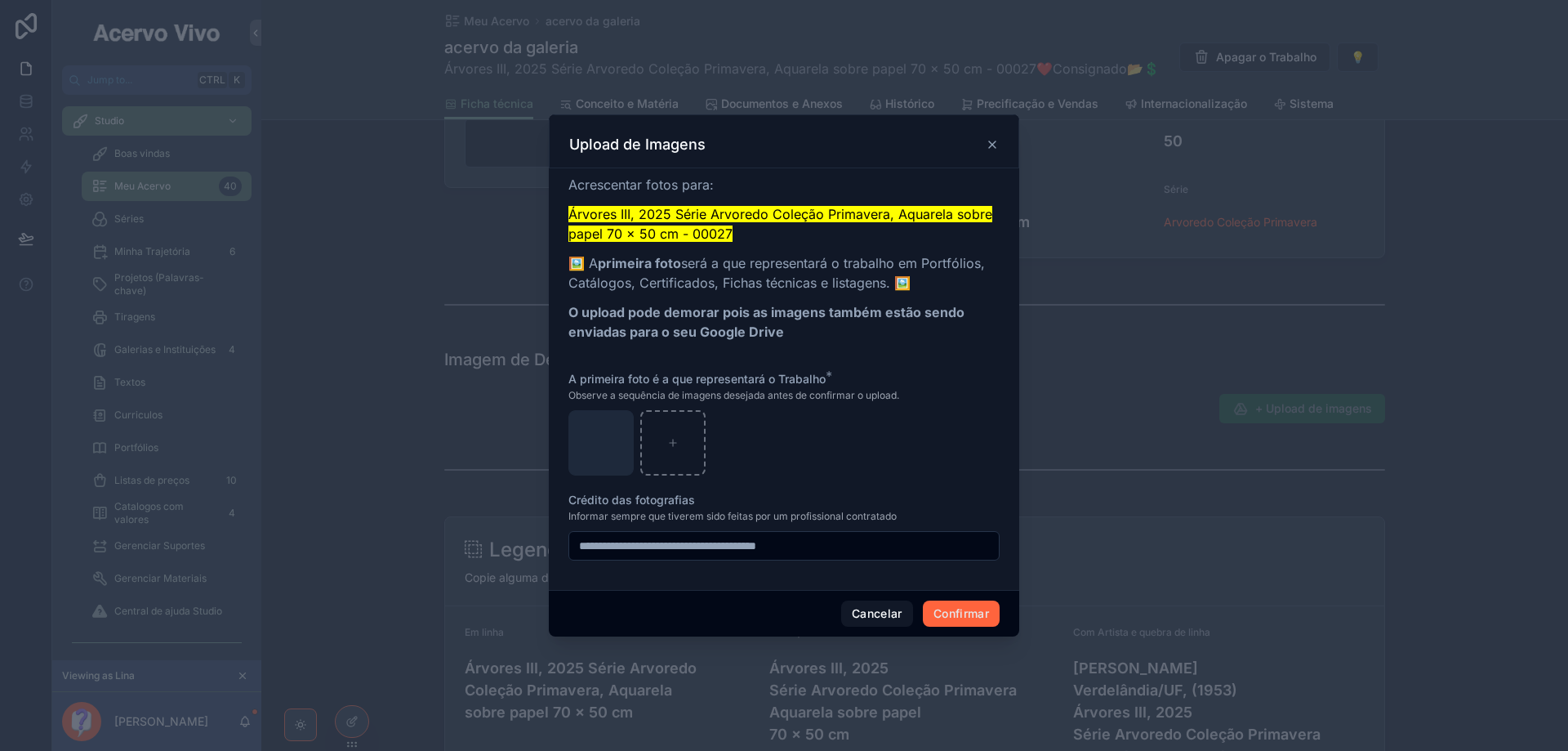
click at [973, 610] on button "Confirmar" at bounding box center [961, 613] width 76 height 26
